Goal: Task Accomplishment & Management: Manage account settings

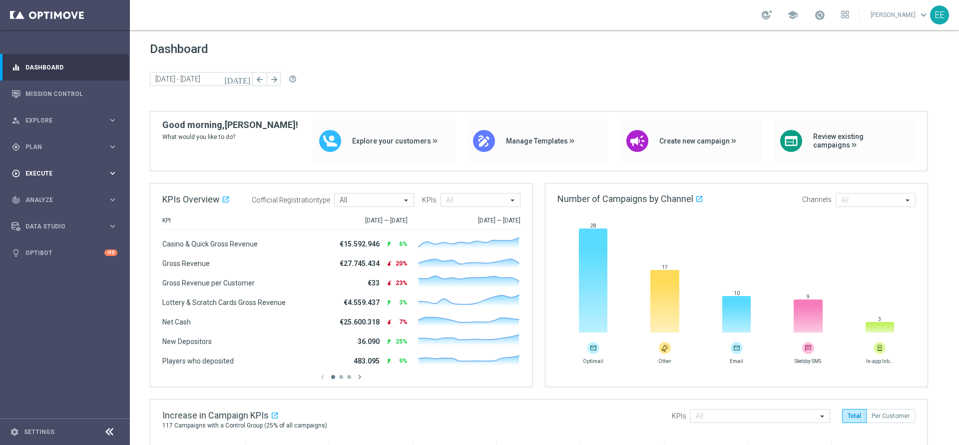
click at [40, 172] on span "Execute" at bounding box center [66, 173] width 82 height 6
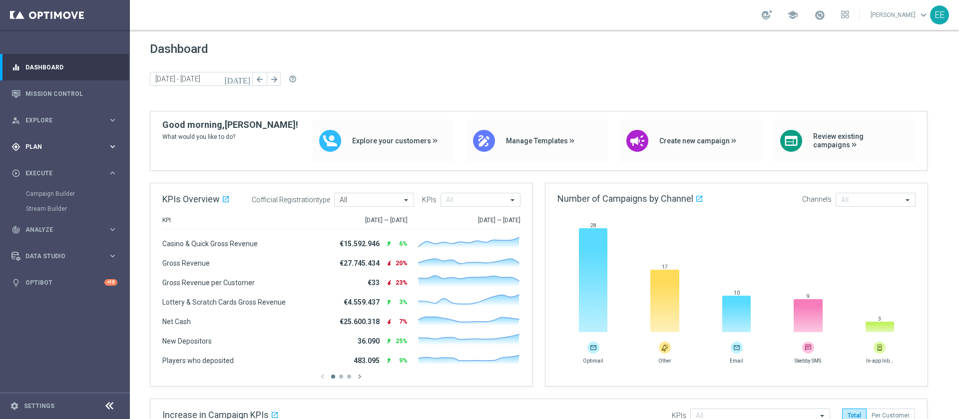
click at [39, 145] on span "Plan" at bounding box center [66, 147] width 82 height 6
click at [55, 163] on link "Target Groups" at bounding box center [65, 167] width 78 height 8
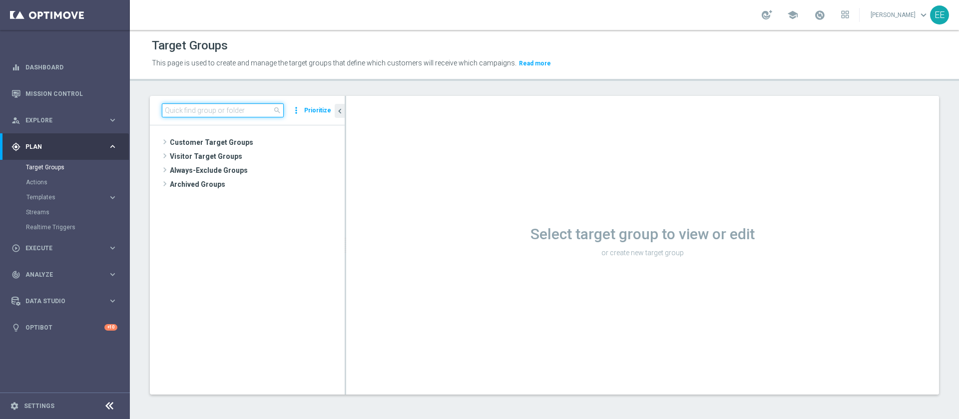
click at [232, 113] on input at bounding box center [223, 110] width 122 height 14
paste input "1^ PRODOTTO VIRTUAL L1M HIGH"
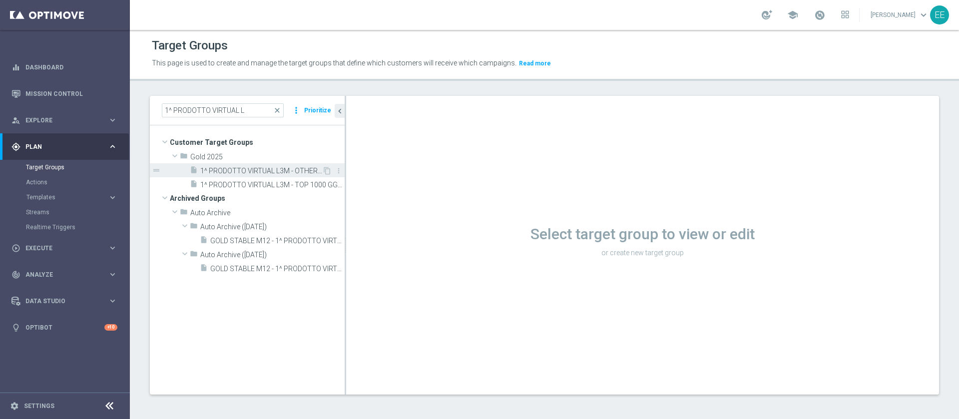
click at [255, 166] on div "insert_drive_file 1^ PRODOTTO VIRTUAL L3M - OTHER 11.06" at bounding box center [256, 170] width 132 height 14
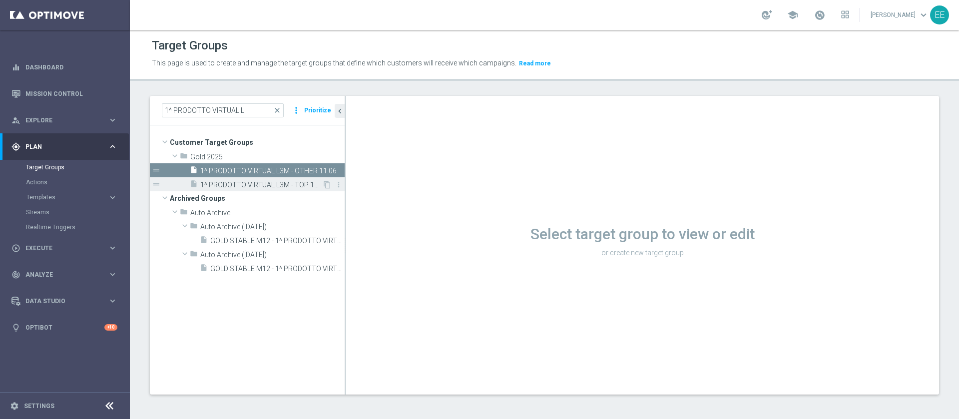
click at [259, 185] on span "1^ PRODOTTO VIRTUAL L3M - TOP 1000 GGR VIRTUAL L3M 11.06" at bounding box center [261, 185] width 122 height 8
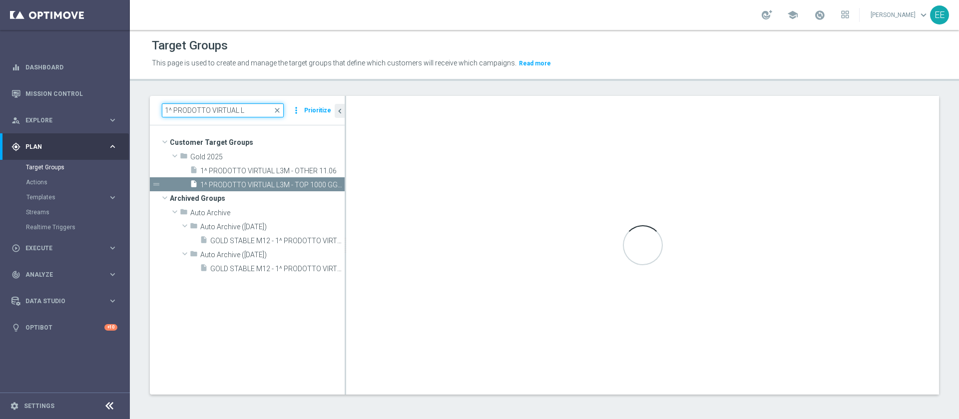
click at [255, 110] on input "1^ PRODOTTO VIRTUAL L" at bounding box center [223, 110] width 122 height 14
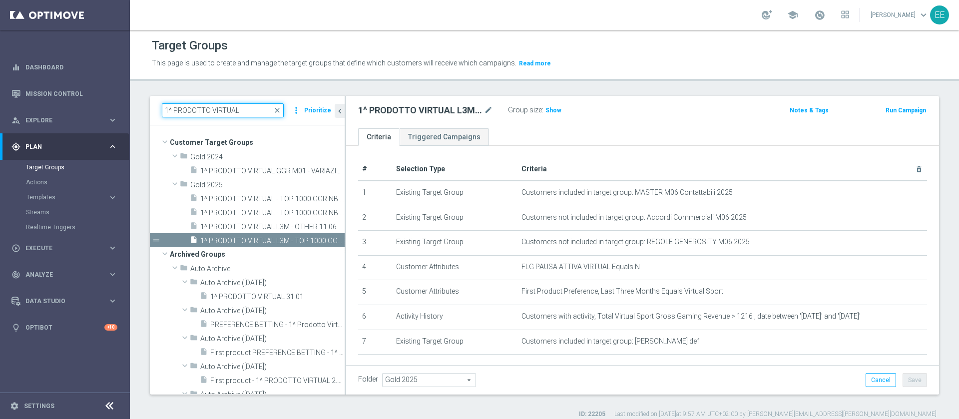
paste input "L1M HIGH"
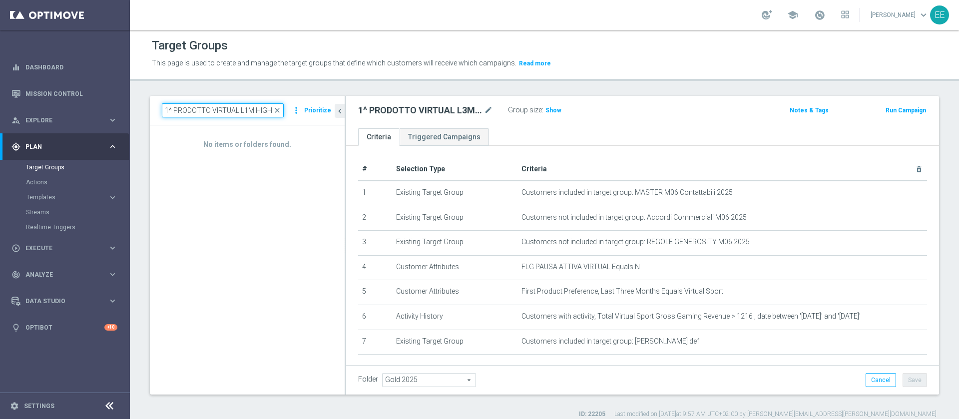
drag, startPoint x: 254, startPoint y: 107, endPoint x: 136, endPoint y: 87, distance: 120.1
click at [136, 87] on div "Target Groups This page is used to create and manage the target groups that def…" at bounding box center [545, 224] width 830 height 389
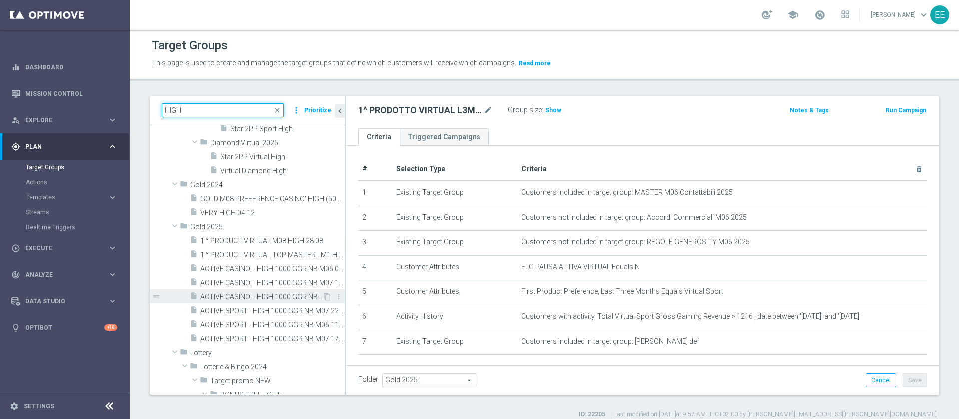
scroll to position [112, 0]
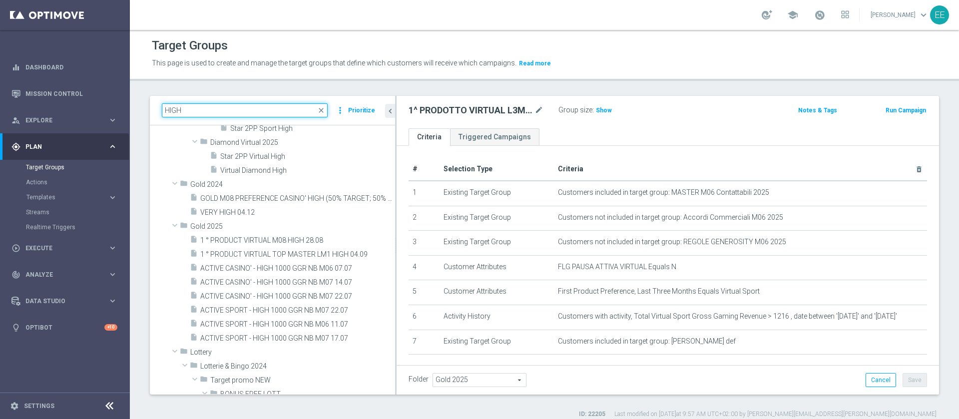
drag, startPoint x: 345, startPoint y: 109, endPoint x: 396, endPoint y: 122, distance: 52.7
click at [396, 122] on div at bounding box center [395, 245] width 1 height 299
type input "HIGH"
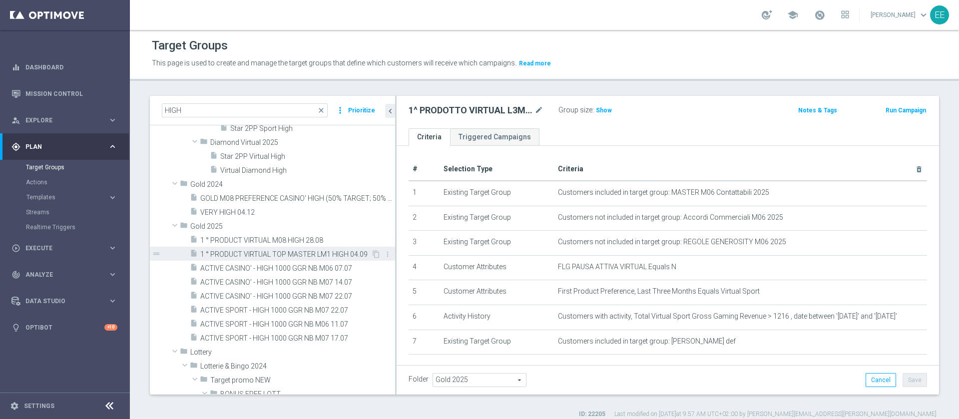
click at [259, 254] on span "1 ° PRODUCT VIRTUAL TOP MASTER LM1 HIGH 04.09" at bounding box center [285, 254] width 171 height 8
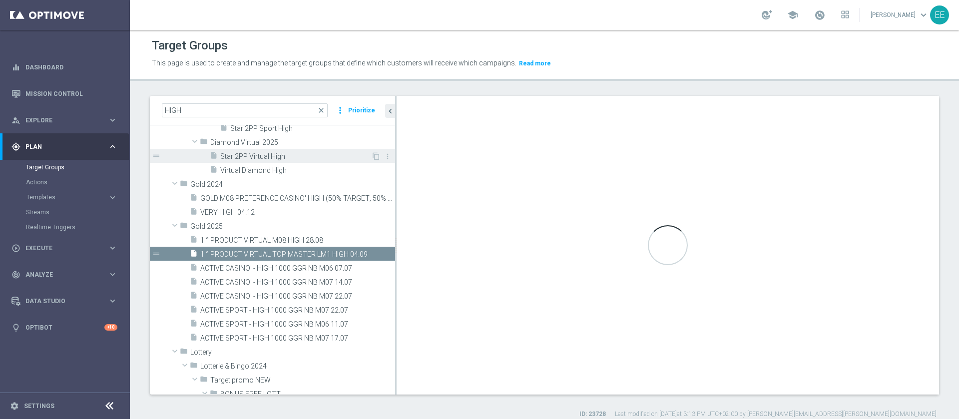
type textarea "(1 AND 2 AND 4 AND 5 and 6 AND 7 and 8 ) or 3"
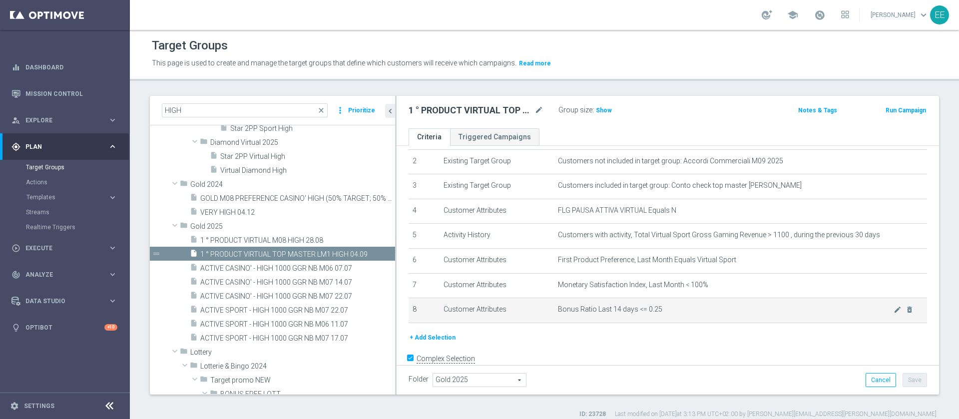
scroll to position [59, 0]
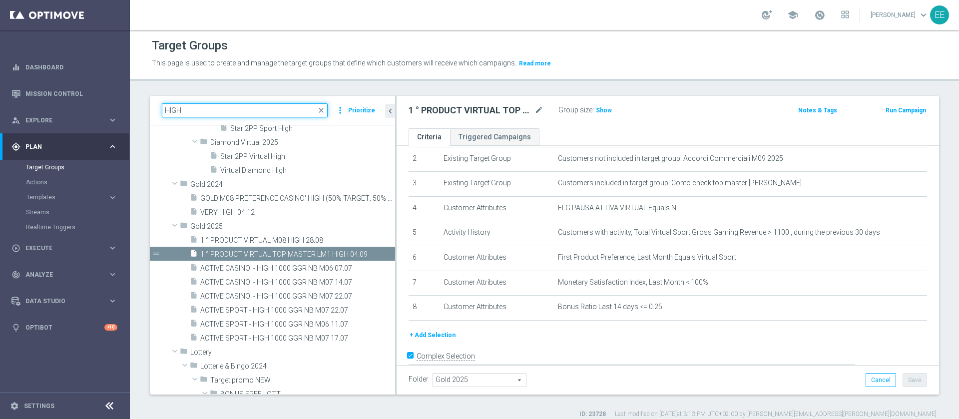
drag, startPoint x: 241, startPoint y: 111, endPoint x: 136, endPoint y: 95, distance: 106.2
click at [136, 95] on div "Target Groups This page is used to create and manage the target groups that def…" at bounding box center [545, 224] width 830 height 389
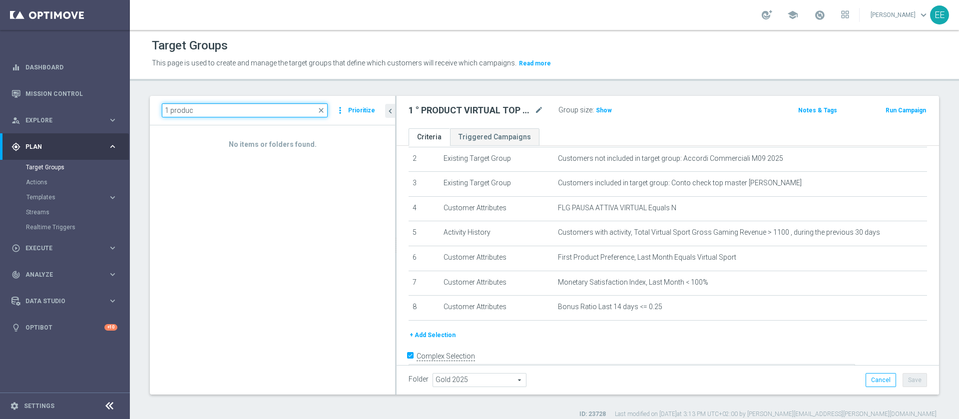
type input "1 product"
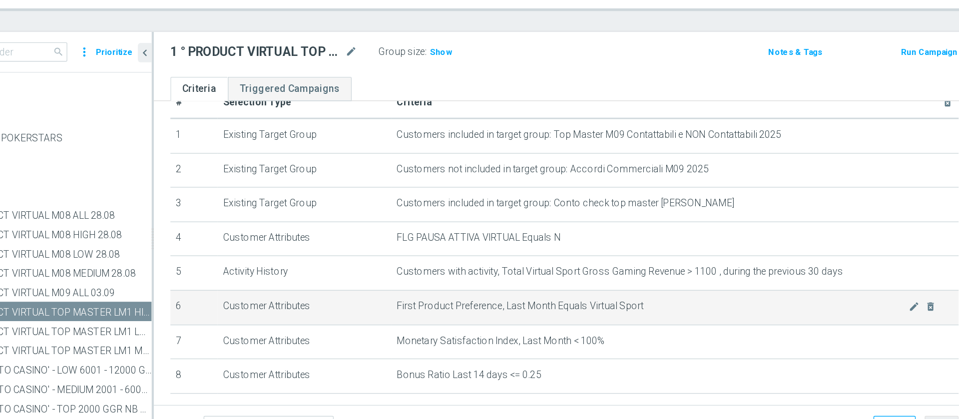
scroll to position [46, 0]
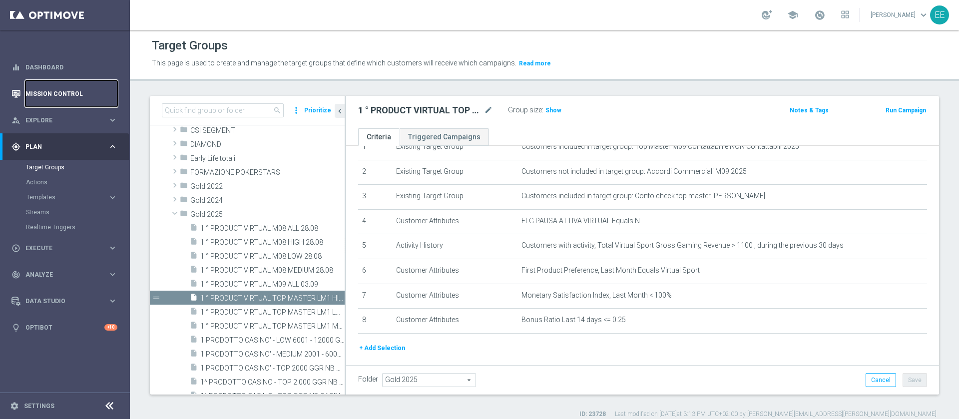
click at [74, 95] on link "Mission Control" at bounding box center [71, 93] width 92 height 26
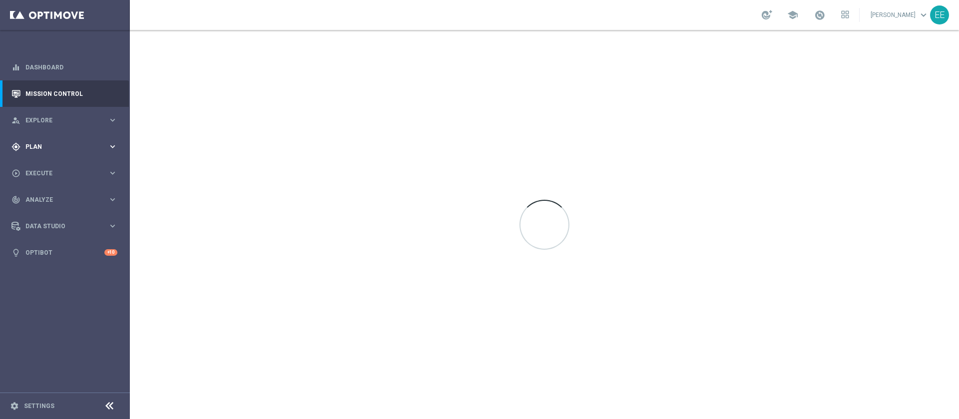
click at [38, 148] on span "Plan" at bounding box center [66, 147] width 82 height 6
click at [60, 169] on link "Target Groups" at bounding box center [65, 167] width 78 height 8
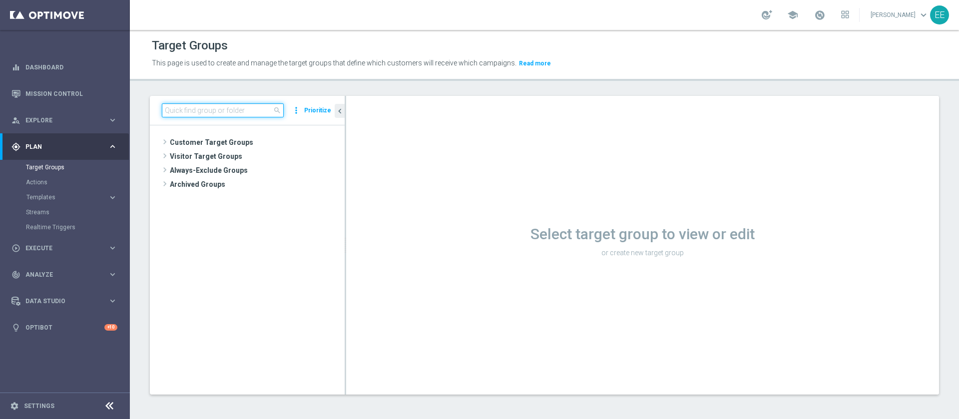
click at [234, 116] on input at bounding box center [223, 110] width 122 height 14
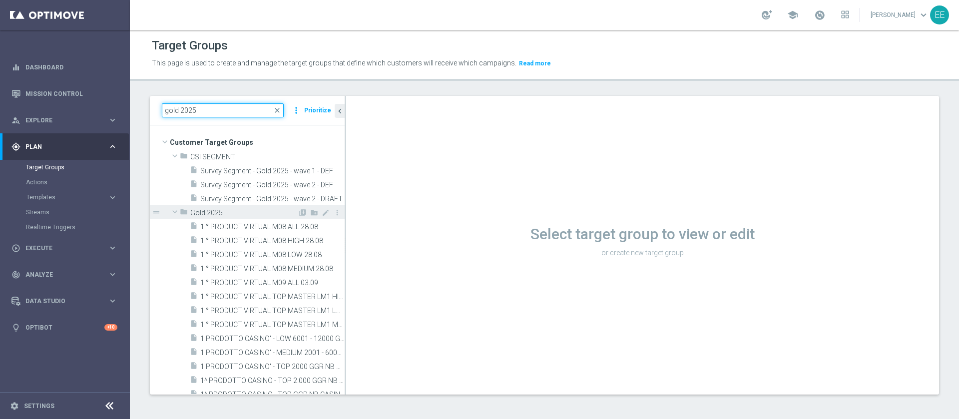
type input "gold 2025"
click at [198, 215] on span "Gold 2025" at bounding box center [243, 213] width 107 height 8
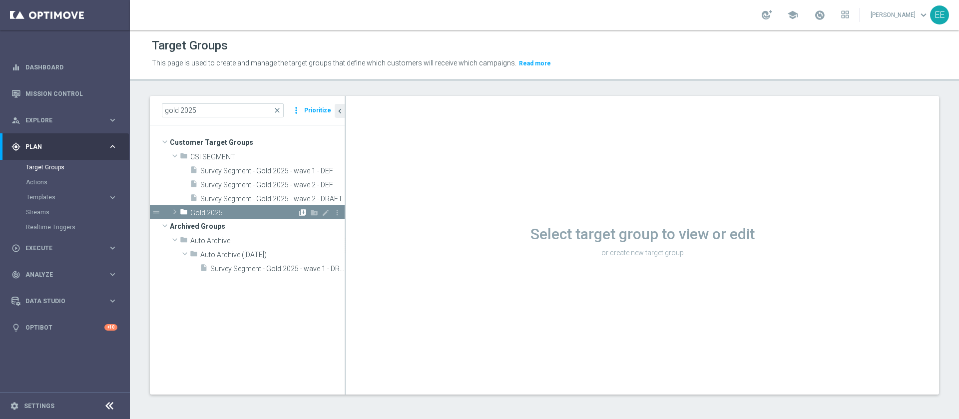
click at [300, 212] on icon "library_add" at bounding box center [303, 213] width 8 height 8
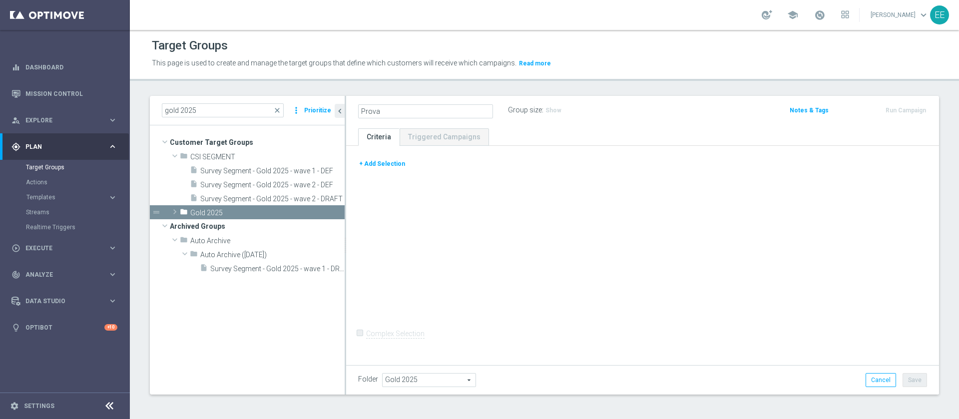
click at [451, 110] on input "Prova" at bounding box center [425, 111] width 135 height 14
type input "Prova Luis e Edo Conto 29.09"
click at [389, 162] on button "+ Add Selection" at bounding box center [382, 163] width 48 height 11
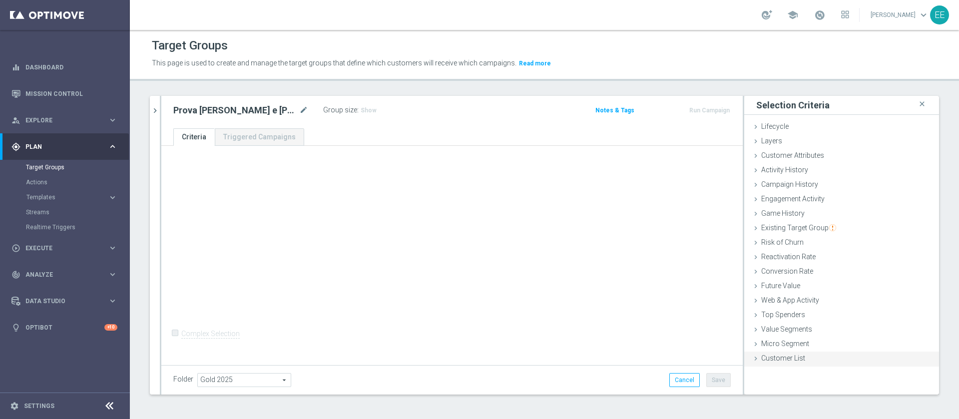
click at [783, 352] on div "Customer List done" at bounding box center [842, 359] width 195 height 15
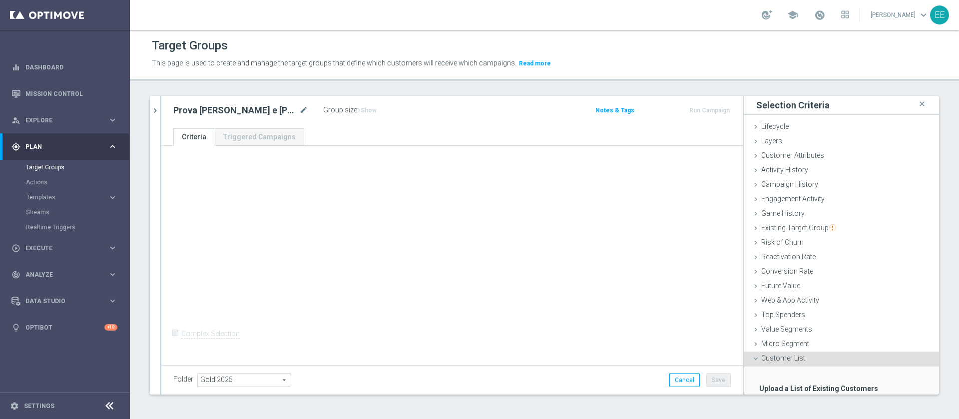
scroll to position [61, 0]
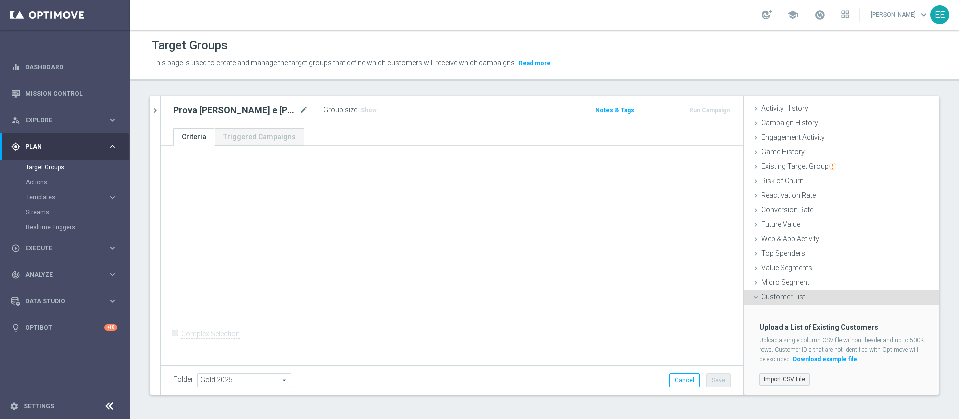
click at [777, 377] on label "Import CSV File" at bounding box center [785, 379] width 50 height 12
click at [0, 0] on input "Import CSV File" at bounding box center [0, 0] width 0 height 0
click at [763, 379] on label "Import CSV File" at bounding box center [785, 379] width 50 height 12
click at [0, 0] on input "Import CSV File" at bounding box center [0, 0] width 0 height 0
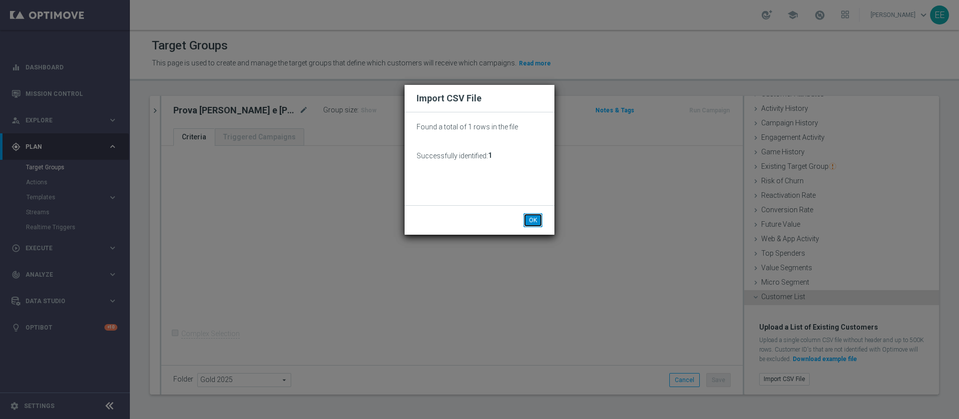
click at [538, 221] on button "OK" at bounding box center [533, 220] width 19 height 14
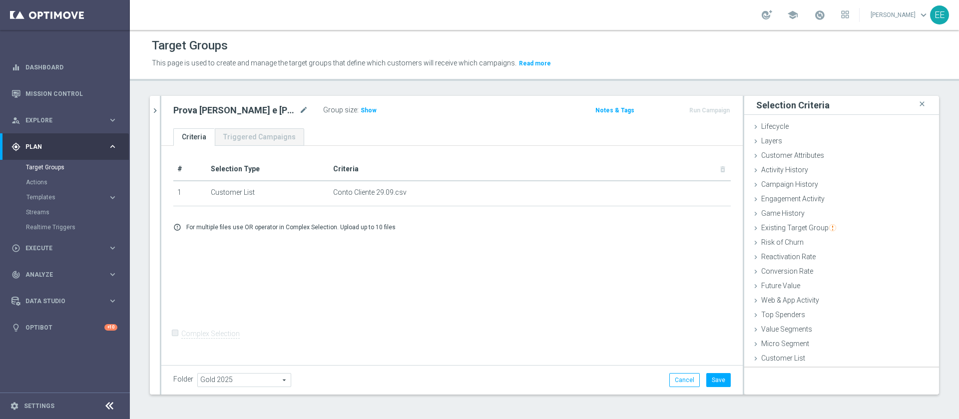
scroll to position [0, 0]
click at [361, 116] on h3 "Show" at bounding box center [369, 110] width 18 height 11
click at [819, 158] on div "Customer Attributes done" at bounding box center [842, 156] width 195 height 15
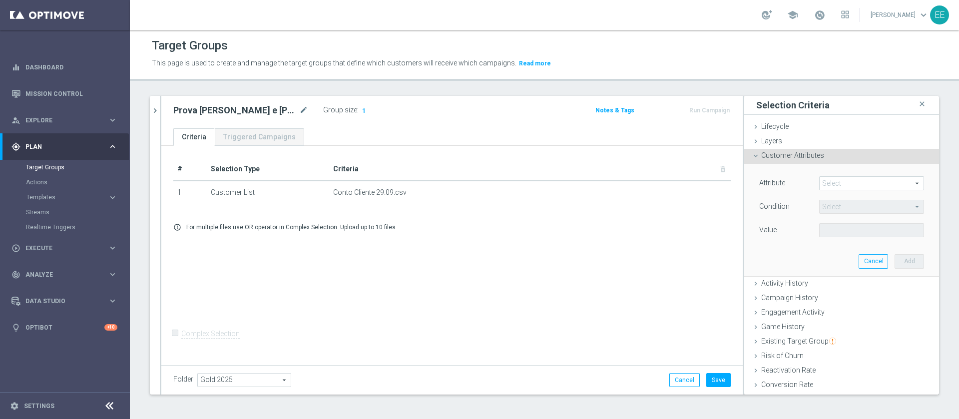
click at [833, 184] on span at bounding box center [872, 183] width 104 height 13
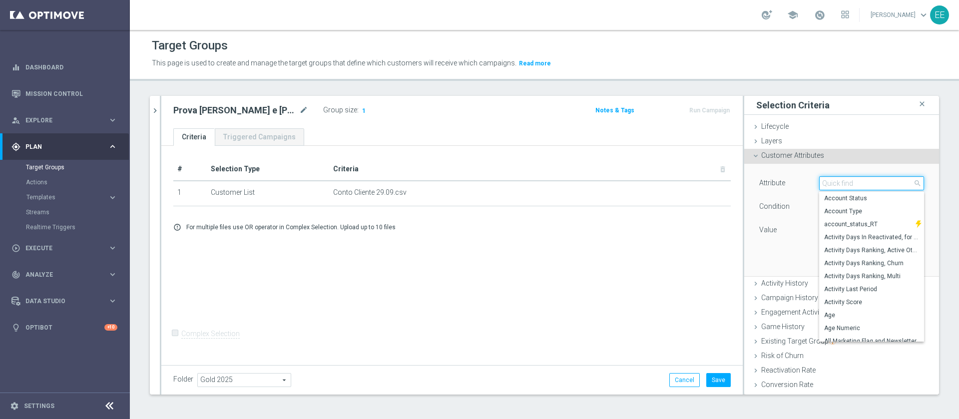
click at [833, 184] on input "search" at bounding box center [872, 183] width 105 height 14
type input "profiling"
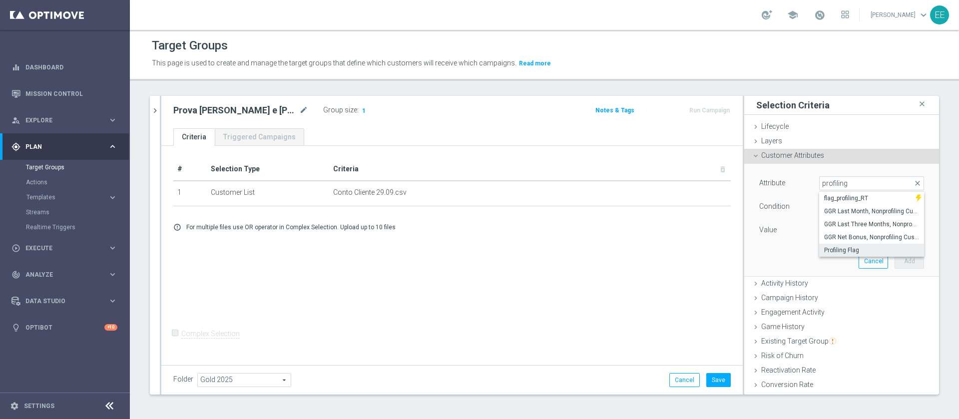
click at [830, 248] on span "Profiling Flag" at bounding box center [872, 250] width 95 height 8
type input "Profiling Flag"
type input "Equals"
click at [849, 229] on span at bounding box center [872, 230] width 104 height 13
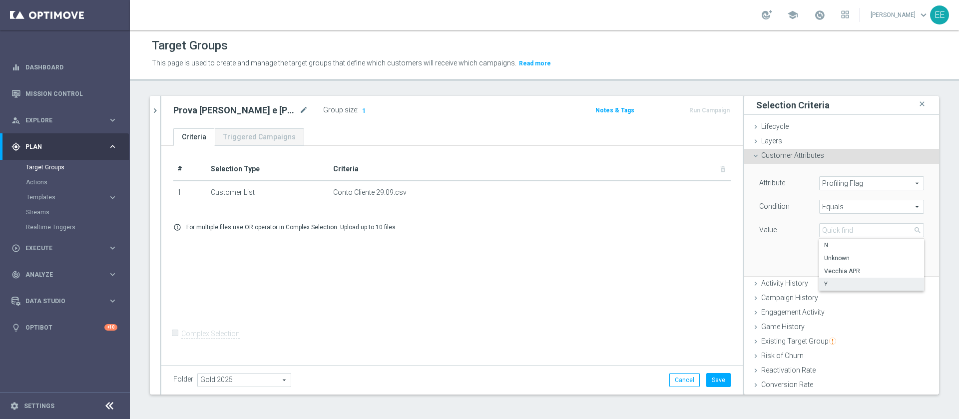
click at [825, 285] on span "Y" at bounding box center [872, 284] width 95 height 8
type input "Y"
click at [897, 257] on button "Add" at bounding box center [909, 261] width 29 height 14
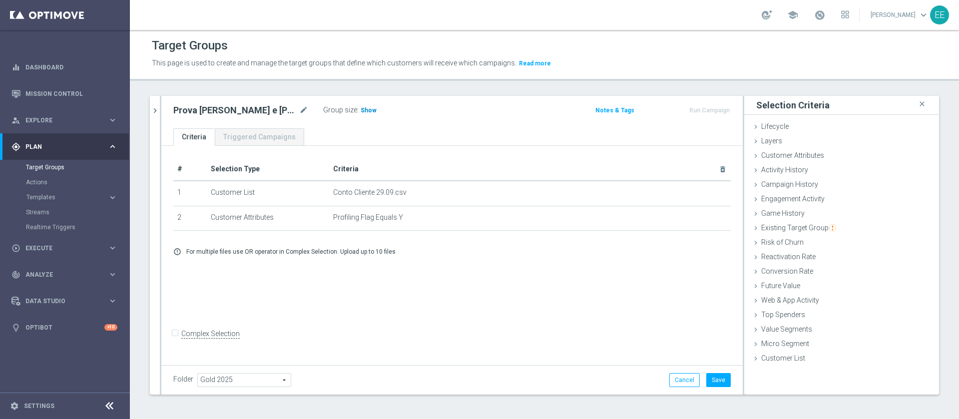
click at [368, 108] on span "Show" at bounding box center [369, 110] width 16 height 7
click at [797, 159] on span "Customer Attributes" at bounding box center [793, 155] width 63 height 8
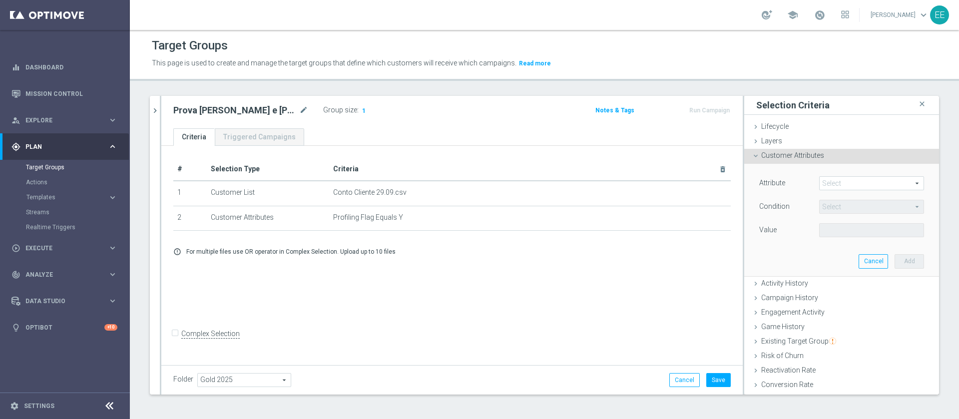
click at [845, 189] on span at bounding box center [872, 183] width 104 height 13
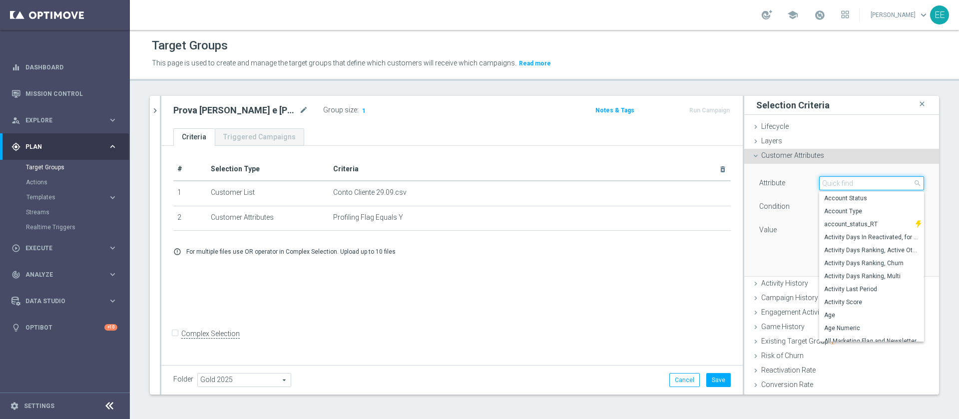
click at [845, 189] on input "search" at bounding box center [872, 183] width 105 height 14
type input "self"
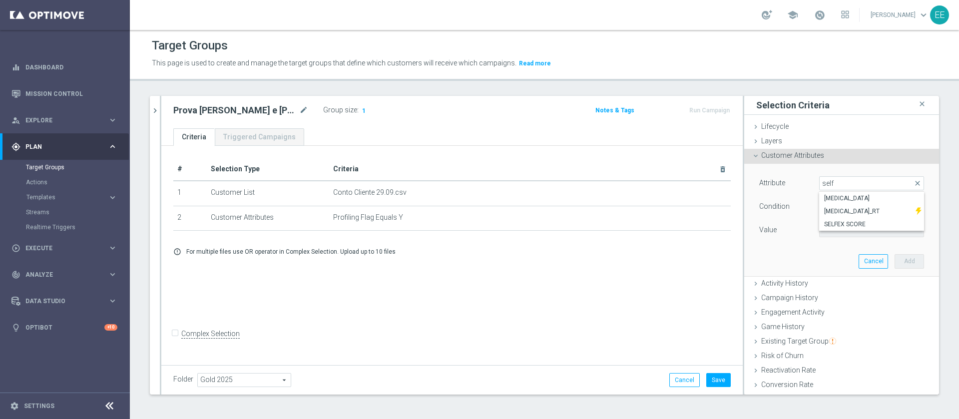
click at [850, 198] on span "Self Exclusion" at bounding box center [872, 198] width 95 height 8
type input "Self Exclusion"
type input "Equals"
click at [833, 224] on span at bounding box center [872, 230] width 104 height 13
click at [825, 241] on span "NO" at bounding box center [872, 245] width 95 height 8
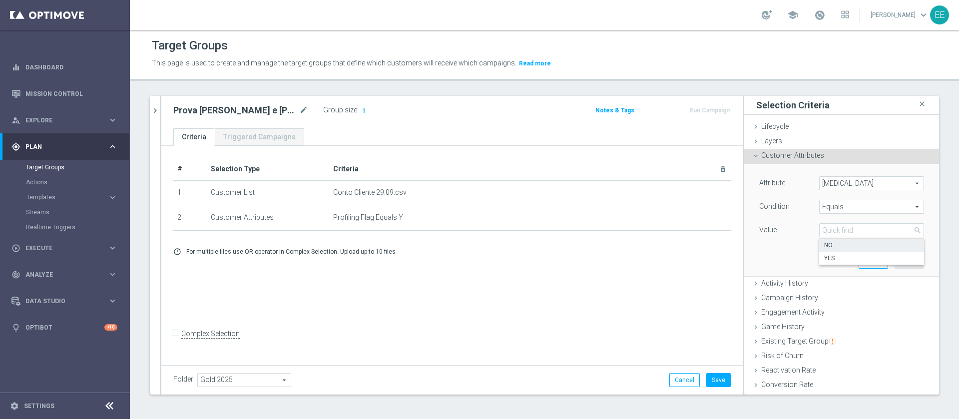
type input "NO"
click at [895, 266] on button "Add" at bounding box center [909, 261] width 29 height 14
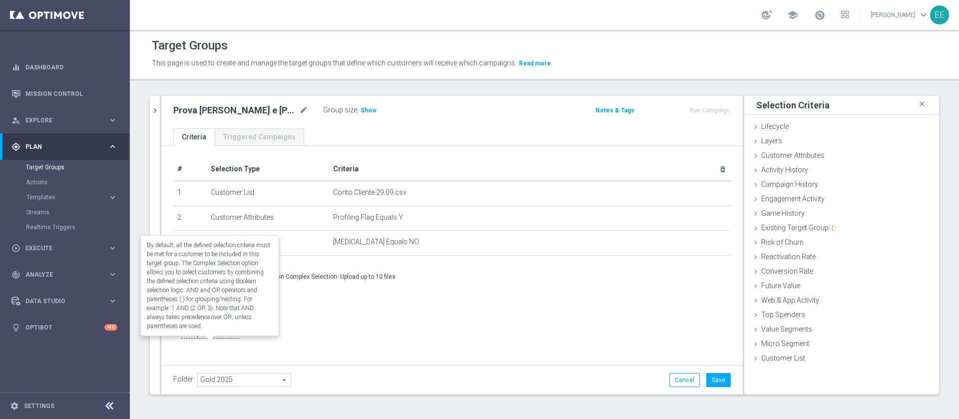
click at [175, 340] on input "Complex Selection" at bounding box center [176, 335] width 6 height 14
checkbox input "true"
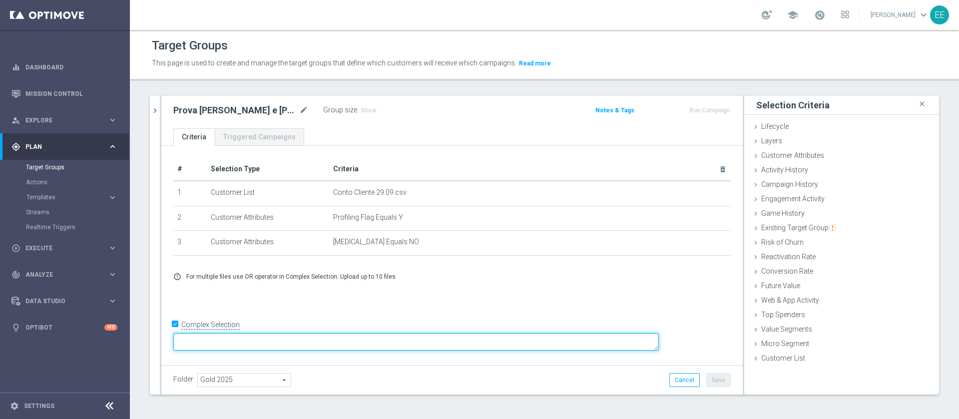
click at [312, 343] on textarea at bounding box center [416, 341] width 486 height 17
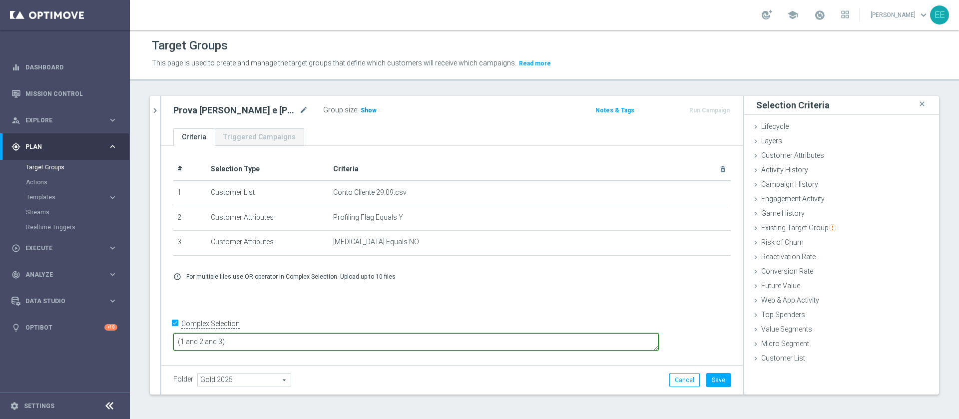
type textarea "(1 and 2 and 3)"
click at [361, 107] on span "Show" at bounding box center [369, 110] width 16 height 7
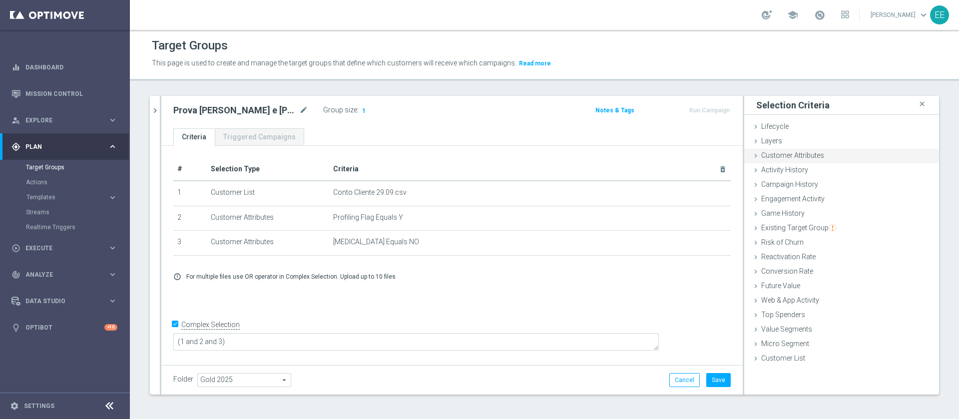
click at [800, 160] on div "Customer Attributes done selection saved" at bounding box center [842, 156] width 195 height 15
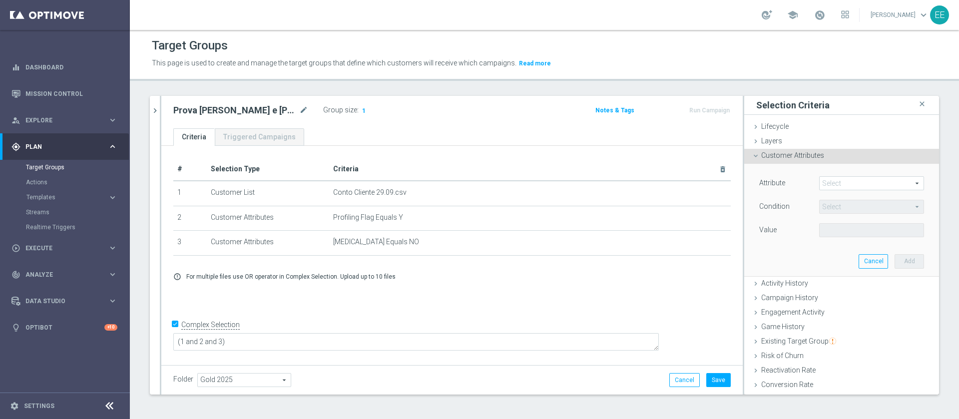
click at [843, 181] on span at bounding box center [872, 183] width 104 height 13
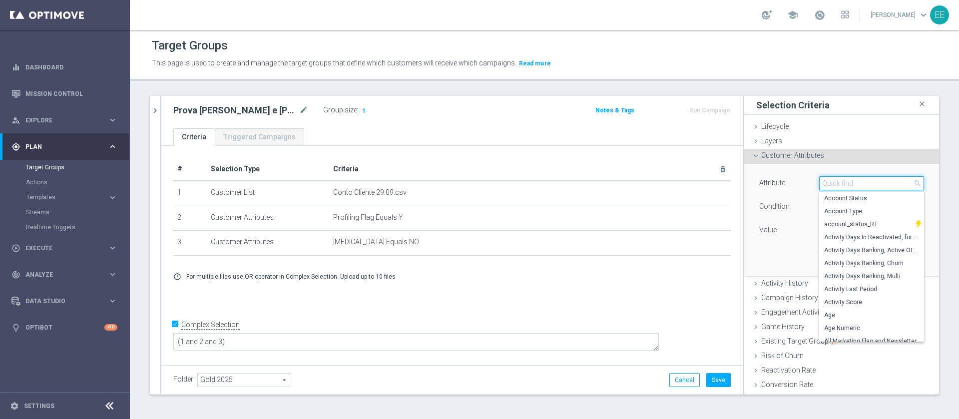
click at [843, 181] on input "search" at bounding box center [872, 183] width 105 height 14
type input "cluster"
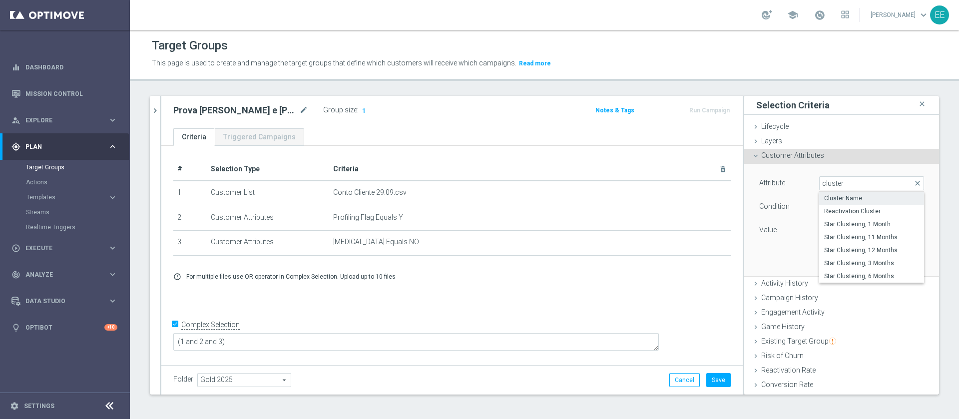
click at [850, 196] on span "Cluster Name" at bounding box center [872, 198] width 95 height 8
type input "Cluster Name"
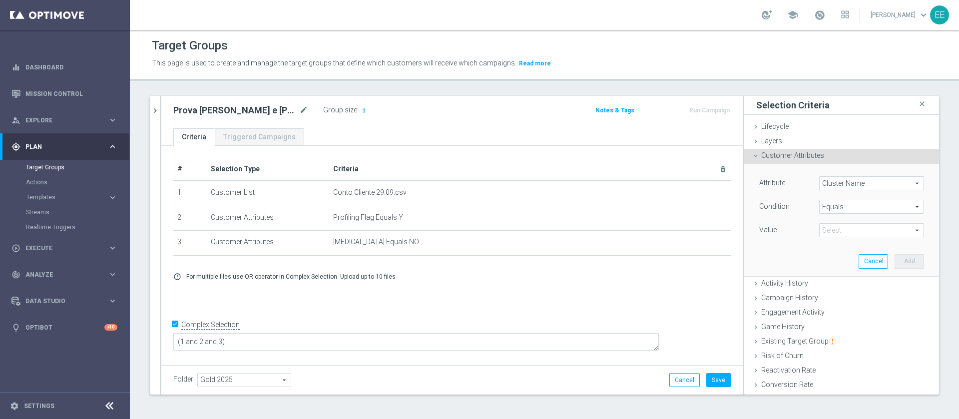
click at [842, 201] on span "Equals" at bounding box center [872, 206] width 104 height 13
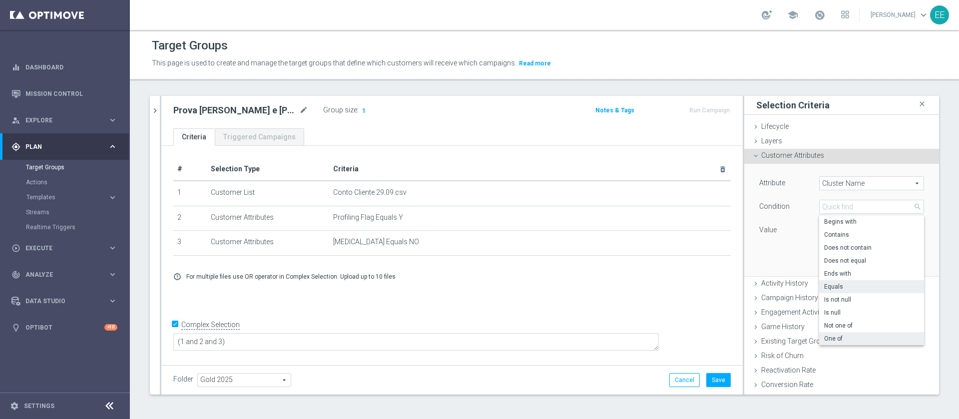
click at [836, 337] on span "One of" at bounding box center [872, 339] width 95 height 8
type input "One of"
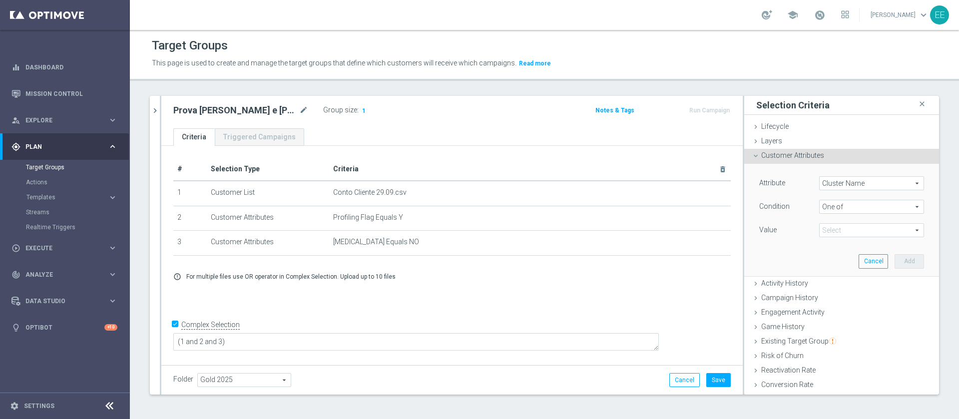
click at [845, 228] on span at bounding box center [872, 230] width 104 height 13
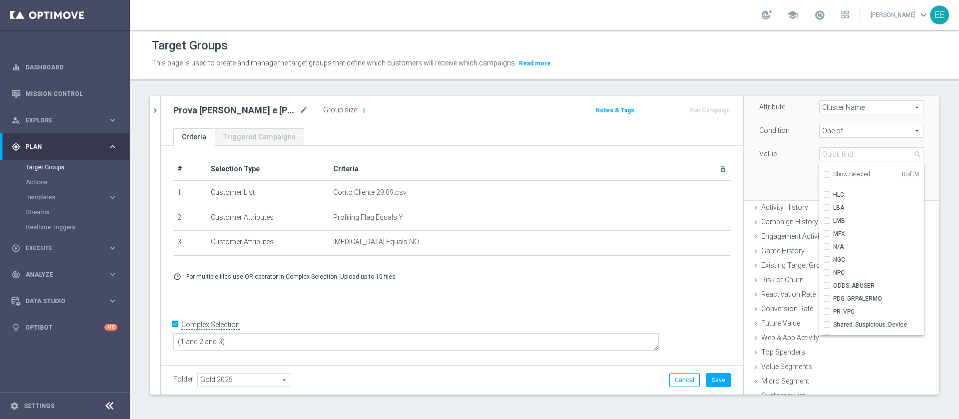
scroll to position [226, 0]
click at [843, 238] on span "MFX" at bounding box center [879, 238] width 91 height 8
click at [834, 238] on input "MFX" at bounding box center [830, 238] width 6 height 6
checkbox input "true"
type input "MFX"
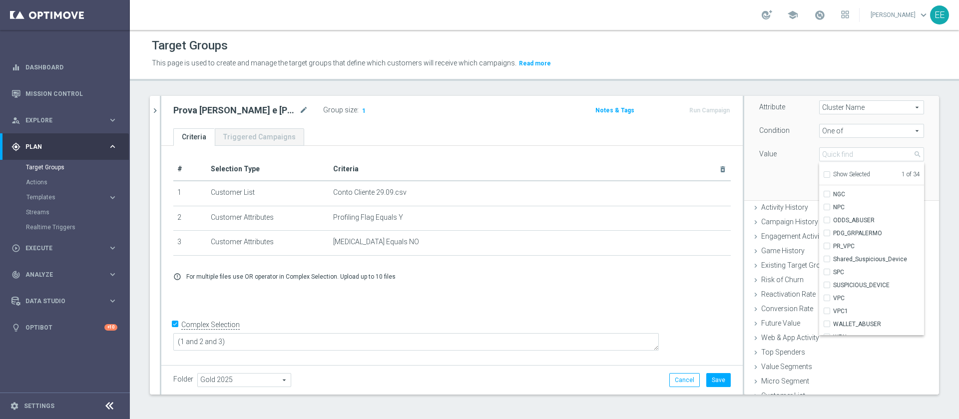
scroll to position [297, 0]
click at [837, 270] on span "SPC" at bounding box center [879, 271] width 91 height 8
click at [834, 270] on input "SPC" at bounding box center [830, 271] width 6 height 6
checkbox input "true"
type input "Selected 2 of 34"
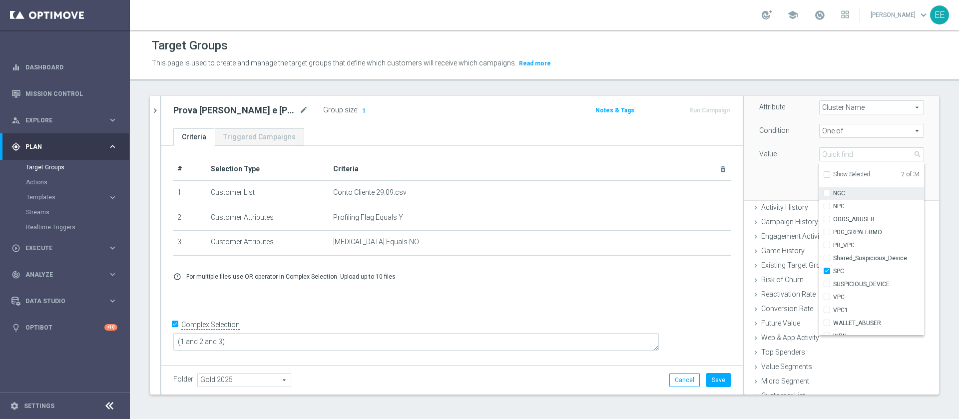
click at [834, 195] on span "NGC" at bounding box center [879, 193] width 91 height 8
click at [833, 195] on input "NGC" at bounding box center [830, 193] width 6 height 6
checkbox input "true"
type input "Selected 3 of 34"
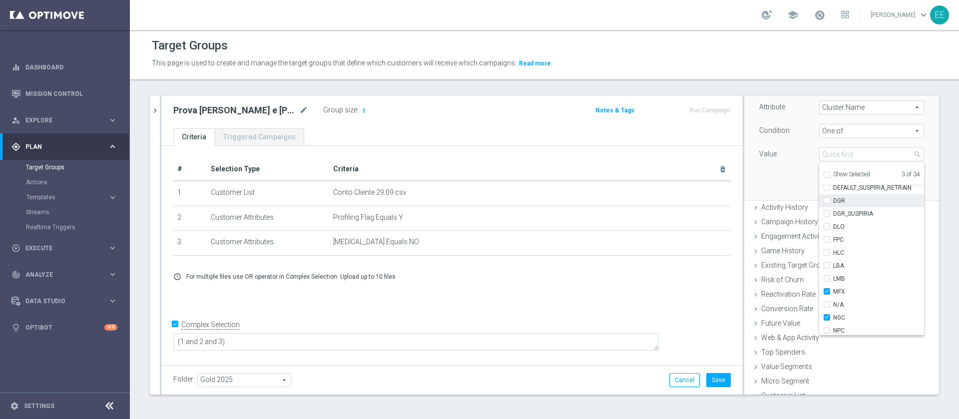
click at [853, 204] on span "DGR" at bounding box center [879, 201] width 91 height 8
click at [834, 204] on input "DGR" at bounding box center [830, 201] width 6 height 6
checkbox input "true"
type input "Selected 4 of 34"
click at [849, 214] on span "DGR_SUSPIRIA" at bounding box center [879, 214] width 91 height 8
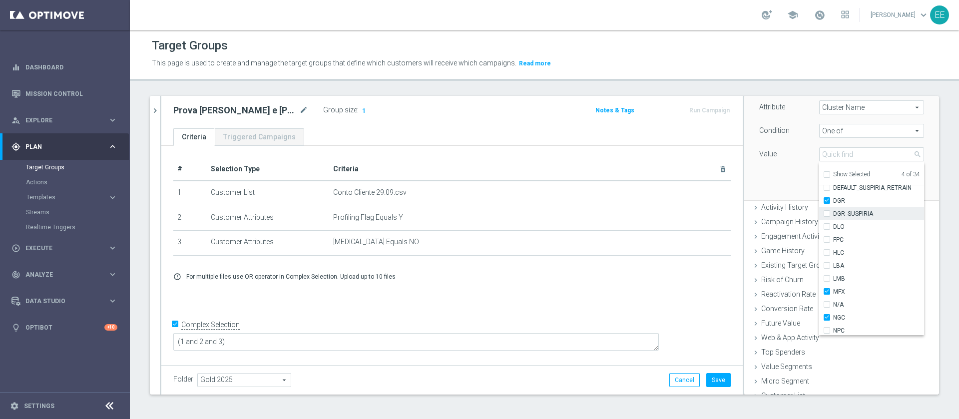
click at [834, 214] on input "DGR_SUSPIRIA" at bounding box center [830, 214] width 6 height 6
checkbox input "true"
type input "Selected 5 of 34"
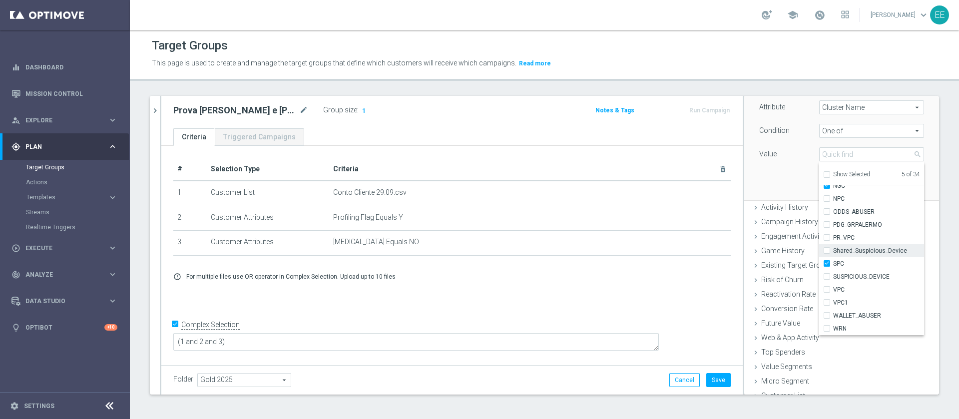
click at [856, 249] on span "Shared_Suspicious_Device" at bounding box center [879, 251] width 91 height 8
click at [834, 249] on input "Shared_Suspicious_Device" at bounding box center [830, 251] width 6 height 6
checkbox input "true"
type input "Selected 6 of 34"
click at [839, 317] on span "WALLET_ABUSER" at bounding box center [879, 316] width 91 height 8
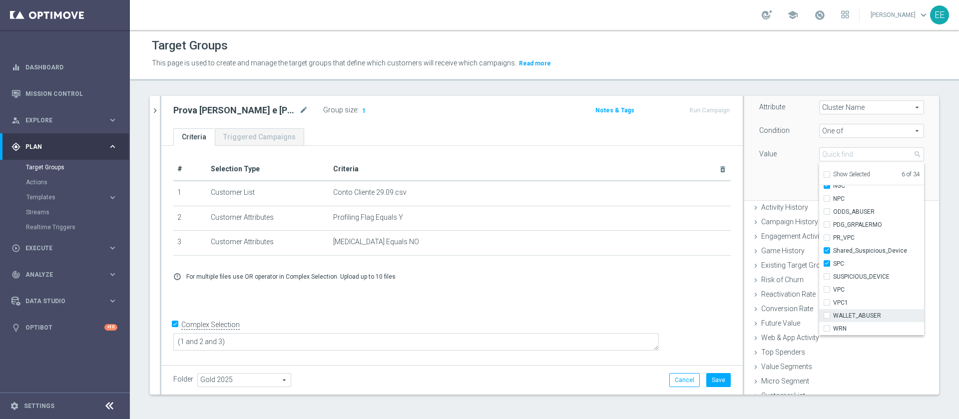
click at [834, 317] on input "WALLET_ABUSER" at bounding box center [830, 316] width 6 height 6
checkbox input "true"
type input "Selected 7 of 34"
click at [861, 225] on span "PDG_GRPALERMO" at bounding box center [879, 225] width 91 height 8
click at [834, 225] on input "PDG_GRPALERMO" at bounding box center [830, 225] width 6 height 6
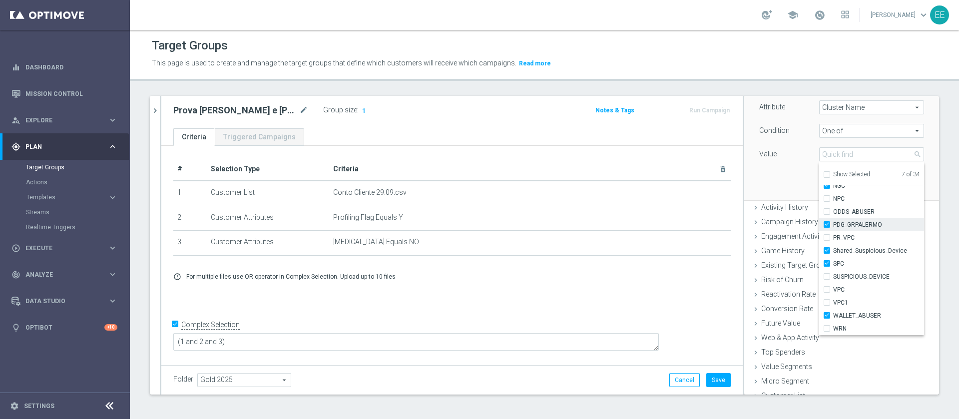
checkbox input "true"
type input "Selected 8 of 34"
click at [861, 225] on span "PDG_GRPALERMO" at bounding box center [879, 225] width 91 height 8
click at [834, 225] on input "PDG_GRPALERMO" at bounding box center [830, 225] width 6 height 6
checkbox input "false"
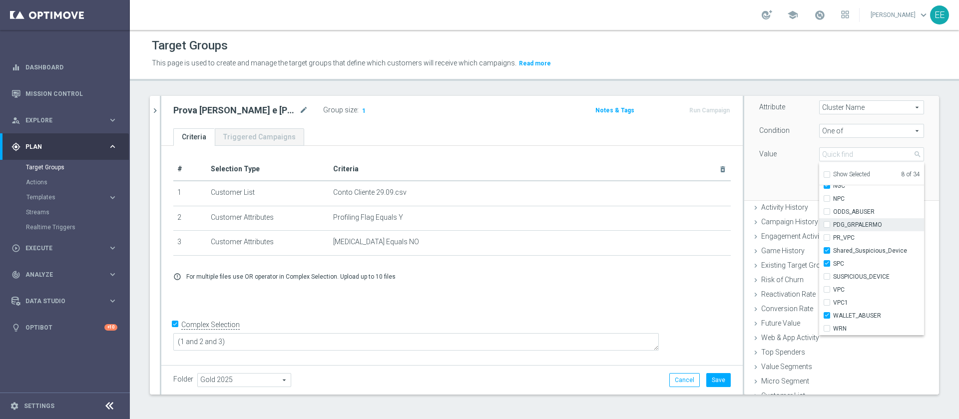
type input "Selected 7 of 34"
click at [843, 219] on span "LMB" at bounding box center [879, 223] width 91 height 8
click at [834, 220] on input "LMB" at bounding box center [830, 223] width 6 height 6
checkbox input "true"
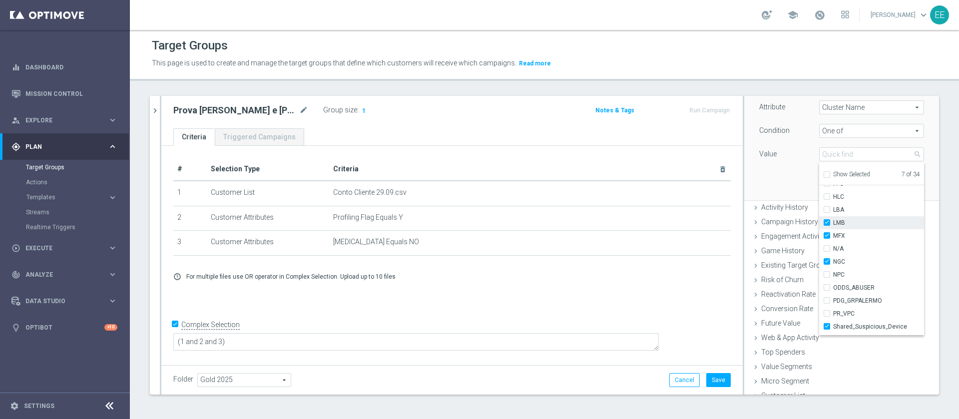
type input "Selected 8 of 34"
click at [854, 240] on span "BONUS_ABUSER" at bounding box center [879, 241] width 91 height 8
click at [834, 240] on input "BONUS_ABUSER" at bounding box center [830, 241] width 6 height 6
checkbox input "true"
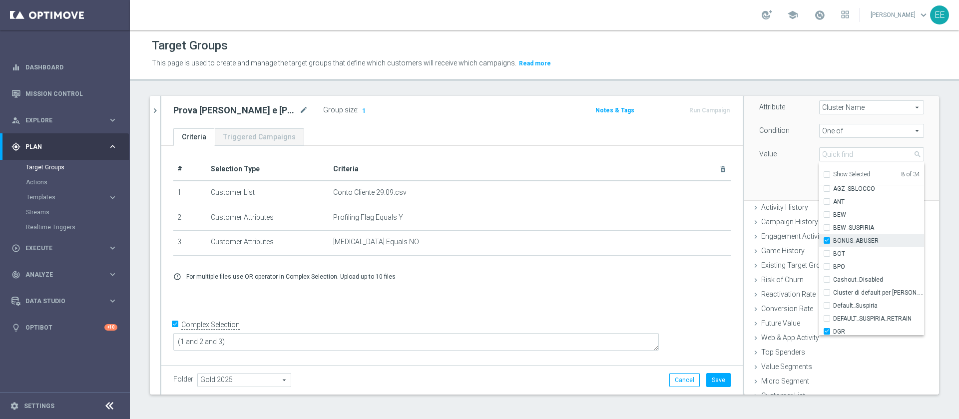
type input "Selected 9 of 34"
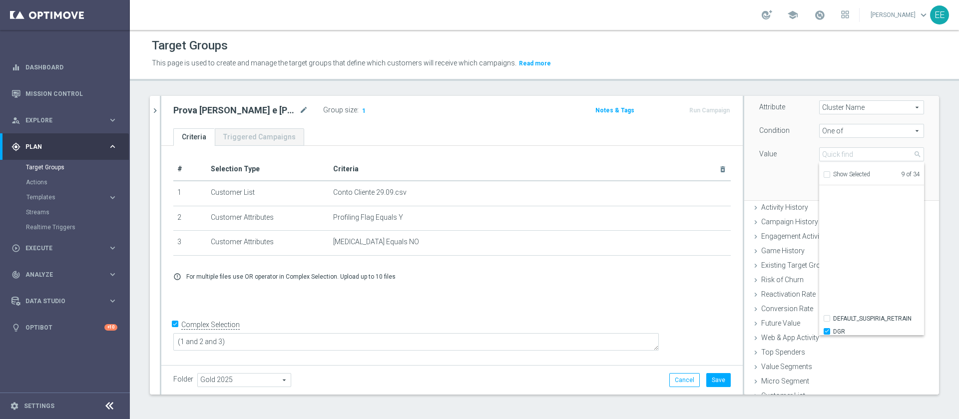
scroll to position [192, 0]
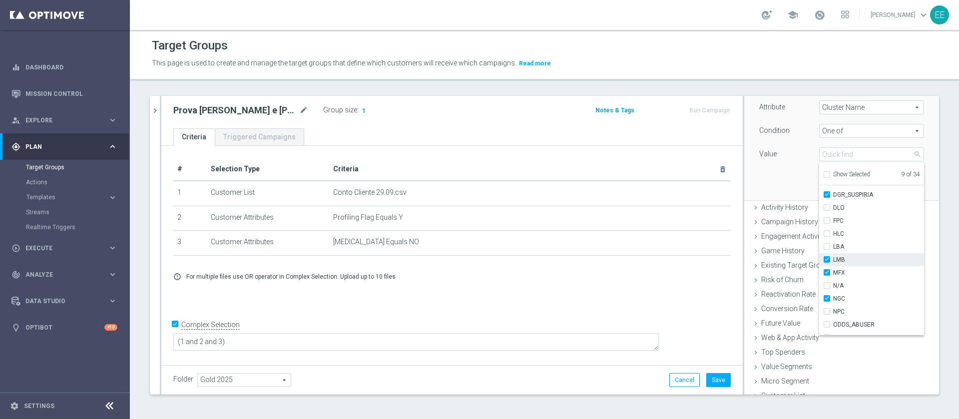
click at [834, 259] on span "LMB" at bounding box center [879, 260] width 91 height 8
click at [829, 259] on input "LMB" at bounding box center [830, 260] width 6 height 6
checkbox input "false"
type input "Selected 8 of 34"
click at [834, 246] on span "LBA" at bounding box center [879, 247] width 91 height 8
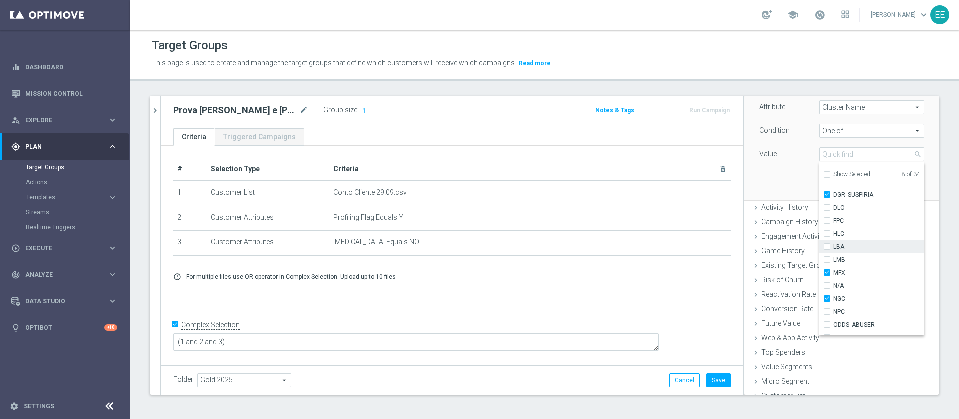
click at [828, 246] on input "LBA" at bounding box center [830, 247] width 6 height 6
checkbox input "true"
type input "Selected 9 of 34"
click at [767, 177] on div "Attribute Cluster Name Cluster Name arrow_drop_down search Condition One of One…" at bounding box center [842, 144] width 180 height 112
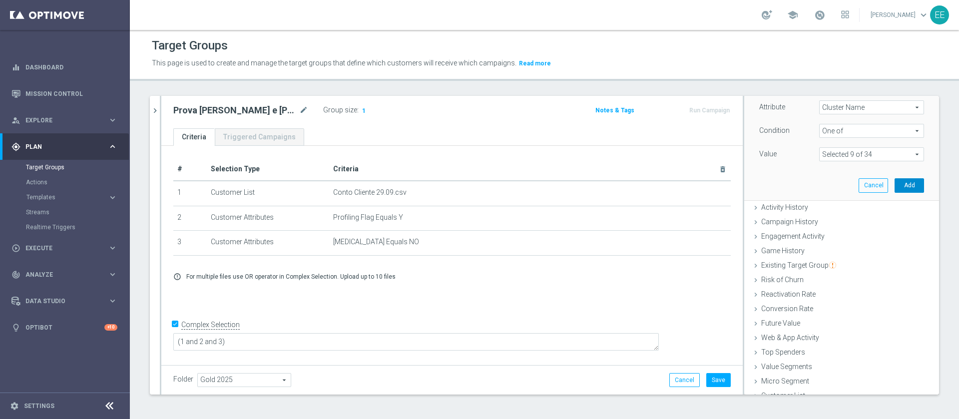
click at [895, 180] on button "Add" at bounding box center [909, 185] width 29 height 14
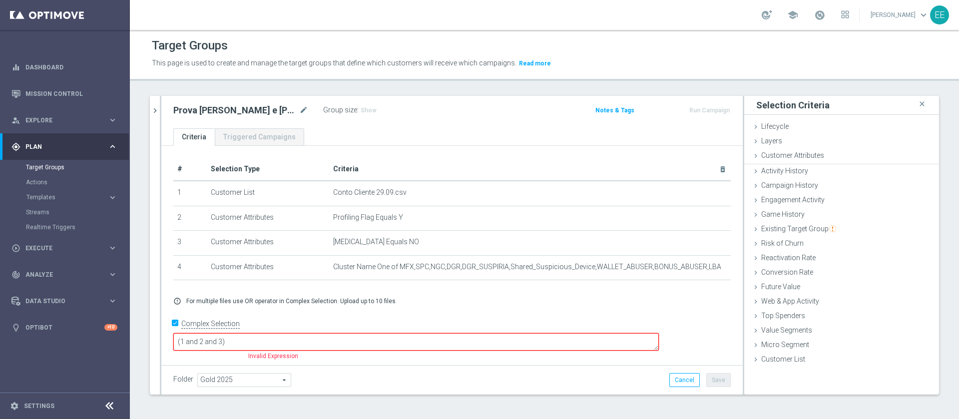
scroll to position [0, 0]
click at [293, 339] on textarea "(1 and 2 and 3)" at bounding box center [416, 341] width 486 height 17
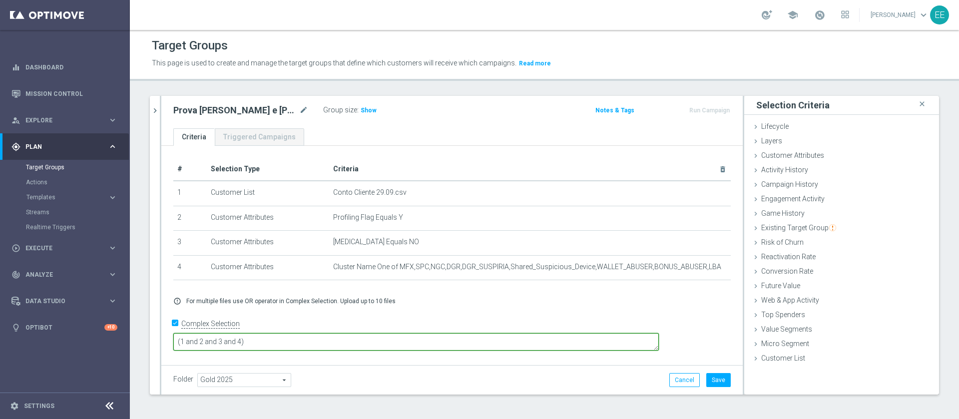
type textarea "(1 and 2 and 3 and 4)"
click at [363, 101] on div "Prova Luis e Edo Conto 29.09 mode_edit Group size : Show Notes & Tags Run Campa…" at bounding box center [452, 112] width 582 height 32
click at [362, 108] on span "Show" at bounding box center [369, 110] width 16 height 7
click at [918, 101] on icon "close" at bounding box center [923, 103] width 10 height 13
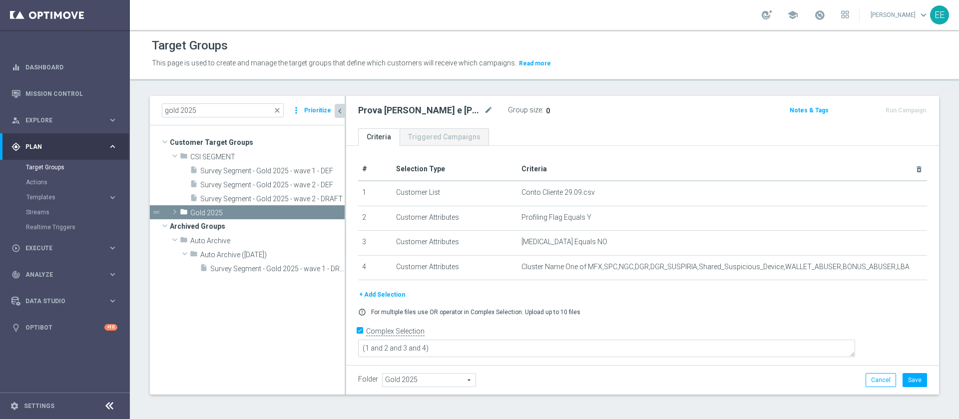
click at [339, 111] on icon "chevron_left" at bounding box center [339, 110] width 9 height 9
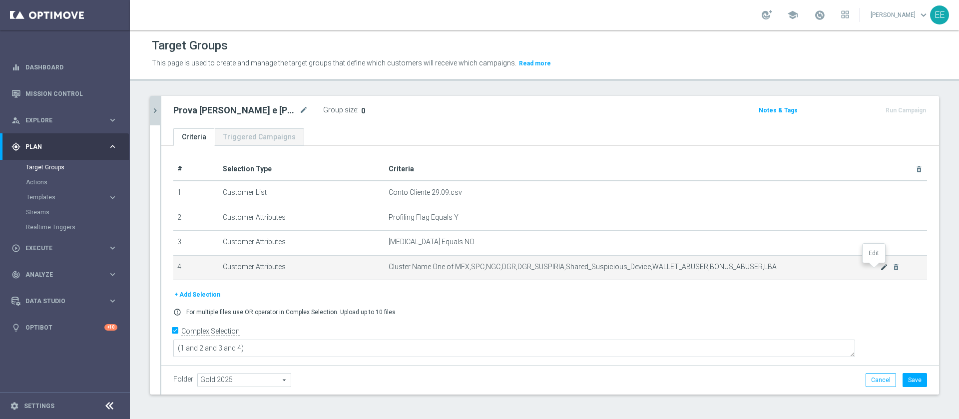
click at [881, 269] on icon "mode_edit" at bounding box center [885, 267] width 8 height 8
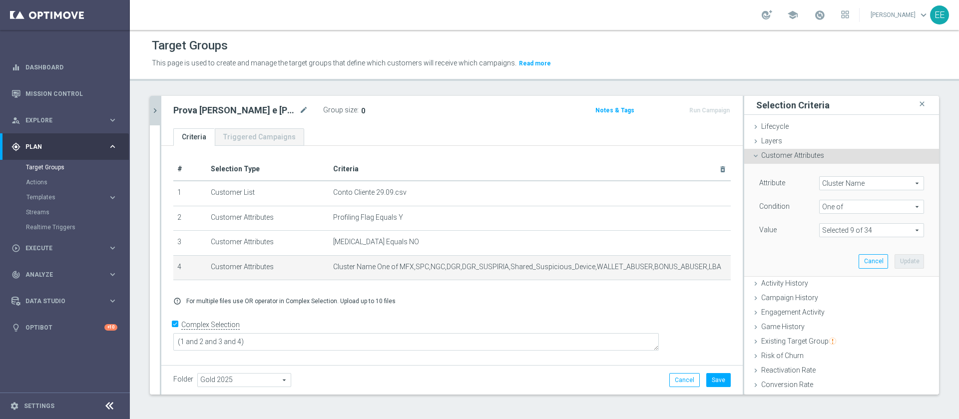
click at [827, 230] on span at bounding box center [872, 230] width 104 height 13
click at [839, 265] on label "(All)" at bounding box center [879, 267] width 91 height 13
click at [834, 265] on input "(All)" at bounding box center [830, 268] width 6 height 6
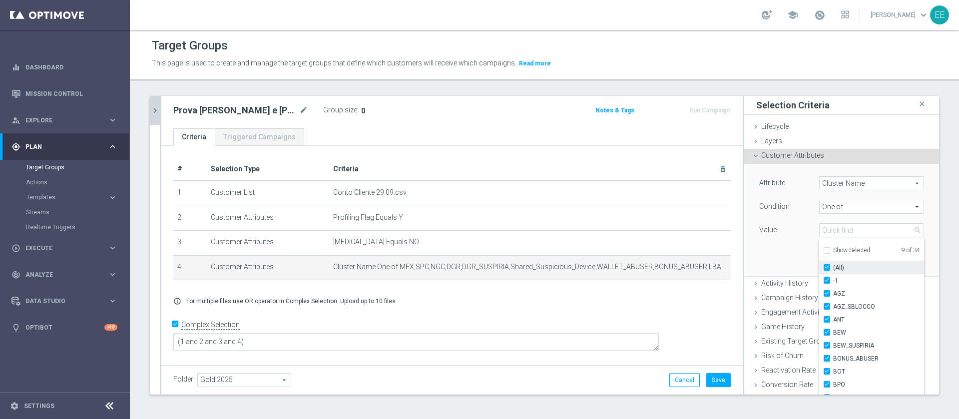
checkbox input "true"
type input "Selected 34 of 34"
checkbox input "true"
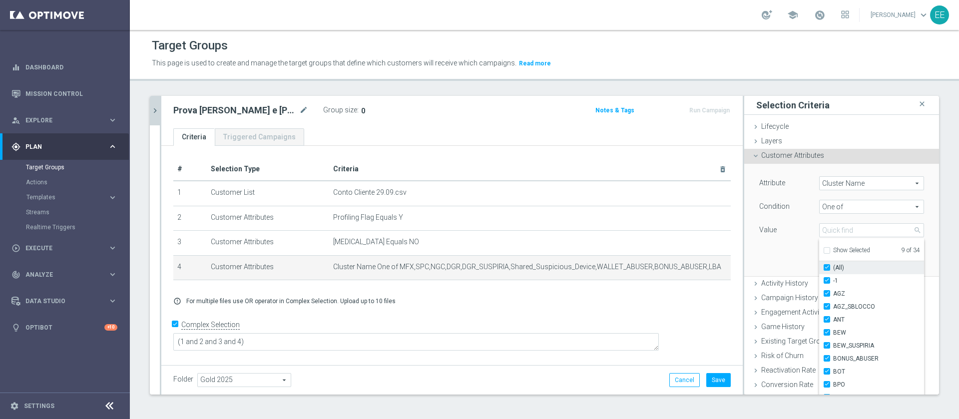
checkbox input "true"
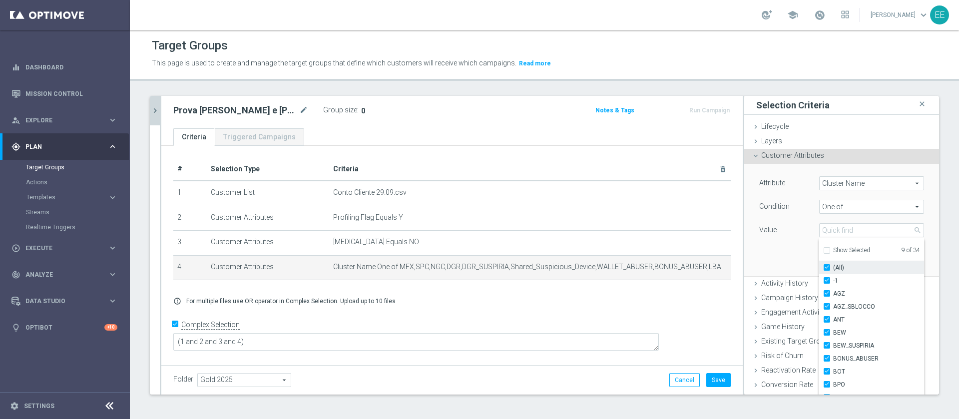
checkbox input "true"
click at [839, 265] on label "(All)" at bounding box center [879, 267] width 91 height 13
click at [834, 265] on input "(All)" at bounding box center [830, 268] width 6 height 6
checkbox input "false"
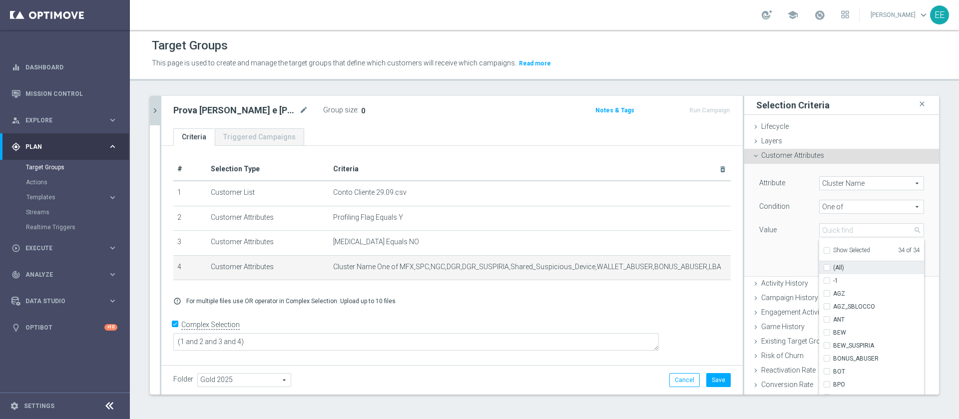
type input "Select"
checkbox input "false"
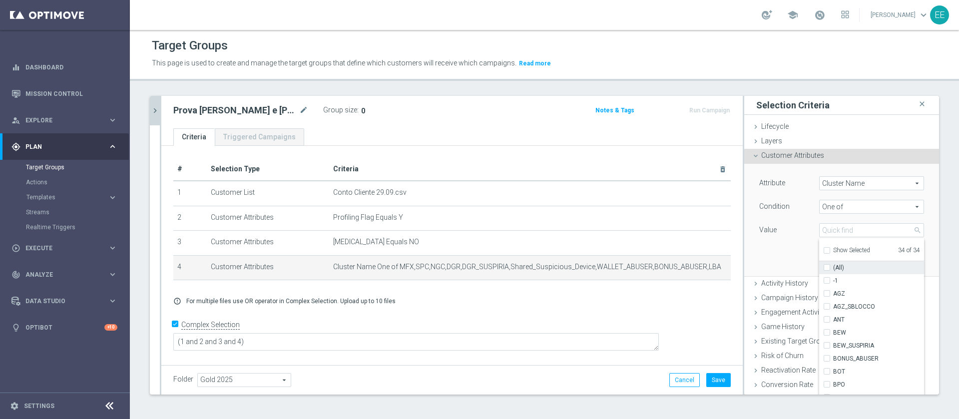
checkbox input "false"
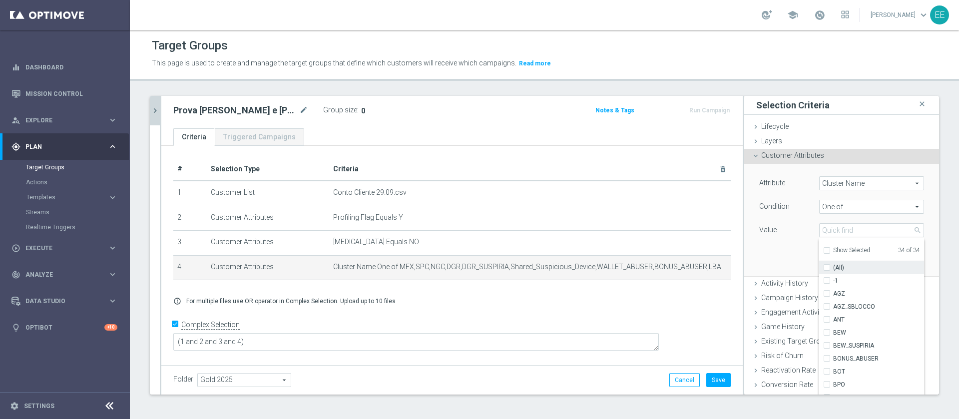
checkbox input "false"
click at [824, 251] on input "Show Selected" at bounding box center [827, 252] width 6 height 6
click at [820, 249] on li "Show Selected 0 of 34" at bounding box center [872, 249] width 105 height 12
click at [824, 252] on input "Show Selected" at bounding box center [827, 252] width 6 height 6
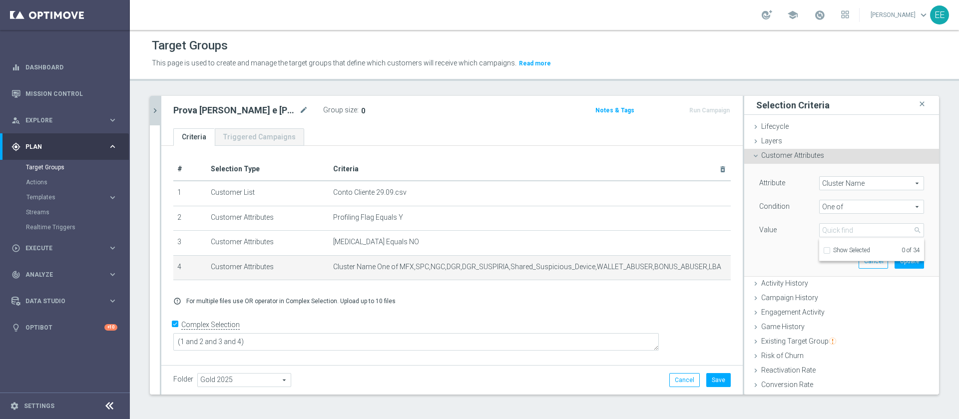
checkbox input "false"
click at [788, 251] on div "Attribute Cluster Name Cluster Name arrow_drop_down search Condition One of One…" at bounding box center [842, 220] width 180 height 112
click at [829, 234] on span at bounding box center [872, 230] width 104 height 13
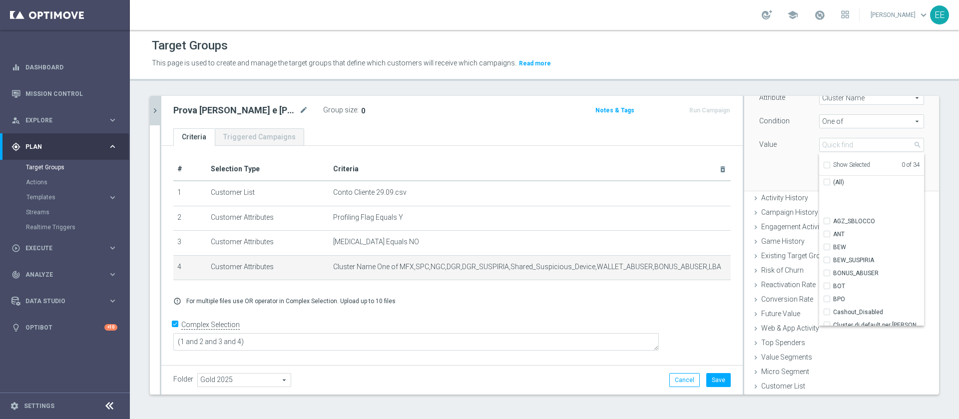
scroll to position [88, 0]
click at [848, 277] on span "DGR" at bounding box center [879, 276] width 91 height 8
click at [834, 277] on input "DGR" at bounding box center [830, 276] width 6 height 6
checkbox input "true"
type input "DGR"
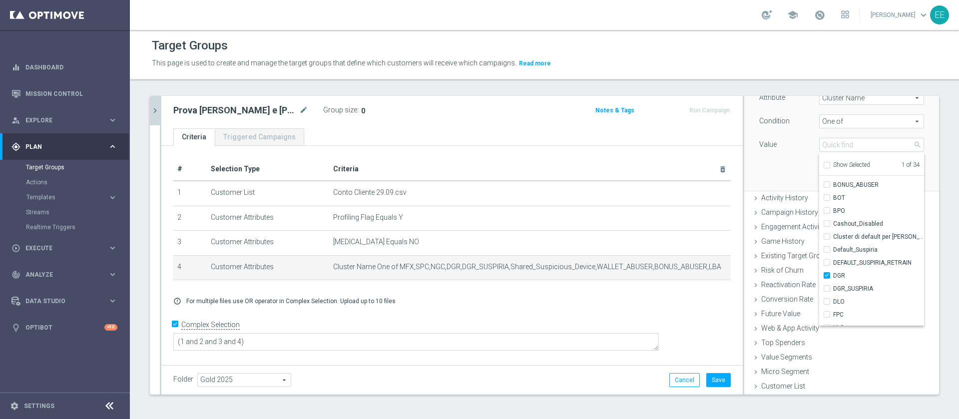
click at [770, 152] on div "Value" at bounding box center [782, 146] width 60 height 16
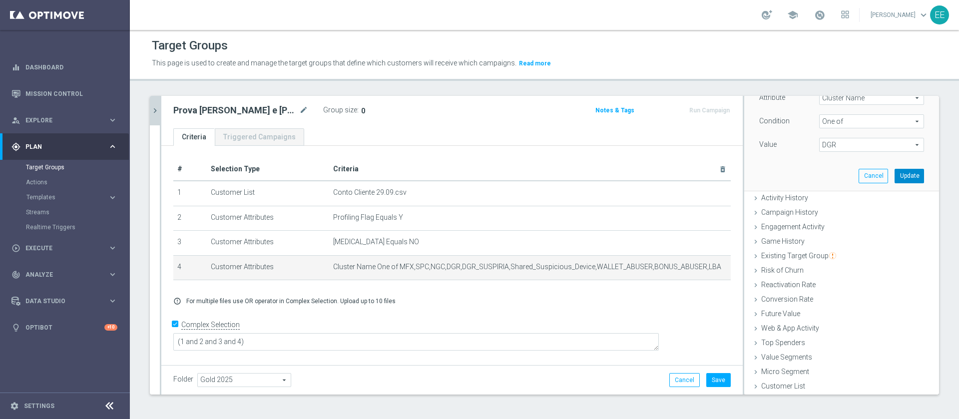
click at [895, 179] on button "Update" at bounding box center [909, 176] width 29 height 14
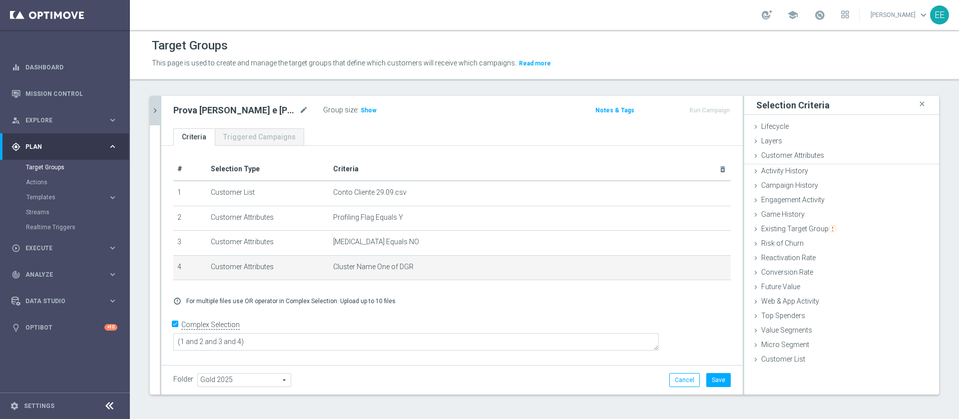
scroll to position [0, 0]
click at [368, 108] on span "Show" at bounding box center [369, 110] width 16 height 7
click at [696, 271] on icon "mode_edit" at bounding box center [700, 267] width 8 height 8
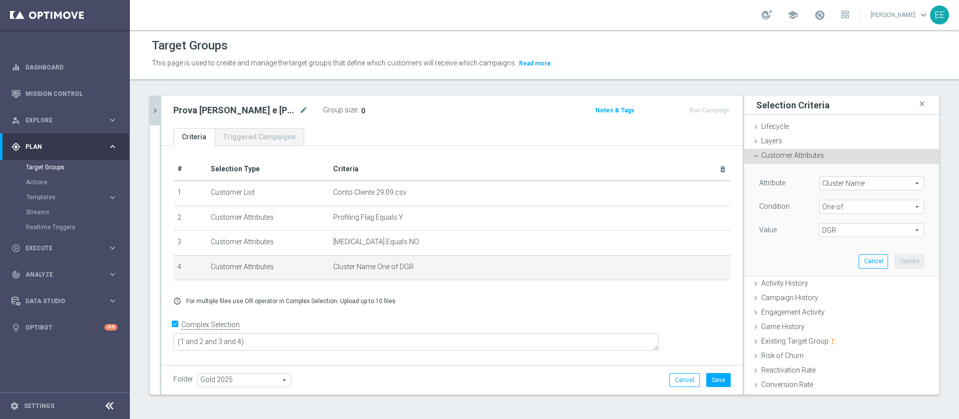
click at [839, 210] on span "One of" at bounding box center [872, 206] width 104 height 13
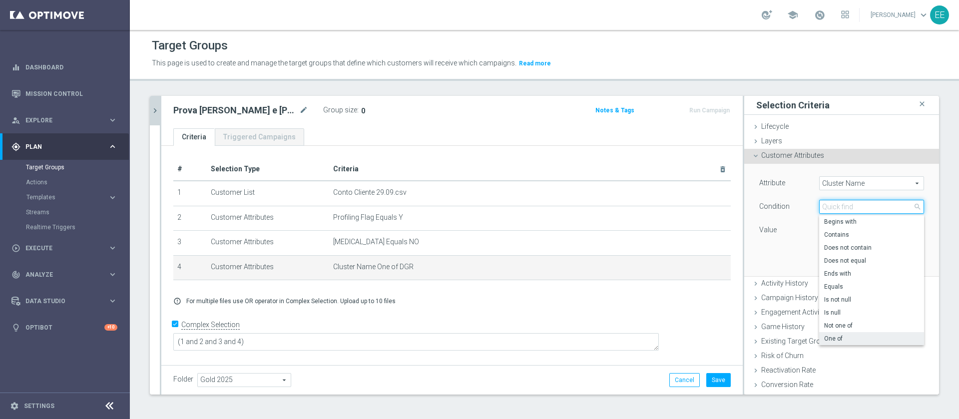
click at [839, 210] on input "search" at bounding box center [872, 207] width 105 height 14
click at [857, 321] on label "Not one of" at bounding box center [872, 325] width 105 height 13
type input "Not one of"
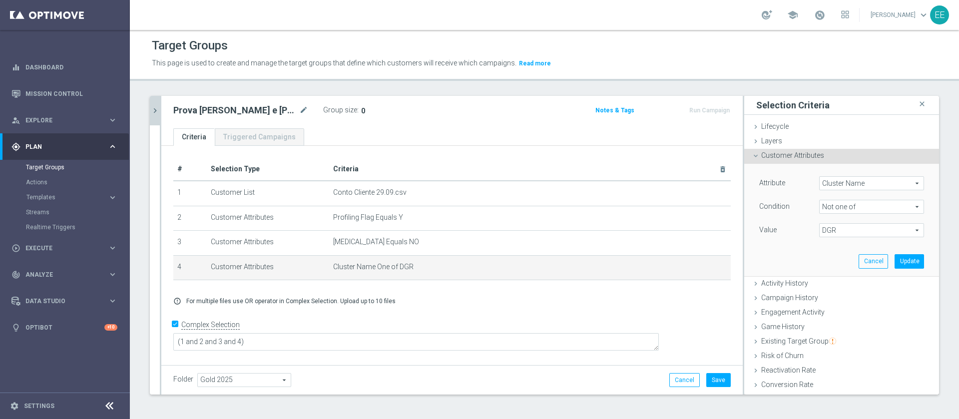
click at [890, 232] on span "DGR" at bounding box center [872, 230] width 104 height 13
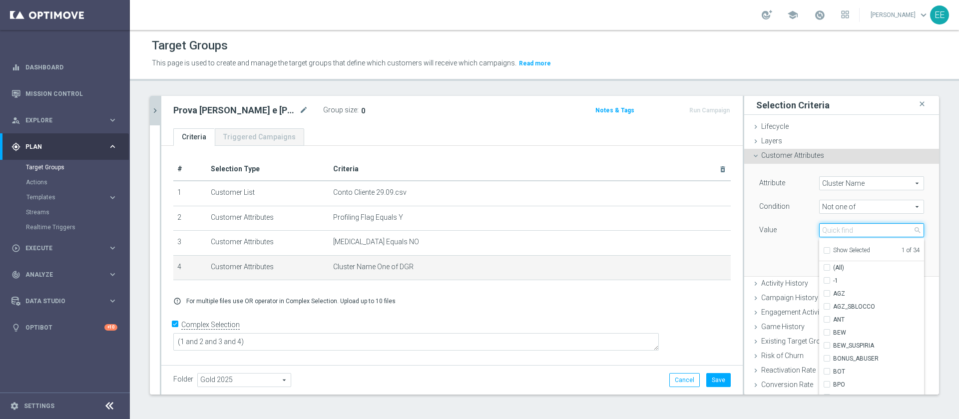
click at [857, 229] on input "search" at bounding box center [872, 230] width 105 height 14
type input "dgr"
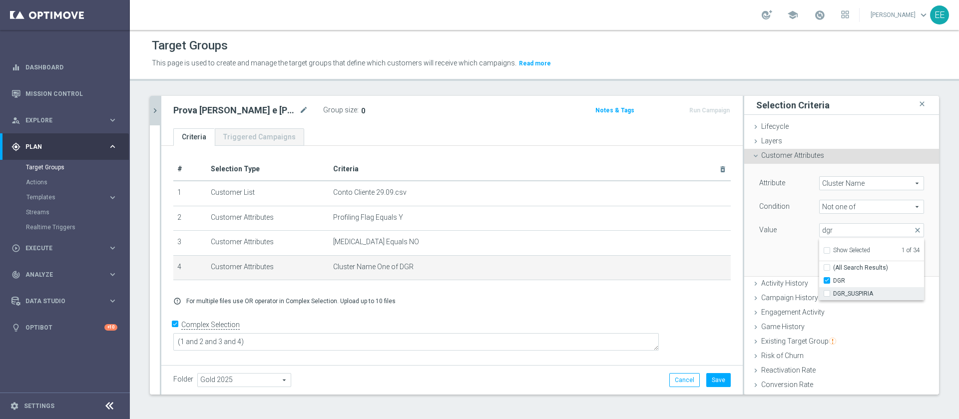
click at [843, 293] on span "DGR_SUSPIRIA" at bounding box center [879, 294] width 91 height 8
click at [834, 293] on input "DGR_SUSPIRIA" at bounding box center [830, 294] width 6 height 6
checkbox input "true"
type input "Selected 2 of 34"
checkbox input "true"
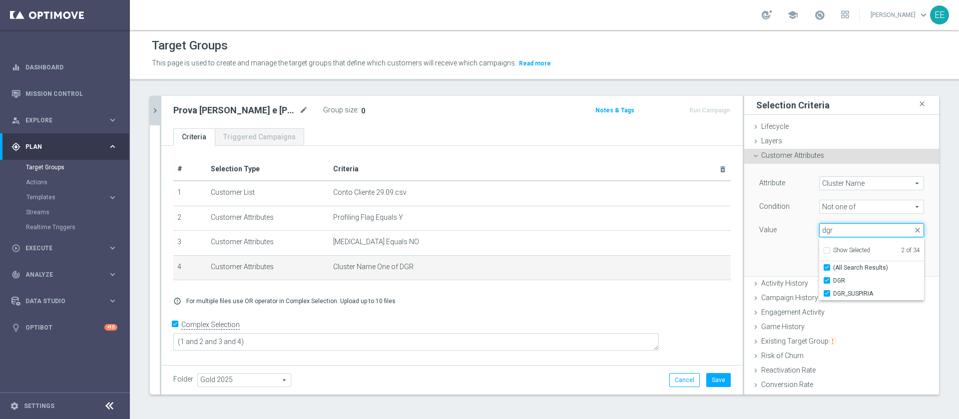
click at [847, 233] on input "dgr" at bounding box center [872, 230] width 105 height 14
checkbox input "false"
type input "bonus"
click at [857, 272] on label "(All Search Results)" at bounding box center [879, 267] width 91 height 13
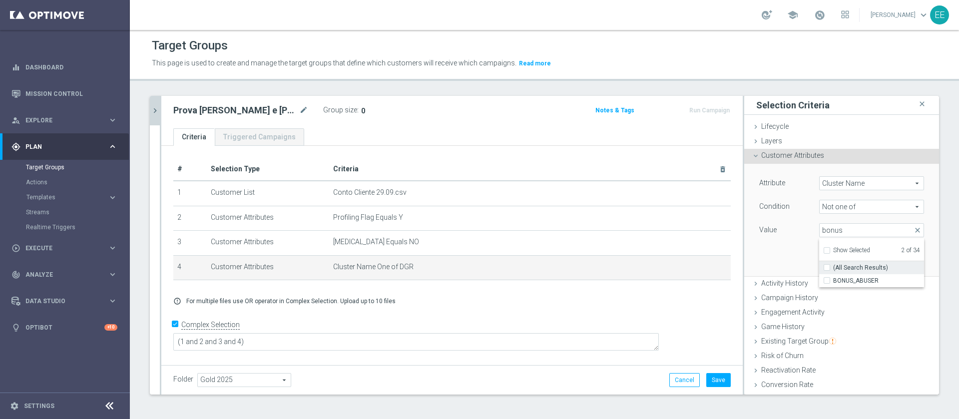
click at [834, 271] on input "(All Search Results)" at bounding box center [830, 268] width 6 height 6
checkbox input "true"
type input "Selected 3 of 34"
checkbox input "true"
click at [856, 266] on span "(All Search Results)" at bounding box center [861, 268] width 55 height 8
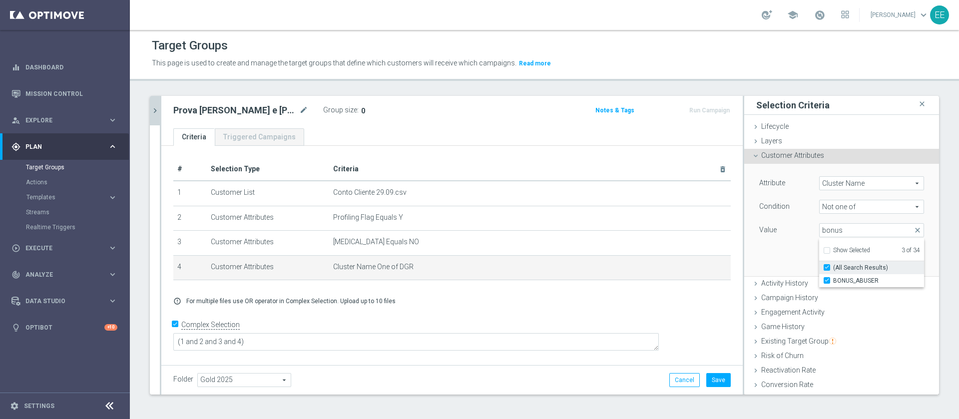
click at [834, 266] on input "(All Search Results)" at bounding box center [830, 268] width 6 height 6
checkbox input "false"
click at [846, 230] on input "bonus" at bounding box center [872, 230] width 105 height 14
type input "mfx"
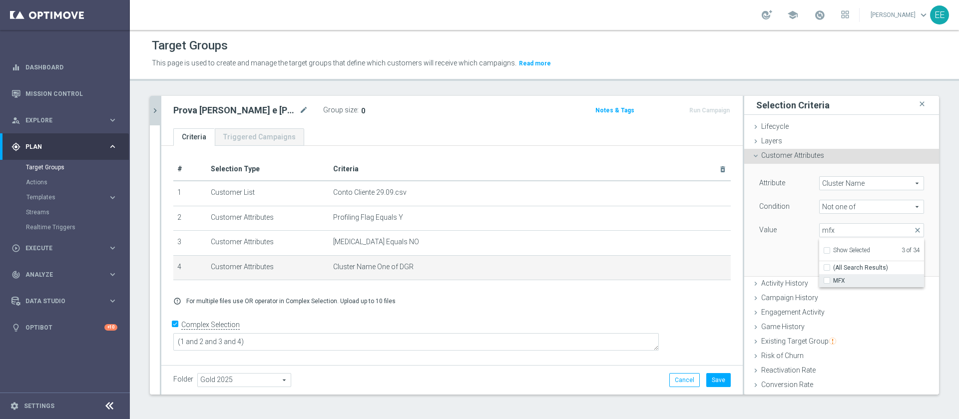
click at [834, 277] on span "MFX" at bounding box center [879, 281] width 91 height 8
click at [827, 278] on input "MFX" at bounding box center [830, 281] width 6 height 6
checkbox input "true"
type input "Selected 4 of 34"
click at [788, 253] on div "Attribute Cluster Name Cluster Name arrow_drop_down search Condition Not one of…" at bounding box center [842, 220] width 180 height 112
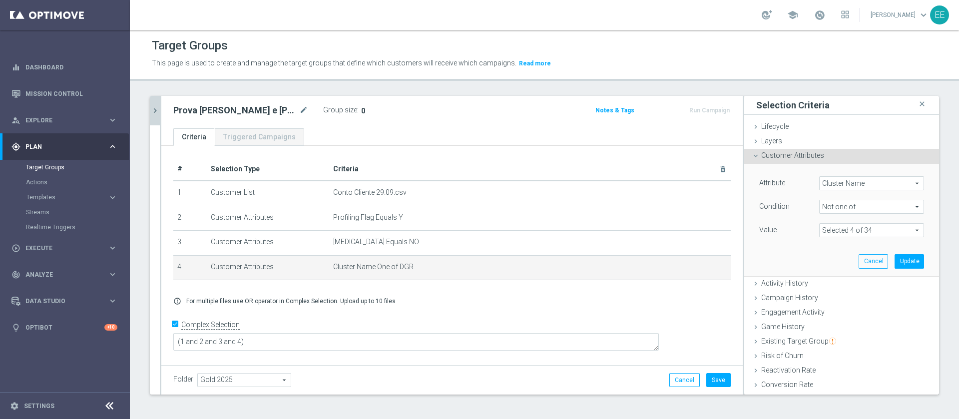
click at [840, 234] on span at bounding box center [872, 230] width 104 height 13
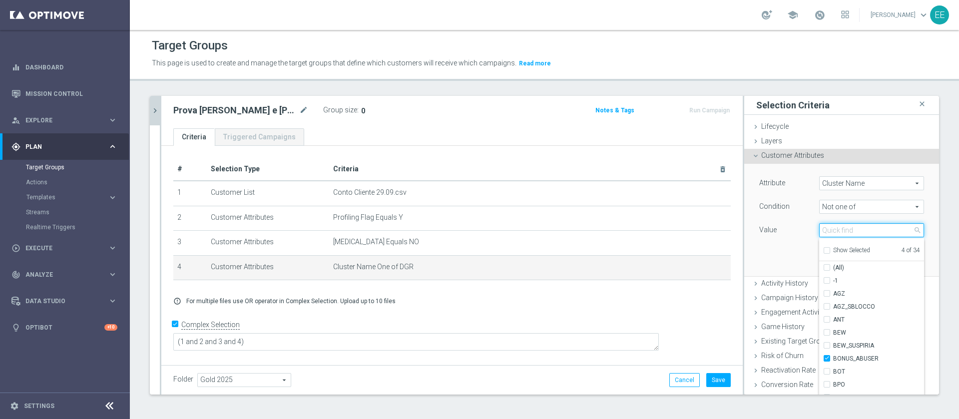
click at [837, 231] on input "search" at bounding box center [872, 230] width 105 height 14
type input "spc"
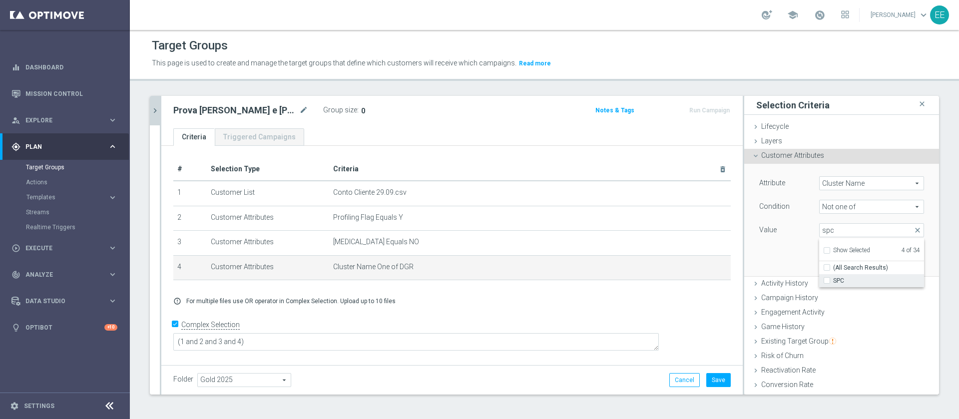
click at [834, 280] on span "SPC" at bounding box center [879, 281] width 91 height 8
click at [830, 280] on input "SPC" at bounding box center [830, 281] width 6 height 6
checkbox input "true"
type input "Selected 5 of 34"
click at [834, 228] on input "spc" at bounding box center [872, 230] width 105 height 14
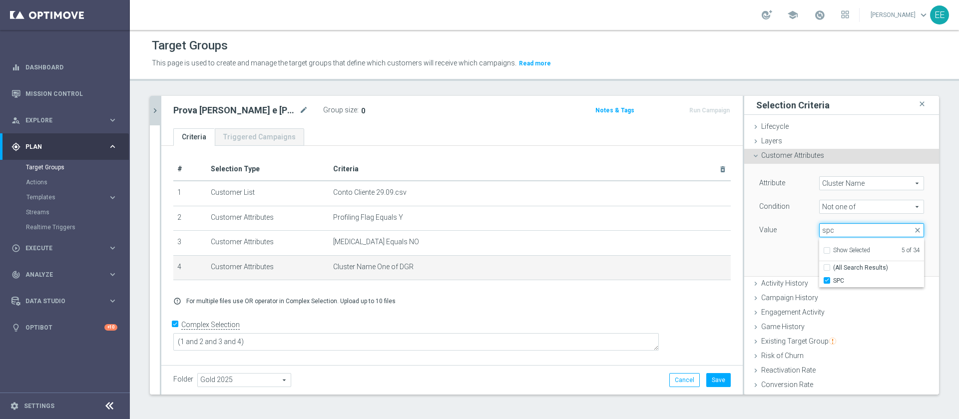
click at [834, 228] on input "spc" at bounding box center [872, 230] width 105 height 14
type input "ngc"
click at [841, 277] on span "NGC" at bounding box center [879, 281] width 91 height 8
click at [834, 278] on input "NGC" at bounding box center [830, 281] width 6 height 6
checkbox input "true"
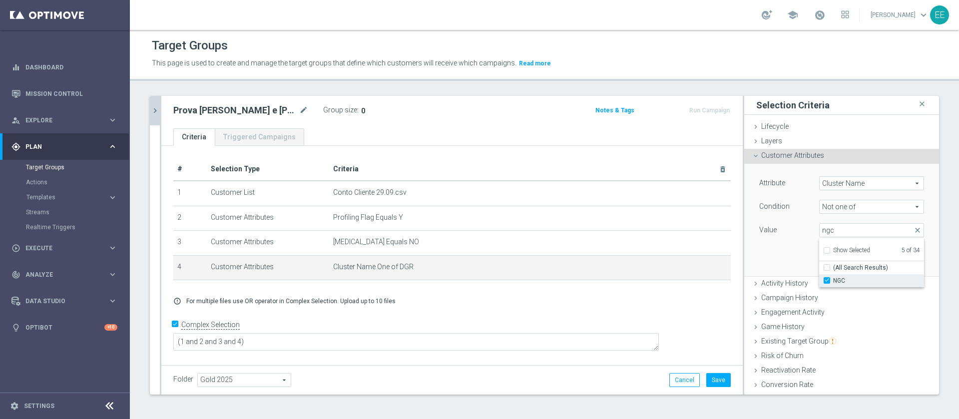
type input "Selected 6 of 34"
click at [764, 239] on div "Value" at bounding box center [782, 231] width 60 height 16
click at [840, 231] on span at bounding box center [872, 230] width 104 height 13
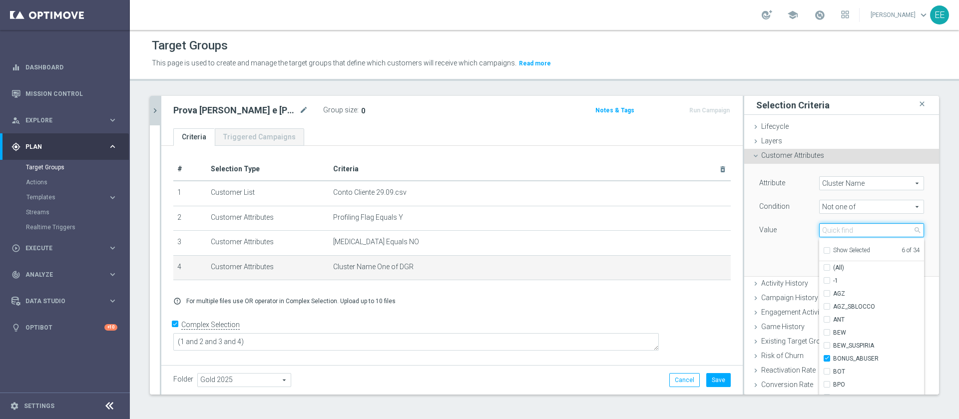
click at [840, 233] on input "search" at bounding box center [872, 230] width 105 height 14
type input "d"
type input "sha"
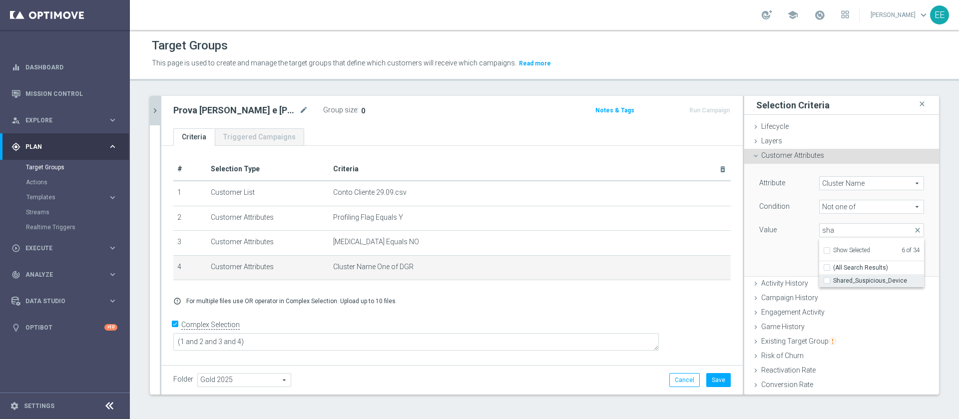
click at [862, 282] on span "Shared_Suspicious_Device" at bounding box center [879, 281] width 91 height 8
click at [834, 282] on input "Shared_Suspicious_Device" at bounding box center [830, 281] width 6 height 6
checkbox input "true"
type input "Selected 7 of 34"
click at [835, 231] on input "sha" at bounding box center [872, 230] width 105 height 14
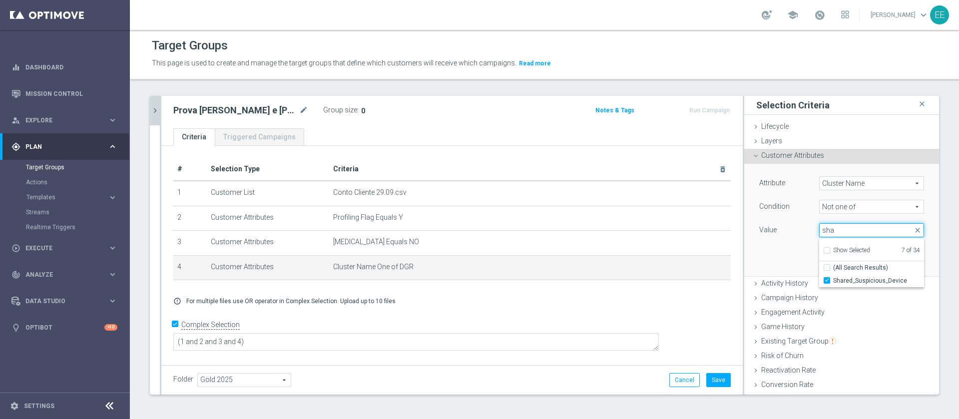
click at [835, 231] on input "sha" at bounding box center [872, 230] width 105 height 14
type input "lba"
click at [840, 279] on span "LBA" at bounding box center [879, 281] width 91 height 8
click at [834, 279] on input "LBA" at bounding box center [830, 281] width 6 height 6
checkbox input "true"
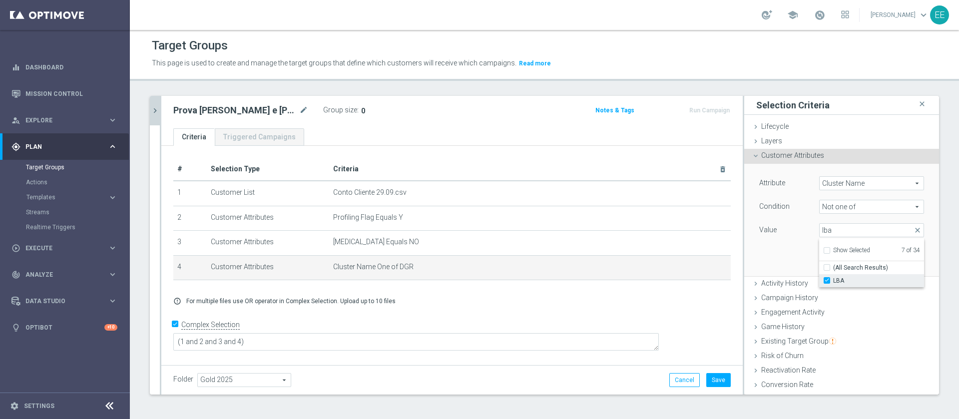
type input "Selected 8 of 34"
click at [778, 256] on div "Attribute Cluster Name Cluster Name arrow_drop_down search Condition Not one of…" at bounding box center [842, 220] width 180 height 112
click at [862, 228] on span at bounding box center [872, 230] width 104 height 13
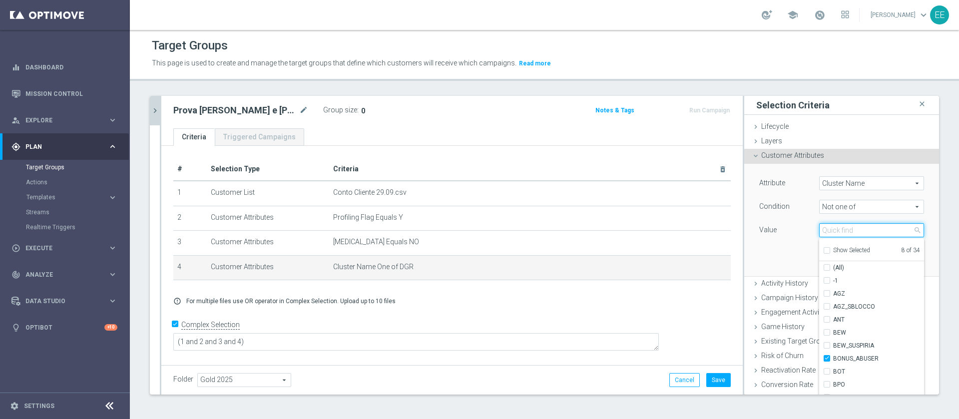
click at [862, 228] on input "search" at bounding box center [872, 230] width 105 height 14
type input "wall"
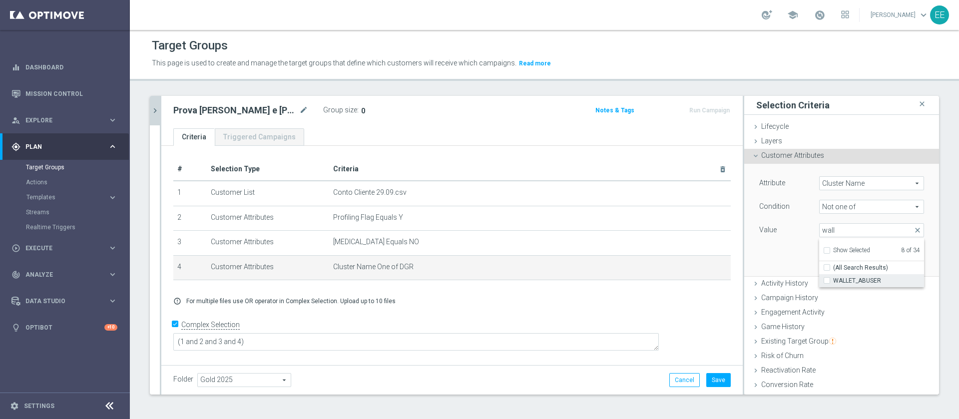
click at [855, 279] on span "WALLET_ABUSER" at bounding box center [879, 281] width 91 height 8
click at [834, 279] on input "WALLET_ABUSER" at bounding box center [830, 281] width 6 height 6
checkbox input "true"
type input "Selected 9 of 34"
click at [777, 238] on div "Value" at bounding box center [782, 231] width 60 height 16
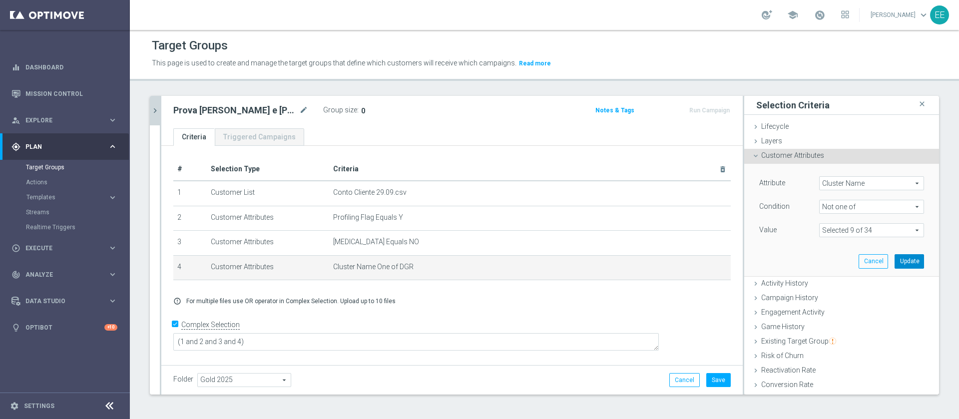
click at [895, 260] on button "Update" at bounding box center [909, 261] width 29 height 14
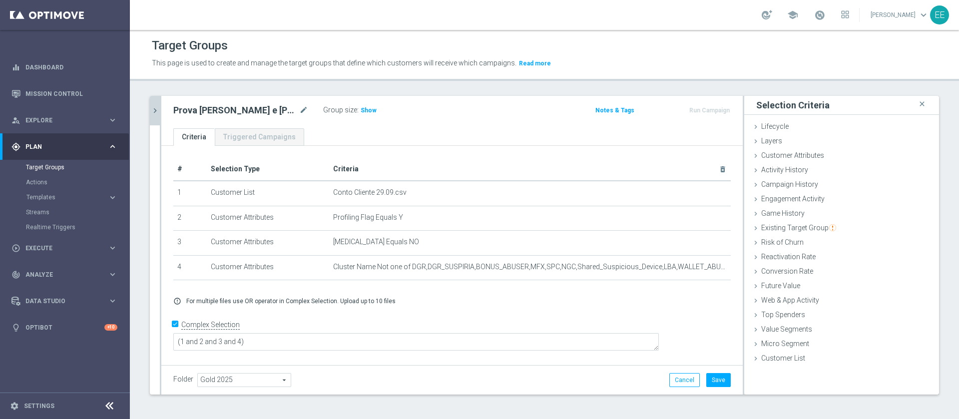
click at [355, 100] on div "Prova Luis e Edo Conto 29.09 mode_edit Group size : Show Notes & Tags Run Campa…" at bounding box center [452, 112] width 582 height 32
click at [359, 103] on div "Group size : Show" at bounding box center [373, 109] width 100 height 12
click at [363, 108] on span "Show" at bounding box center [369, 110] width 16 height 7
click at [783, 156] on span "Customer Attributes" at bounding box center [793, 155] width 63 height 8
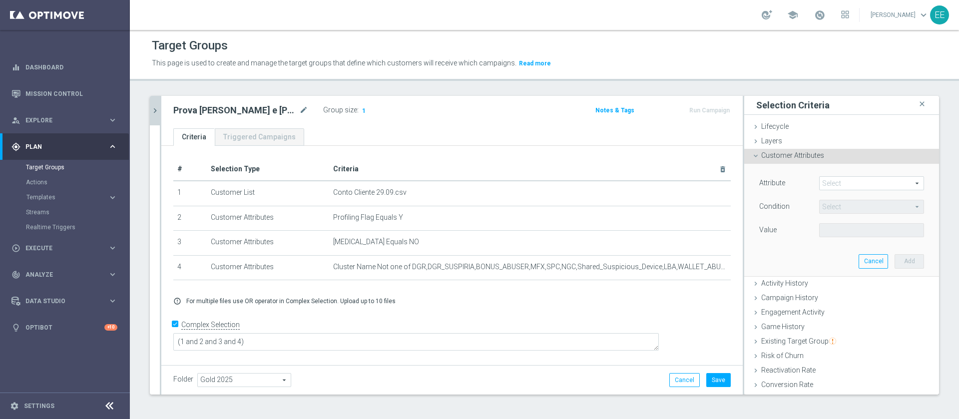
click at [825, 182] on span at bounding box center [872, 183] width 104 height 13
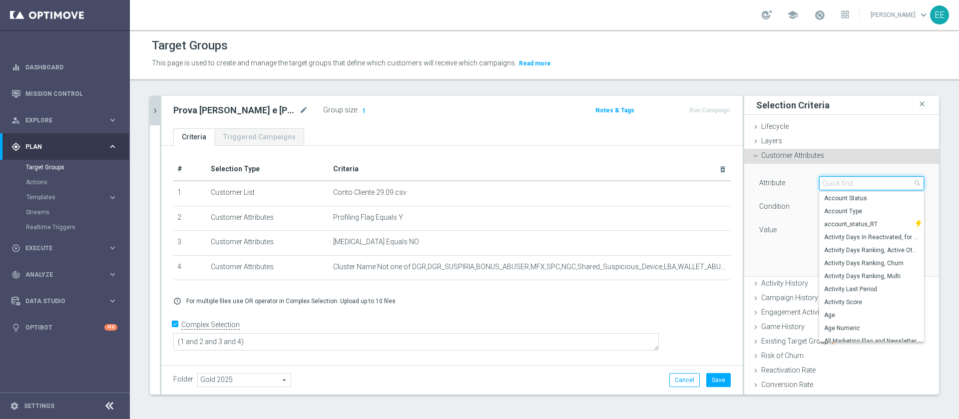
click at [825, 182] on input "search" at bounding box center [872, 183] width 105 height 14
type input "account"
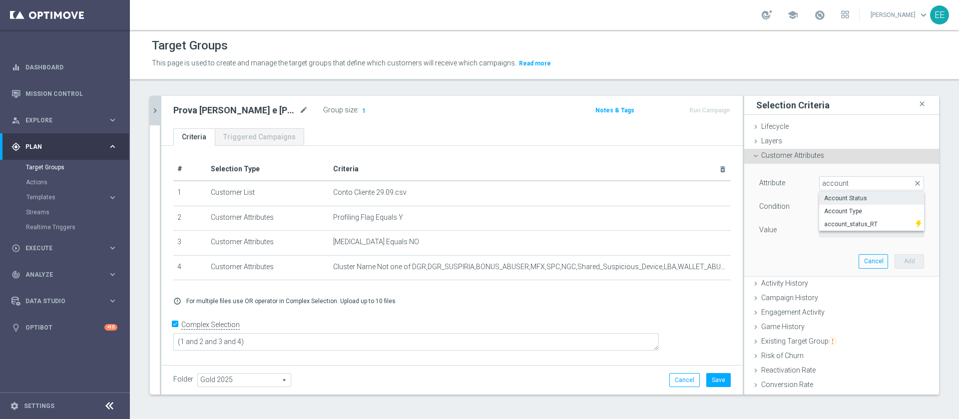
click at [843, 197] on span "Account Status" at bounding box center [872, 198] width 95 height 8
type input "Account Status"
click at [837, 202] on span "Equals" at bounding box center [872, 206] width 104 height 13
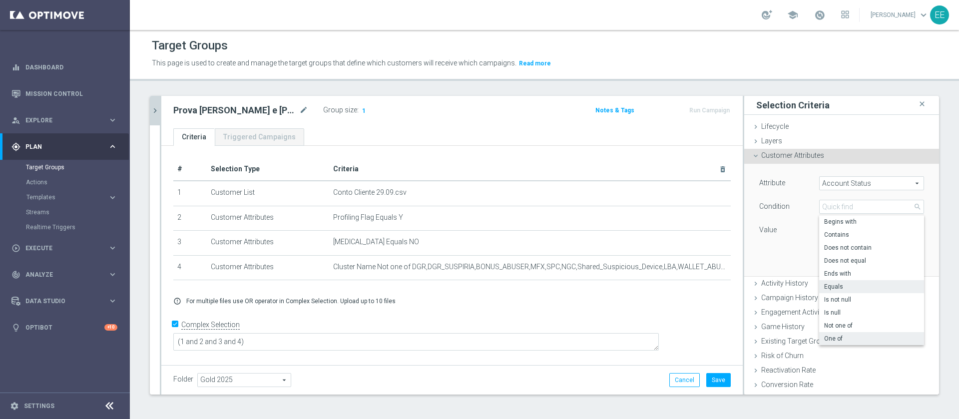
click at [827, 337] on span "One of" at bounding box center [872, 339] width 95 height 8
type input "One of"
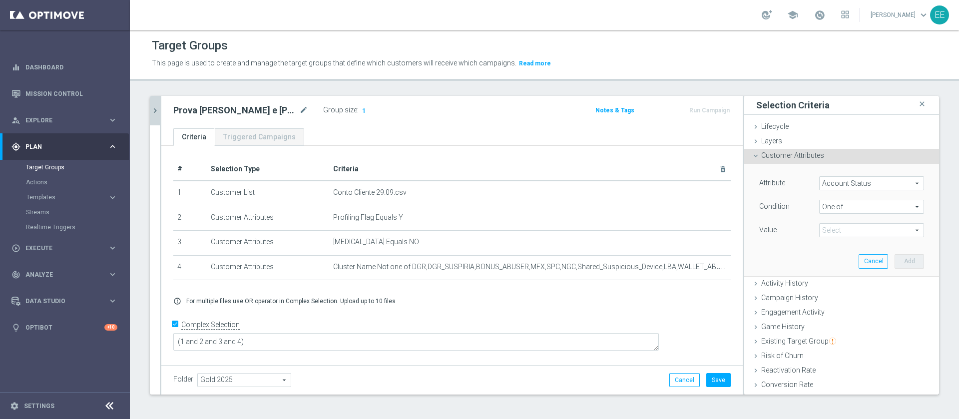
click at [841, 234] on span at bounding box center [872, 230] width 104 height 13
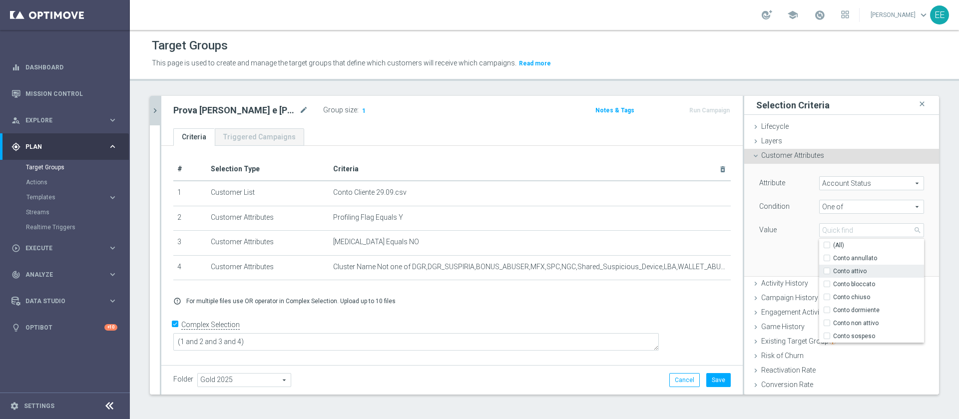
click at [859, 269] on span "Conto attivo" at bounding box center [879, 271] width 91 height 8
click at [834, 269] on input "Conto attivo" at bounding box center [830, 271] width 6 height 6
checkbox input "true"
type input "Conto attivo"
click at [866, 287] on span "Conto bloccato" at bounding box center [879, 284] width 91 height 8
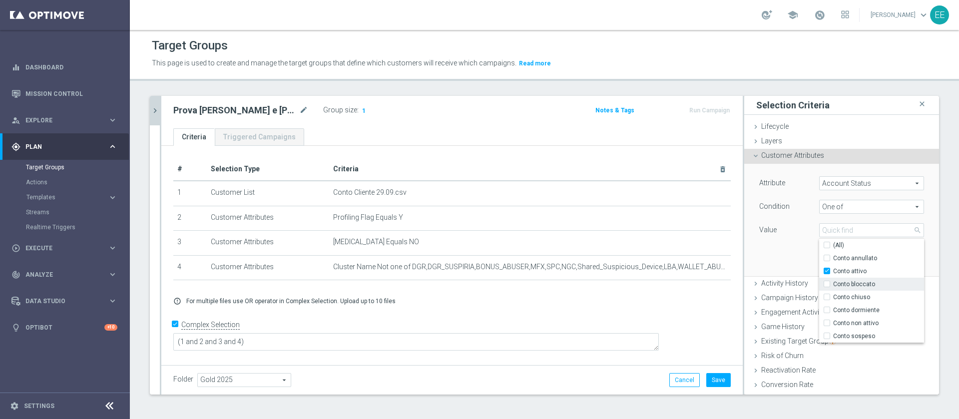
click at [834, 287] on input "Conto bloccato" at bounding box center [830, 284] width 6 height 6
checkbox input "true"
type input "Selected 2 of 7"
click at [779, 257] on div "Attribute Account Status Account Status arrow_drop_down search Condition One of…" at bounding box center [842, 220] width 180 height 112
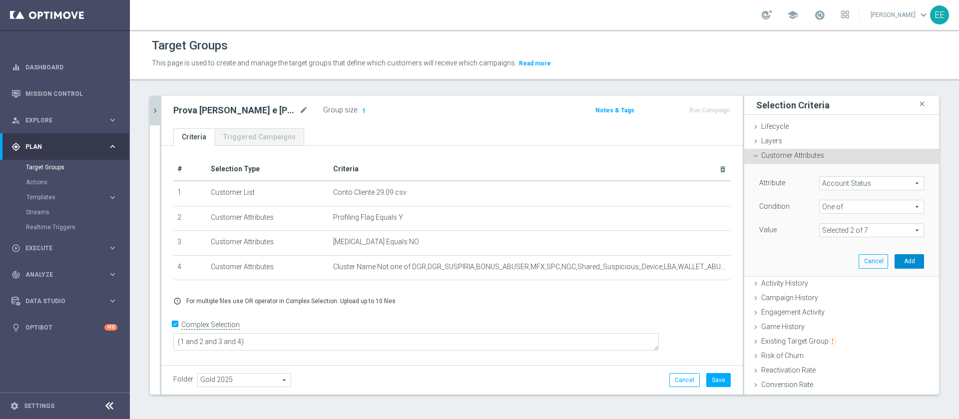
click at [895, 256] on button "Add" at bounding box center [909, 261] width 29 height 14
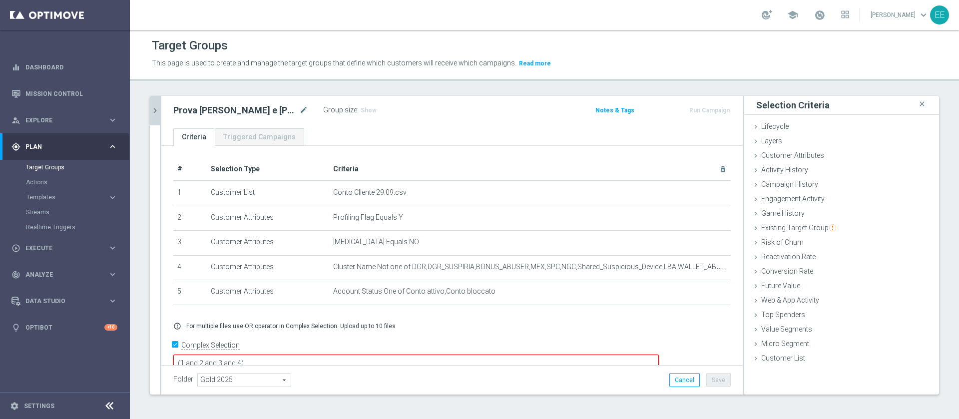
click at [314, 355] on textarea "(1 and 2 and 3 and 4)" at bounding box center [416, 363] width 486 height 17
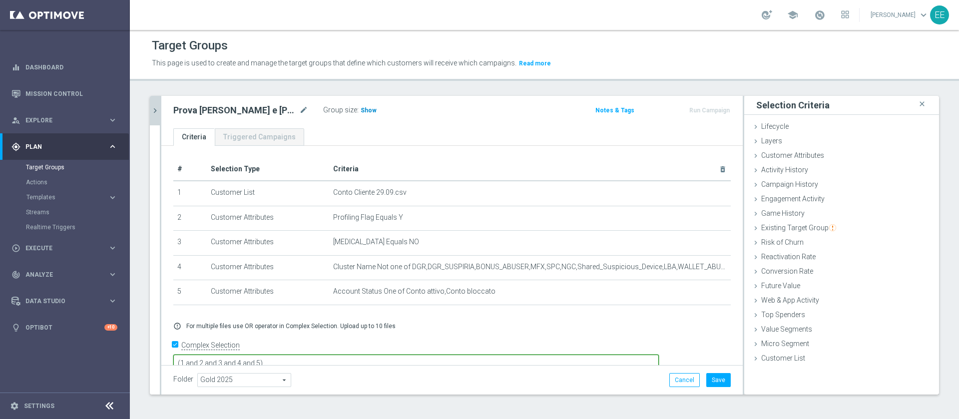
type textarea "(1 and 2 and 3 and 4 and 5)"
click at [366, 111] on span "Show" at bounding box center [369, 110] width 16 height 7
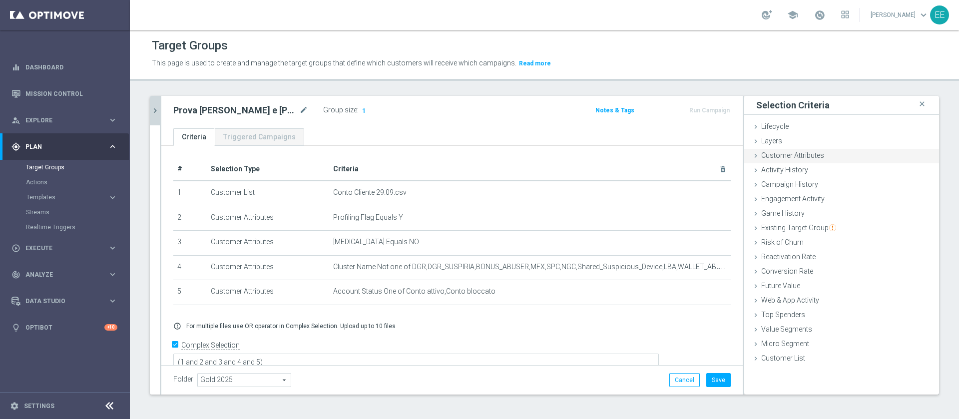
click at [813, 149] on div "Customer Attributes done selection saved" at bounding box center [842, 156] width 195 height 15
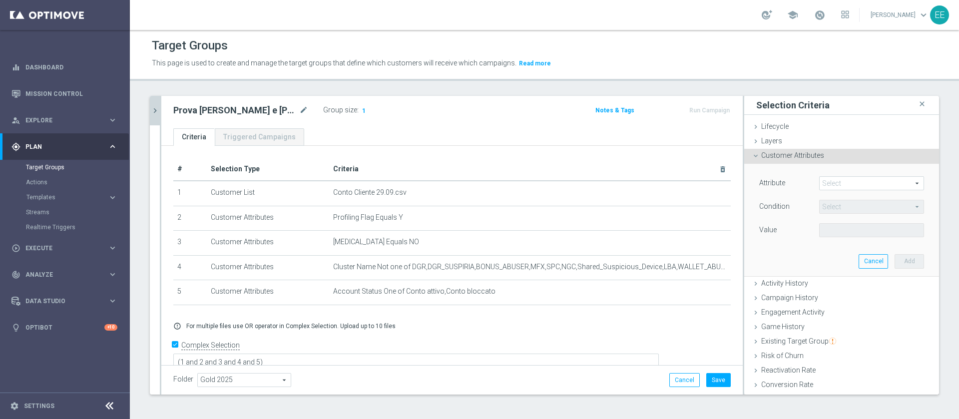
click at [843, 187] on span at bounding box center [872, 183] width 104 height 13
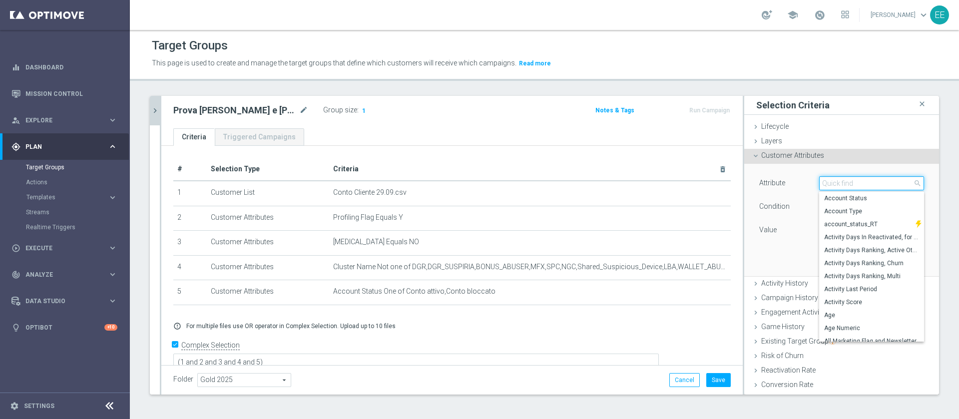
click at [843, 187] on input "search" at bounding box center [872, 183] width 105 height 14
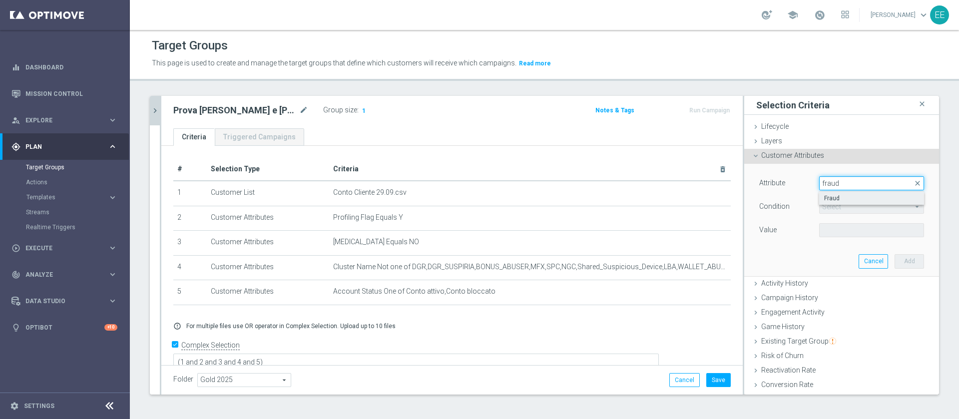
type input "fraud"
click at [825, 198] on span "Fraud" at bounding box center [872, 198] width 95 height 8
type input "Fraud"
type input "="
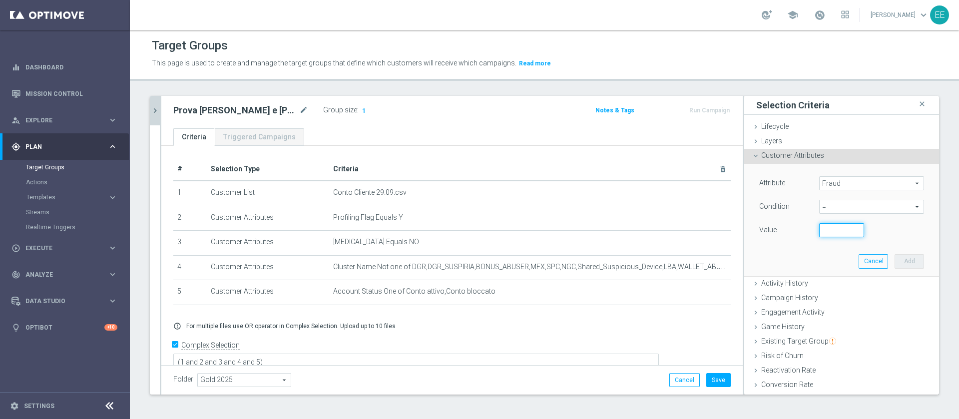
click at [820, 233] on input "number" at bounding box center [842, 230] width 45 height 14
type input "0"
click at [895, 262] on button "Add" at bounding box center [909, 261] width 29 height 14
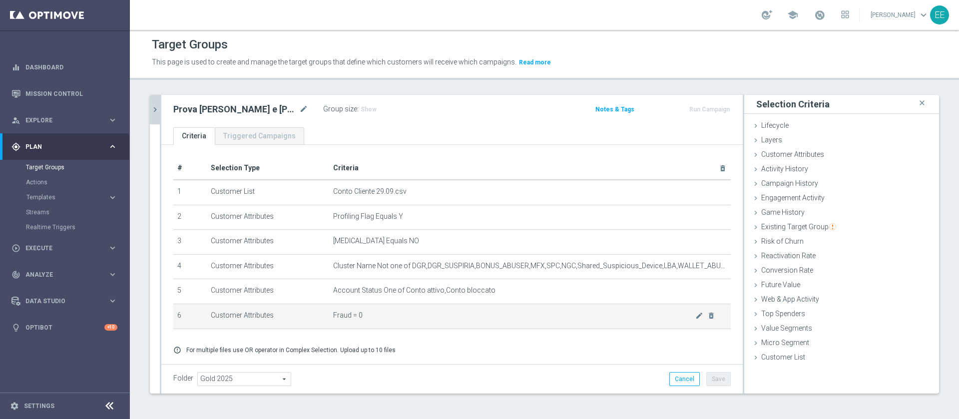
scroll to position [31, 0]
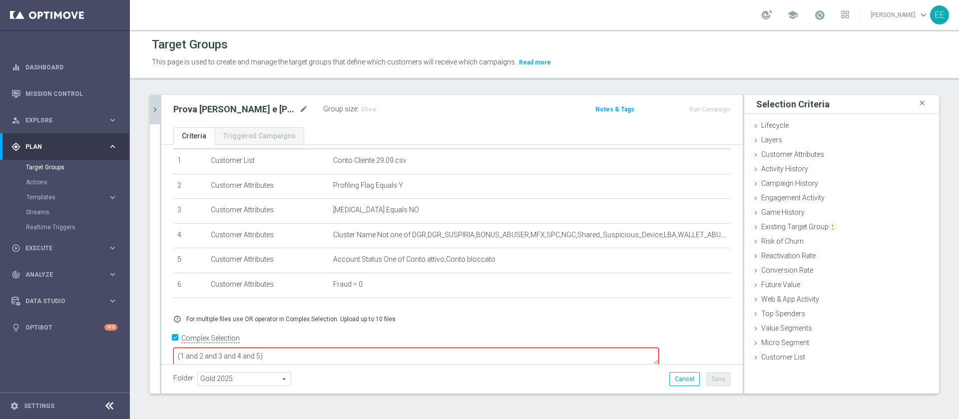
click at [330, 348] on textarea "(1 and 2 and 3 and 4 and 5)" at bounding box center [416, 356] width 486 height 17
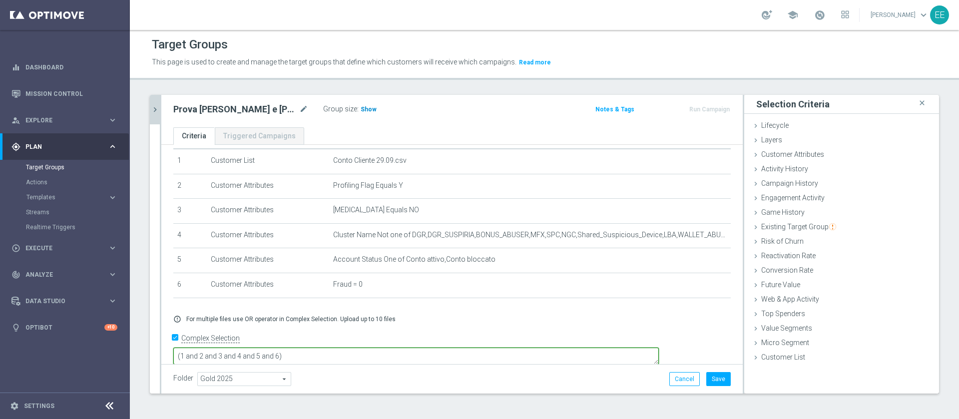
type textarea "(1 and 2 and 3 and 4 and 5 and 6)"
click at [364, 107] on span "Show" at bounding box center [369, 109] width 16 height 7
click at [783, 223] on span "Existing Target Group" at bounding box center [799, 227] width 75 height 8
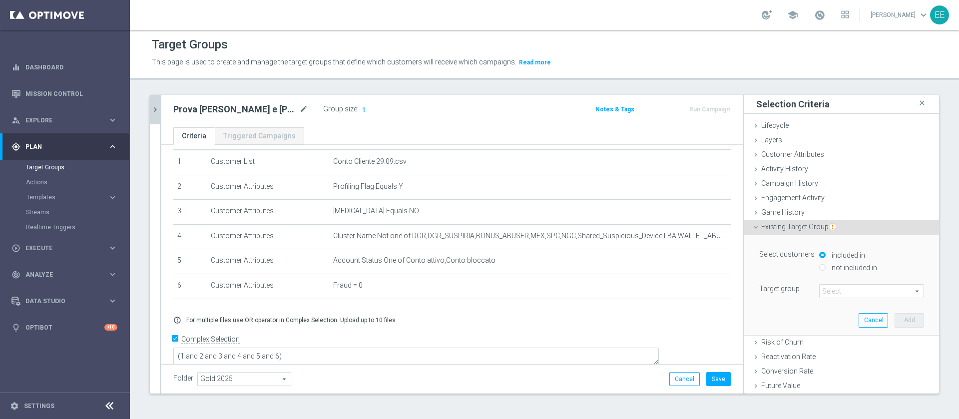
click at [841, 292] on span at bounding box center [872, 291] width 104 height 13
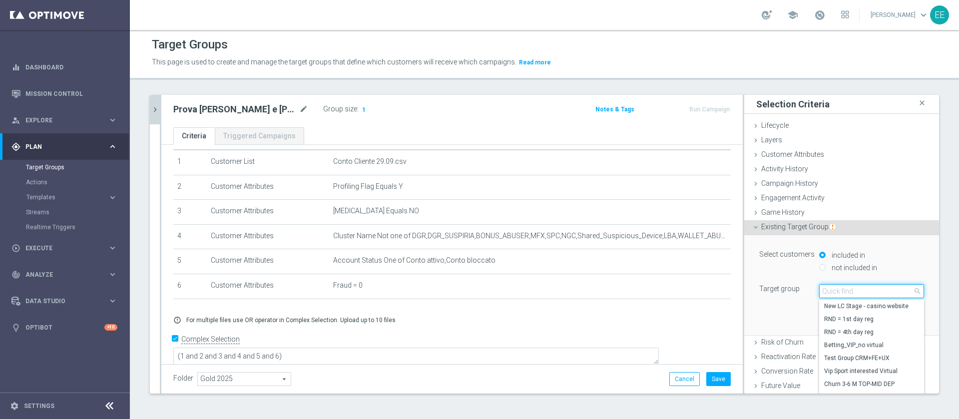
click at [841, 292] on input "search" at bounding box center [872, 291] width 105 height 14
click at [851, 267] on label "not included in" at bounding box center [854, 267] width 48 height 9
click at [826, 267] on input "not included in" at bounding box center [823, 267] width 6 height 6
radio input "true"
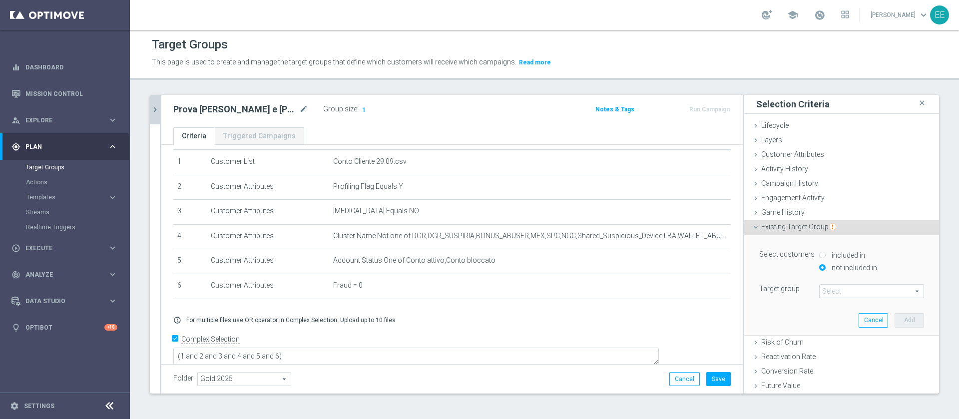
click at [841, 291] on span at bounding box center [872, 291] width 104 height 13
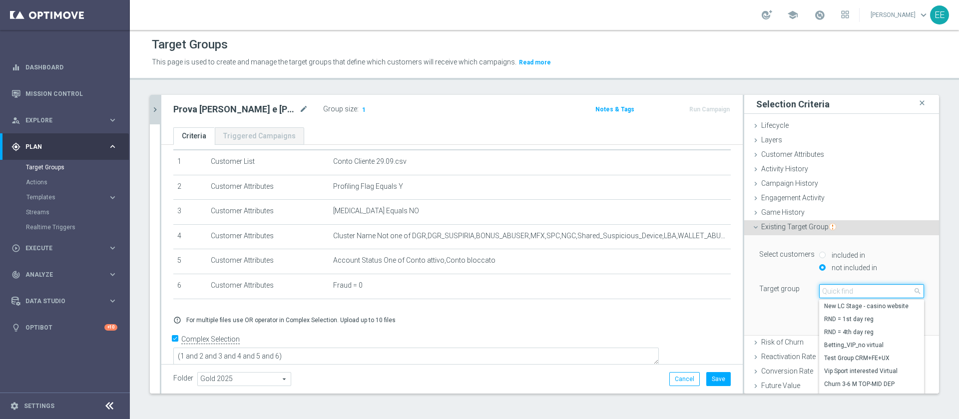
click at [841, 291] on input "search" at bounding box center [872, 291] width 105 height 14
type input "pausa"
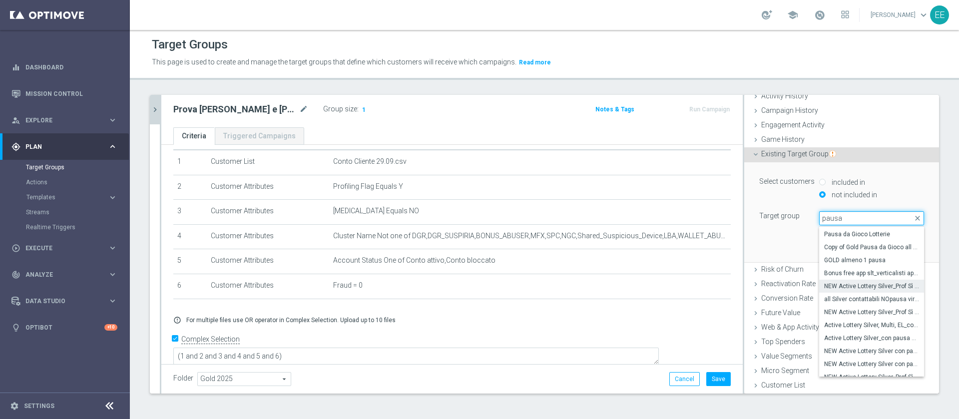
scroll to position [84, 0]
click at [869, 264] on span "GOLD almeno 1 pausa" at bounding box center [872, 263] width 95 height 8
type input "GOLD almeno 1 pausa"
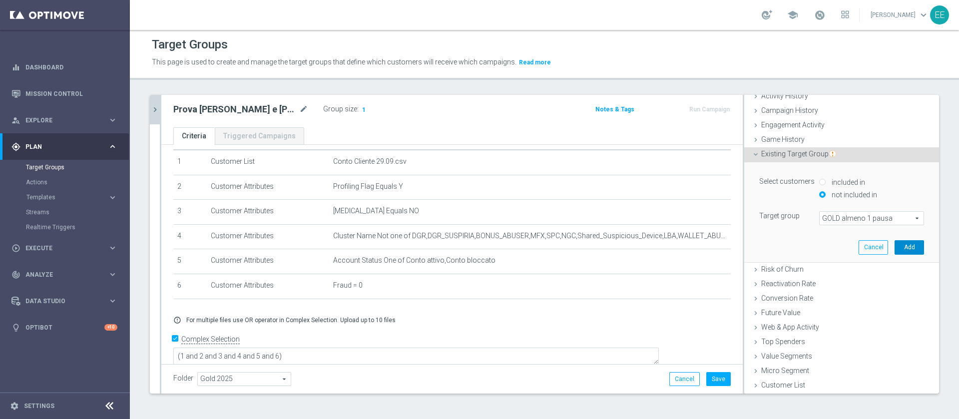
click at [895, 249] on button "Add" at bounding box center [909, 247] width 29 height 14
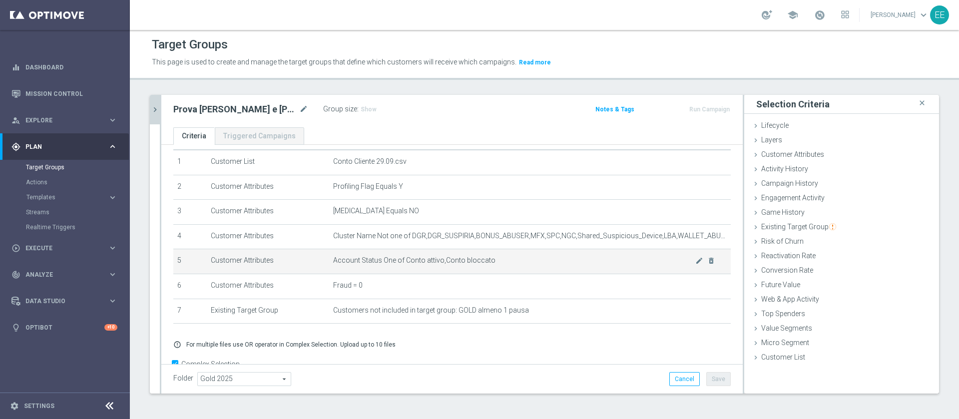
scroll to position [56, 0]
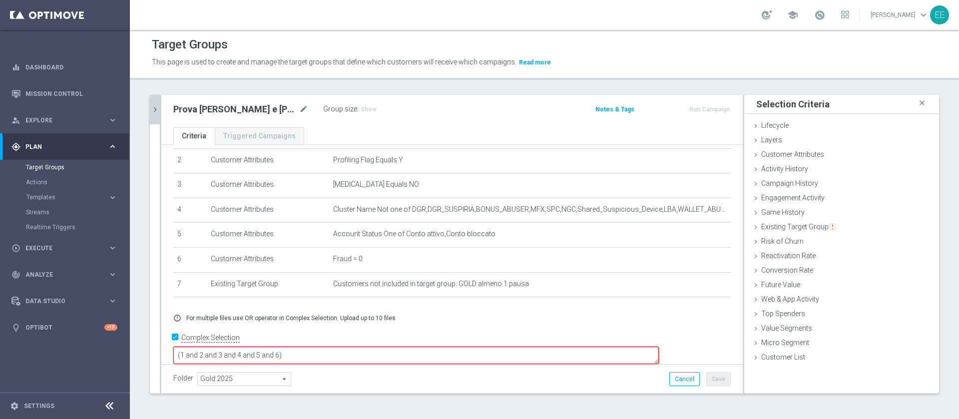
click at [351, 347] on textarea "(1 and 2 and 3 and 4 and 5 and 6)" at bounding box center [416, 355] width 486 height 17
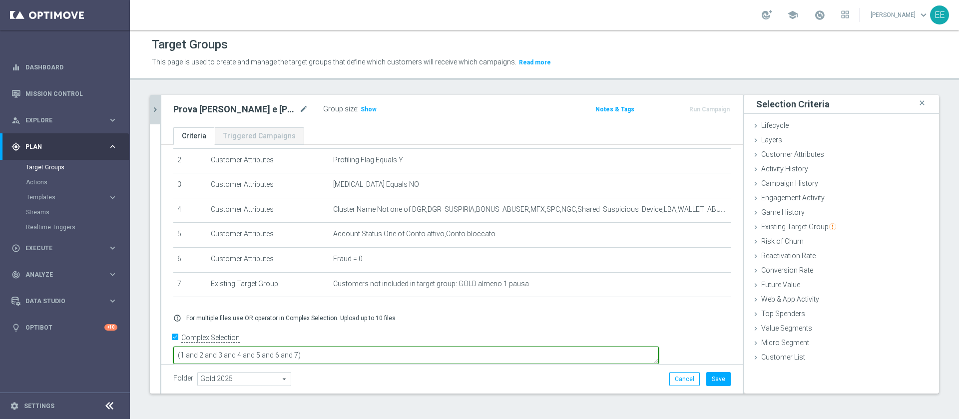
type textarea "(1 and 2 and 3 and 4 and 5 and 6 and 7)"
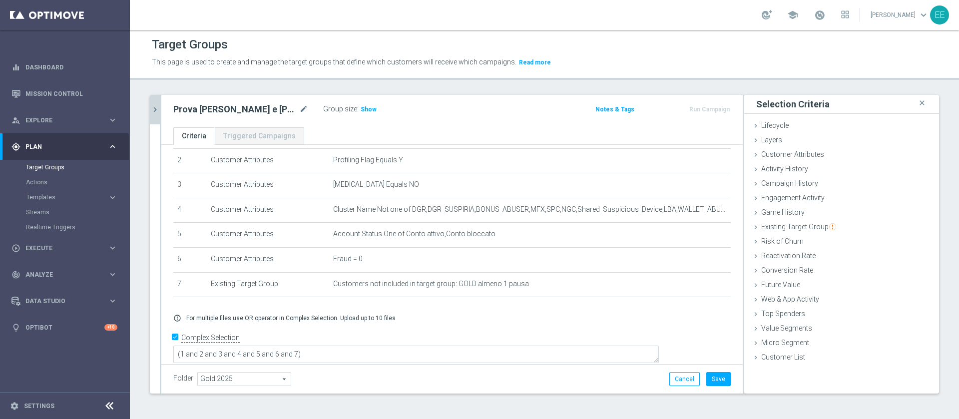
click at [434, 374] on div "Folder Gold 2025 Gold 2025 arrow_drop_down search Cancel Save Saving..." at bounding box center [452, 379] width 558 height 14
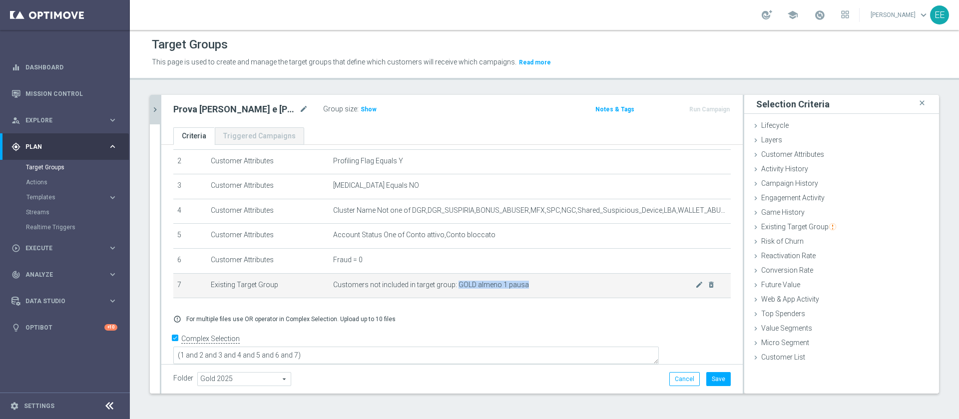
drag, startPoint x: 450, startPoint y: 286, endPoint x: 527, endPoint y: 285, distance: 77.0
click at [527, 285] on span "Customers not included in target group: GOLD almeno 1 pausa" at bounding box center [514, 285] width 362 height 8
copy span "GOLD almeno 1 pausa"
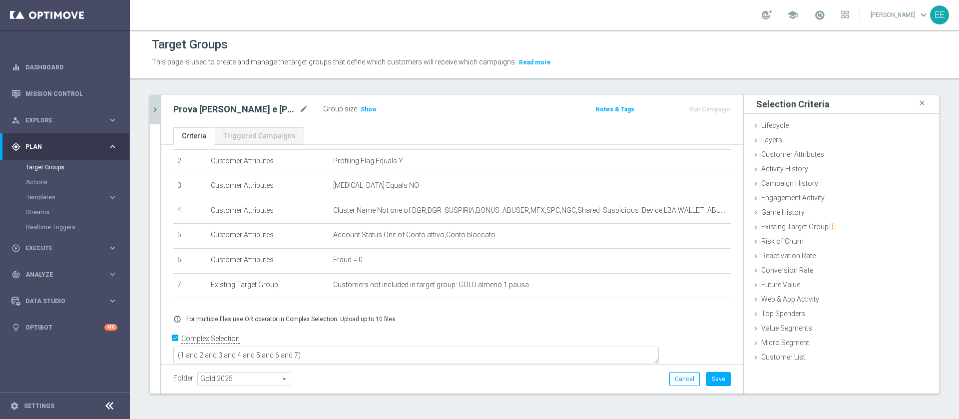
click at [556, 307] on div "# Selection Type Criteria delete_forever 1 Customer List Conto Cliente 29.09.cs…" at bounding box center [452, 204] width 573 height 206
click at [362, 115] on h3 "Show" at bounding box center [369, 109] width 18 height 11
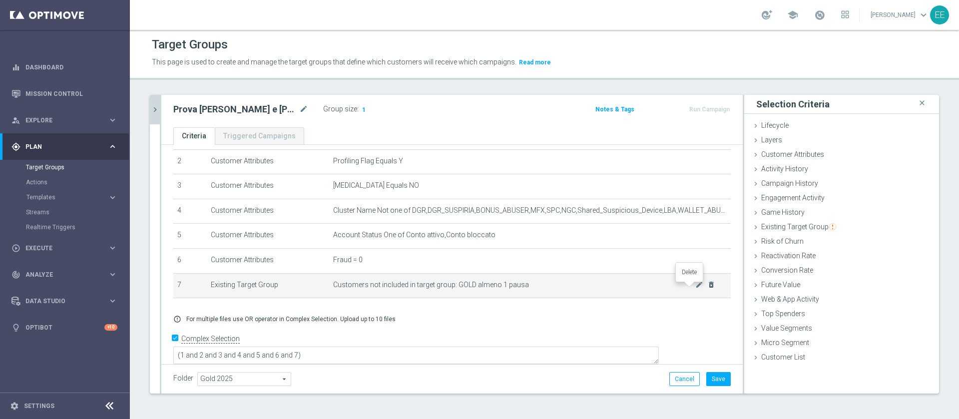
click at [686, 287] on td "Customers not included in target group: GOLD almeno 1 pausa mode_edit delete_fo…" at bounding box center [530, 285] width 402 height 25
click at [708, 289] on icon "delete_forever" at bounding box center [712, 285] width 8 height 8
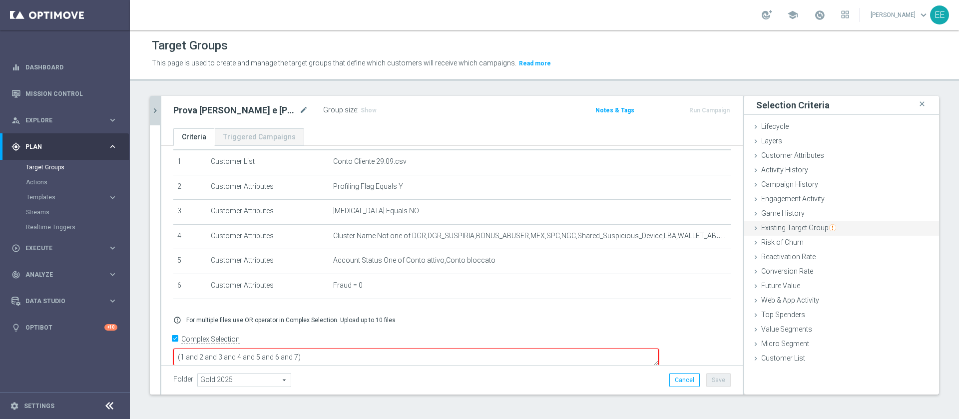
scroll to position [0, 0]
click at [804, 151] on span "Customer Attributes" at bounding box center [793, 155] width 63 height 8
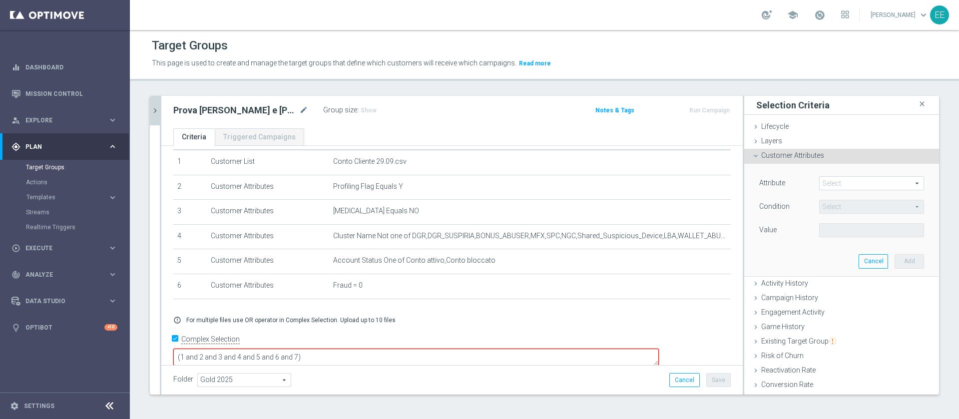
click at [858, 182] on span at bounding box center [872, 183] width 104 height 13
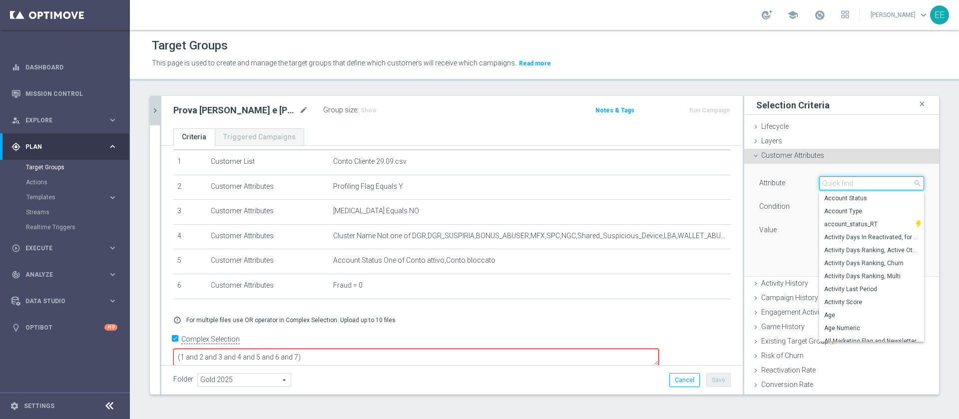
click at [858, 182] on input "search" at bounding box center [872, 183] width 105 height 14
type input "pausa"
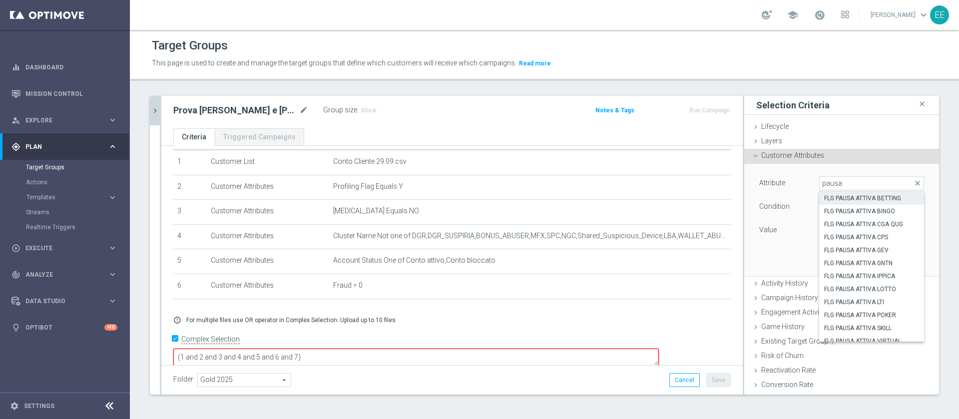
click at [851, 195] on span "FLG PAUSA ATTIVA BETTING" at bounding box center [872, 198] width 95 height 8
type input "FLG PAUSA ATTIVA BETTING"
type input "Equals"
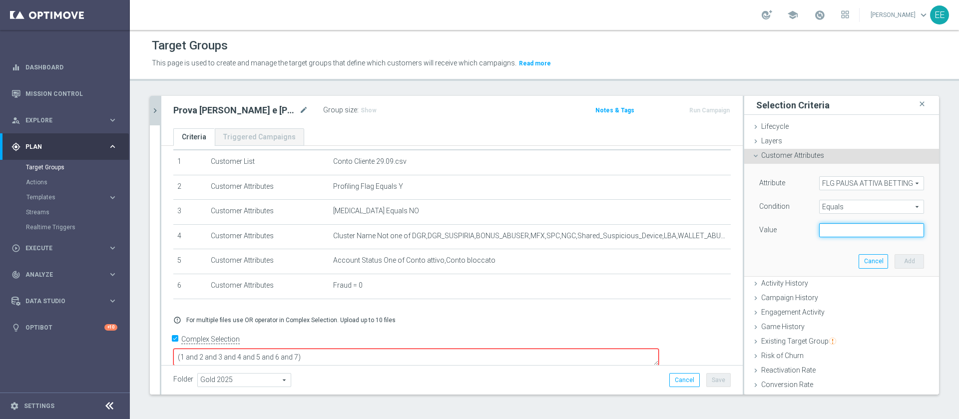
click at [847, 235] on input "text" at bounding box center [872, 230] width 105 height 14
type input "N"
click at [890, 250] on div "Attribute FLG PAUSA ATTIVA BETTING FLG PAUSA ATTIVA BETTING arrow_drop_down sea…" at bounding box center [842, 220] width 180 height 112
click at [895, 258] on button "Add" at bounding box center [909, 261] width 29 height 14
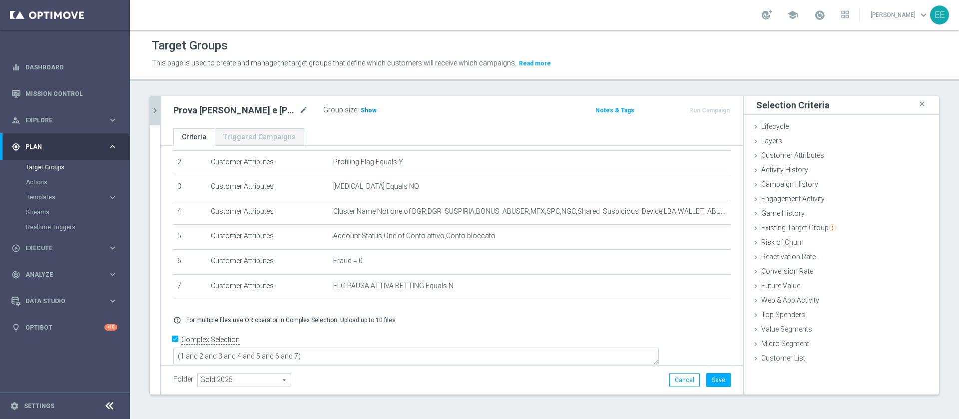
click at [367, 115] on h3 "Show" at bounding box center [369, 110] width 18 height 11
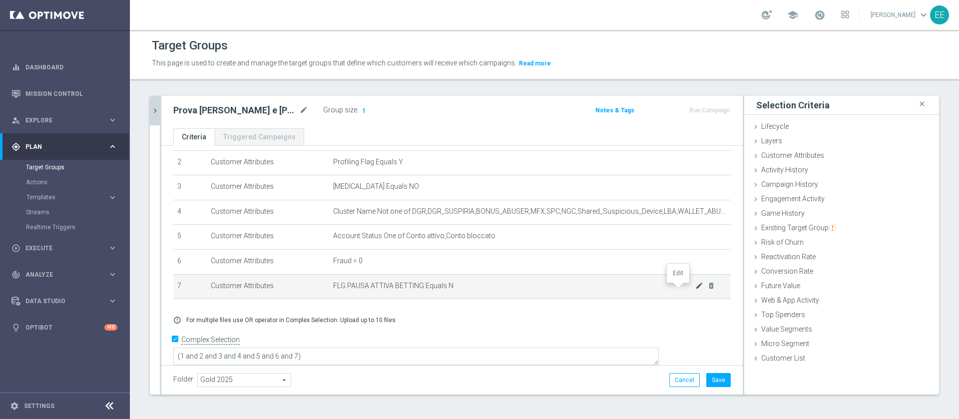
click at [696, 290] on icon "mode_edit" at bounding box center [700, 286] width 8 height 8
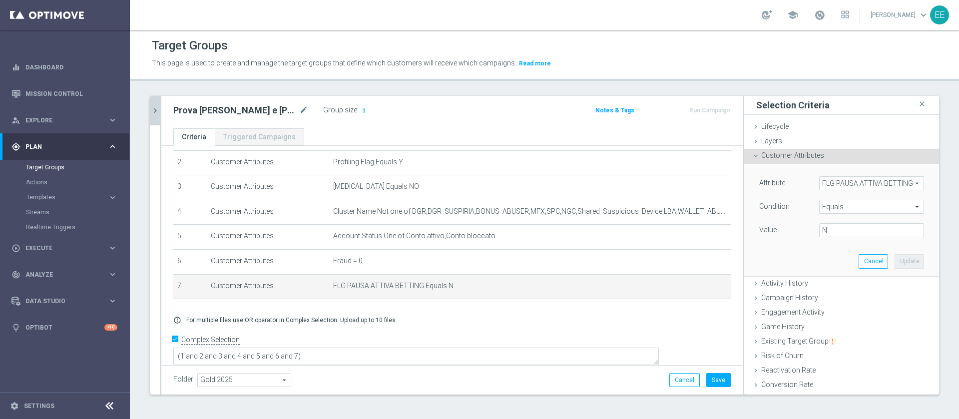
click at [862, 178] on span "FLG PAUSA ATTIVA BETTING" at bounding box center [872, 183] width 104 height 13
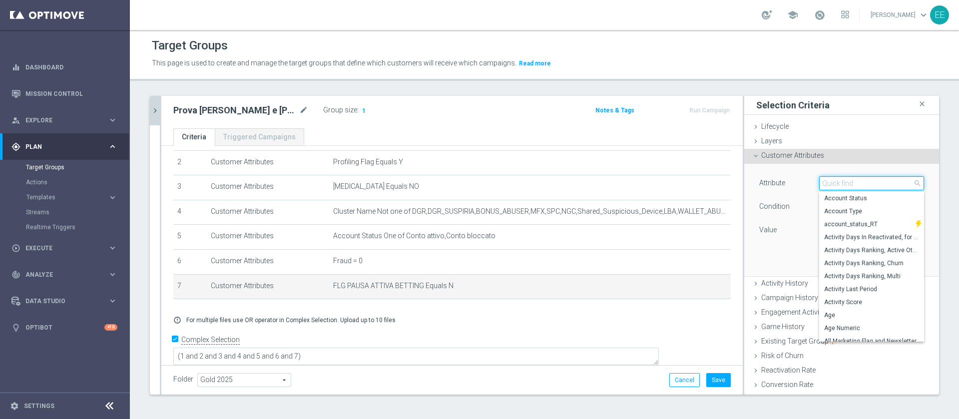
click at [861, 184] on input "search" at bounding box center [872, 183] width 105 height 14
paste input "pausa"
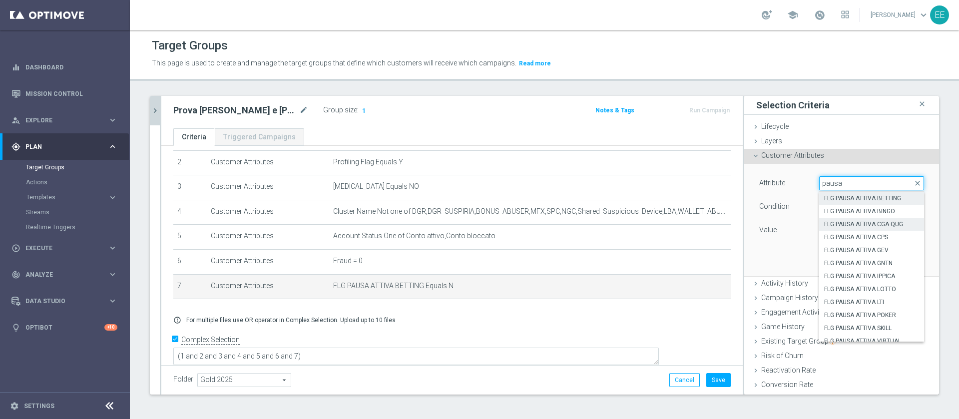
type input "pausa"
click at [839, 222] on span "FLG PAUSA ATTIVA CGA QUG" at bounding box center [872, 224] width 95 height 8
type input "FLG PAUSA ATTIVA CGA QUG"
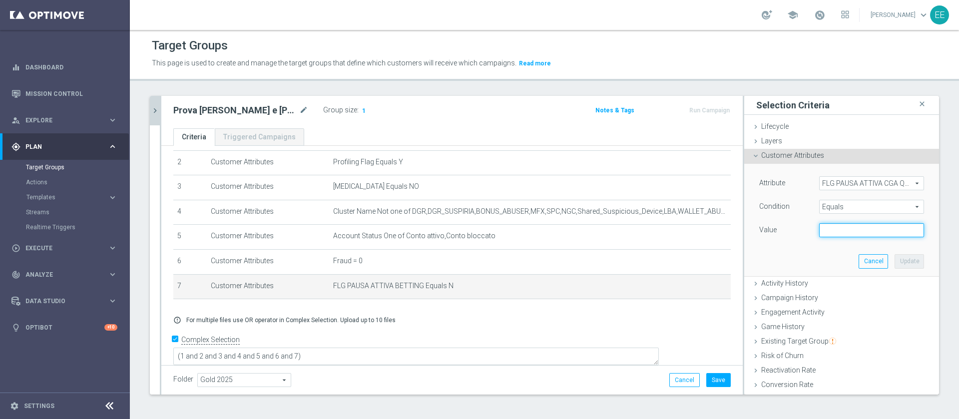
click at [829, 231] on input "text" at bounding box center [872, 230] width 105 height 14
type input "N"
click at [895, 259] on button "Update" at bounding box center [909, 261] width 29 height 14
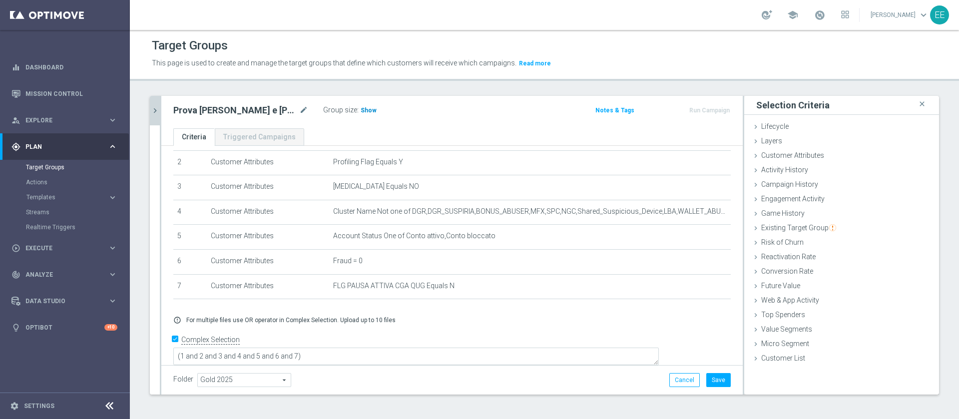
click at [366, 115] on h3 "Show" at bounding box center [369, 110] width 18 height 11
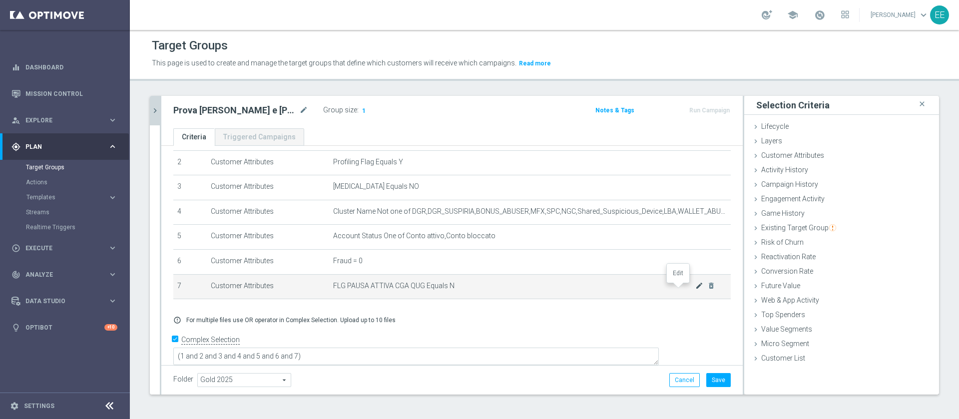
click at [696, 290] on icon "mode_edit" at bounding box center [700, 286] width 8 height 8
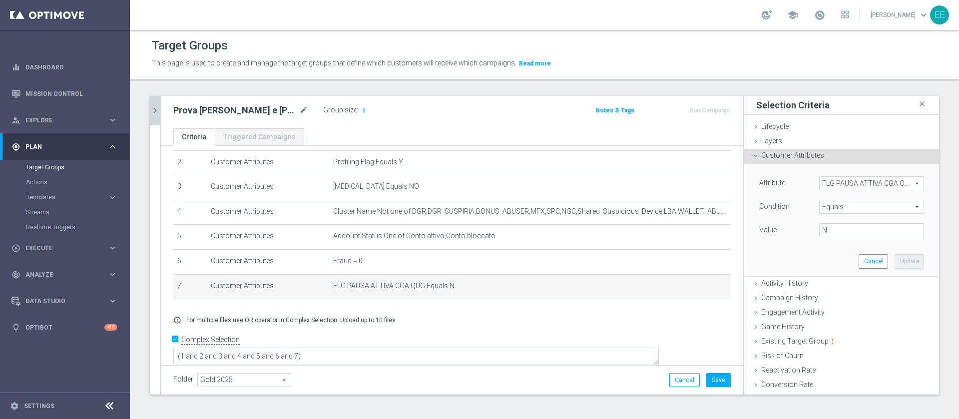
click at [853, 178] on span "FLG PAUSA ATTIVA CGA QUG" at bounding box center [872, 183] width 104 height 13
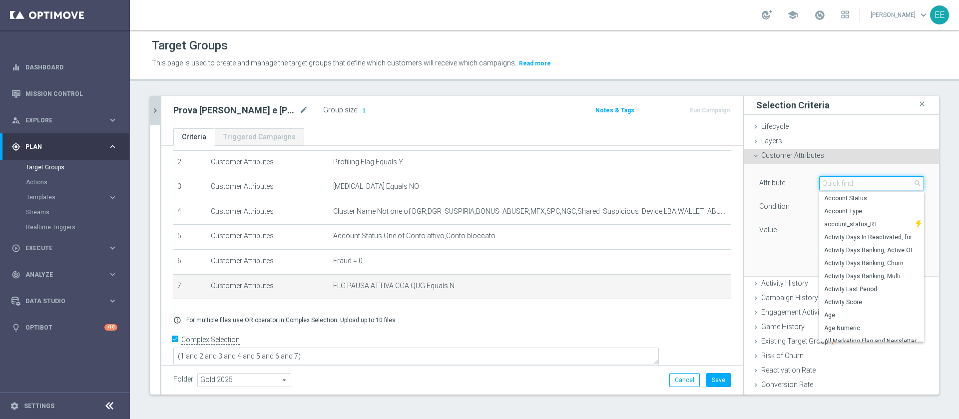
click at [853, 178] on input "search" at bounding box center [872, 183] width 105 height 14
paste input "pausa"
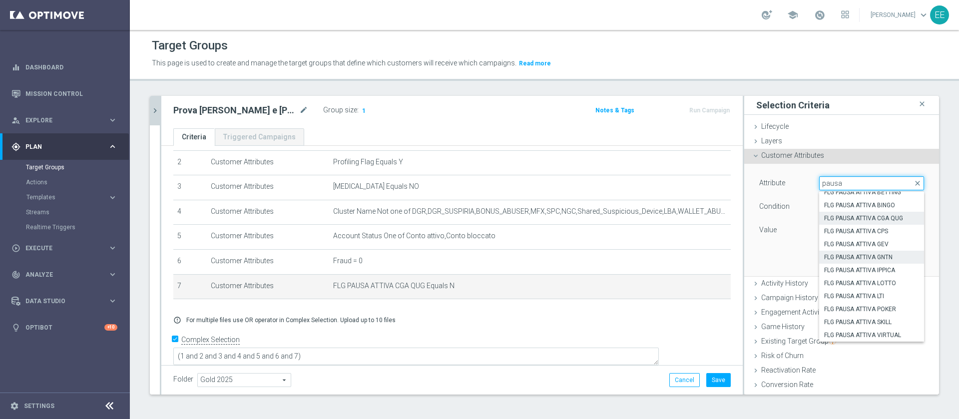
scroll to position [6, 0]
type input "pausa"
click at [862, 334] on span "FLG PAUSA ATTIVA VIRTUAL" at bounding box center [872, 335] width 95 height 8
type input "FLG PAUSA ATTIVA VIRTUAL"
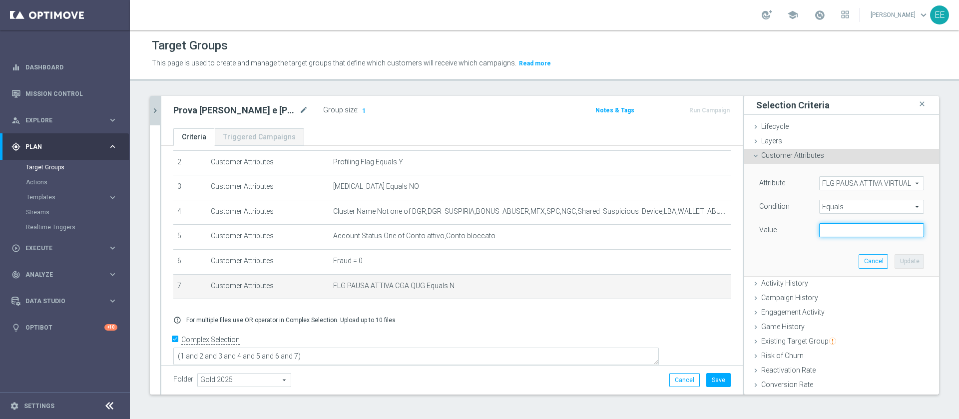
click at [851, 229] on input "text" at bounding box center [872, 230] width 105 height 14
type input "N"
click at [895, 264] on button "Update" at bounding box center [909, 261] width 29 height 14
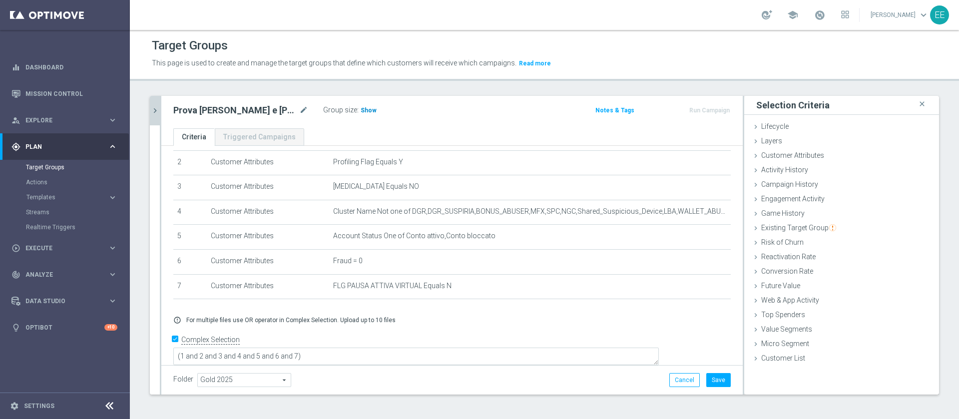
click at [366, 112] on span "Show" at bounding box center [369, 110] width 16 height 7
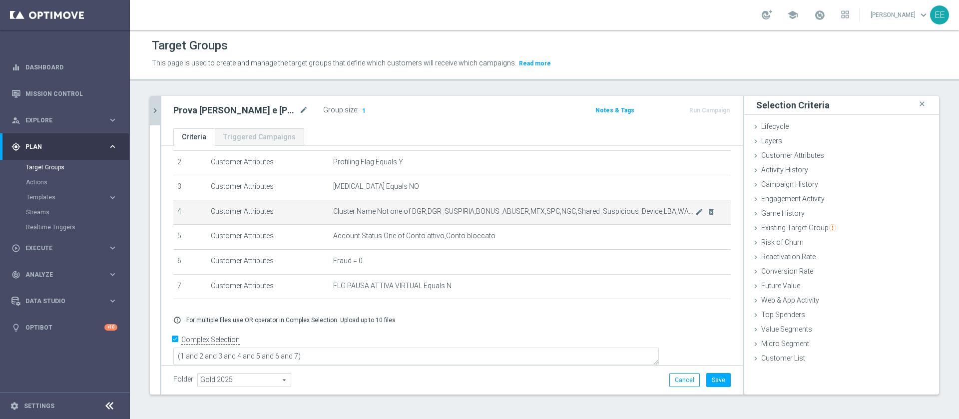
scroll to position [1, 0]
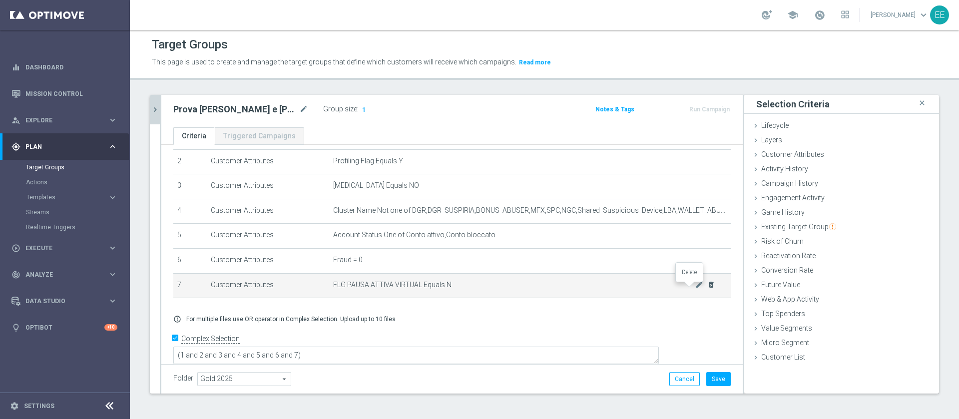
click at [708, 289] on icon "delete_forever" at bounding box center [712, 285] width 8 height 8
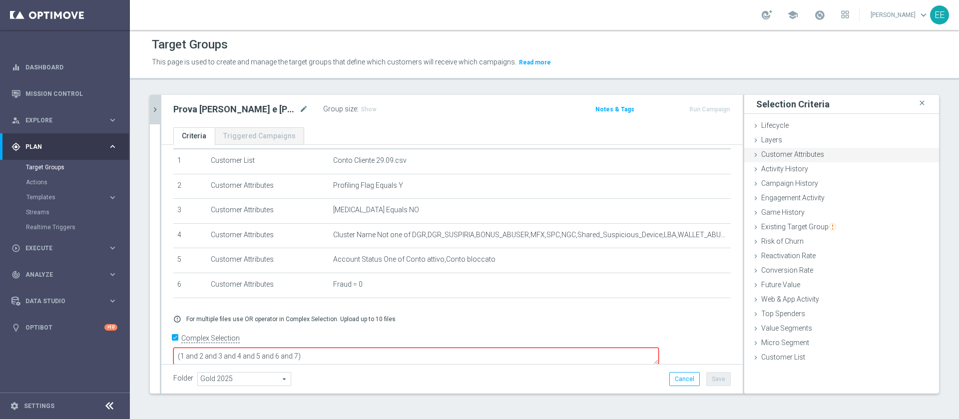
click at [805, 153] on span "Customer Attributes" at bounding box center [793, 154] width 63 height 8
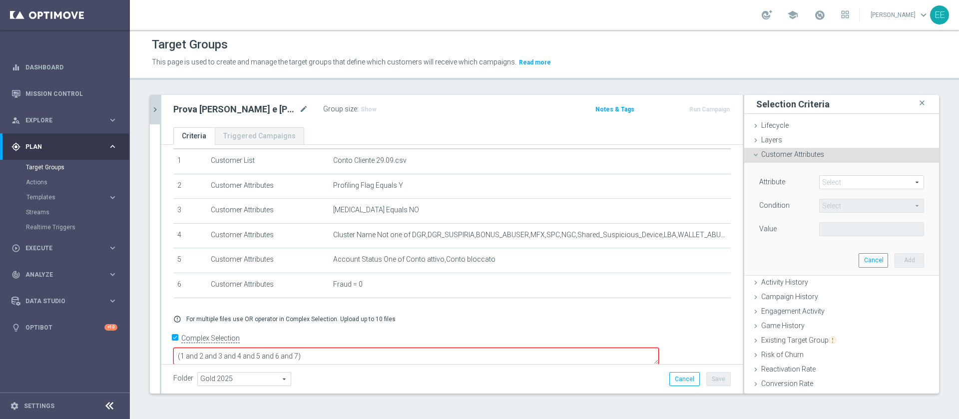
click at [832, 188] on span at bounding box center [872, 182] width 104 height 13
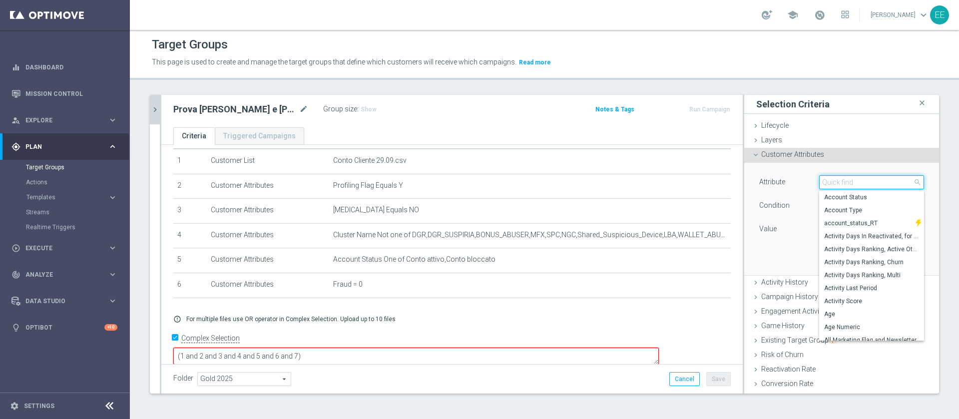
click at [832, 188] on input "search" at bounding box center [872, 182] width 105 height 14
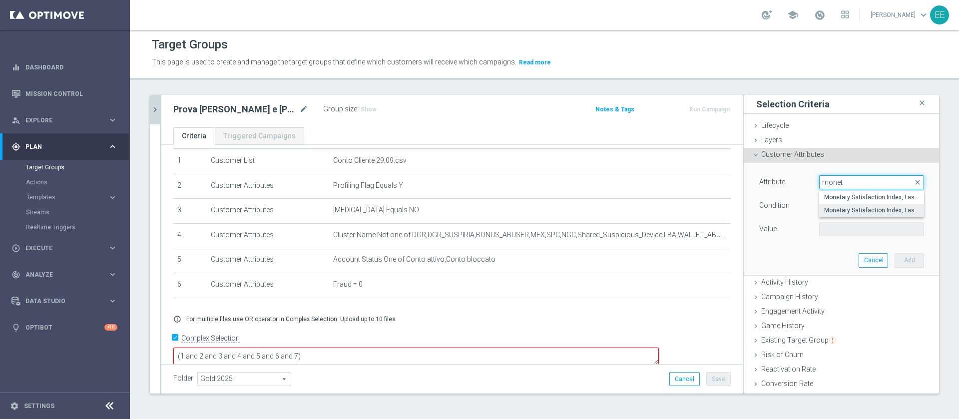
type input "monet"
click at [851, 207] on span "Monetary Satisfaction Index, Last Three Months" at bounding box center [872, 210] width 95 height 8
type input "Monetary Satisfaction Index, Last Three Months"
type input "="
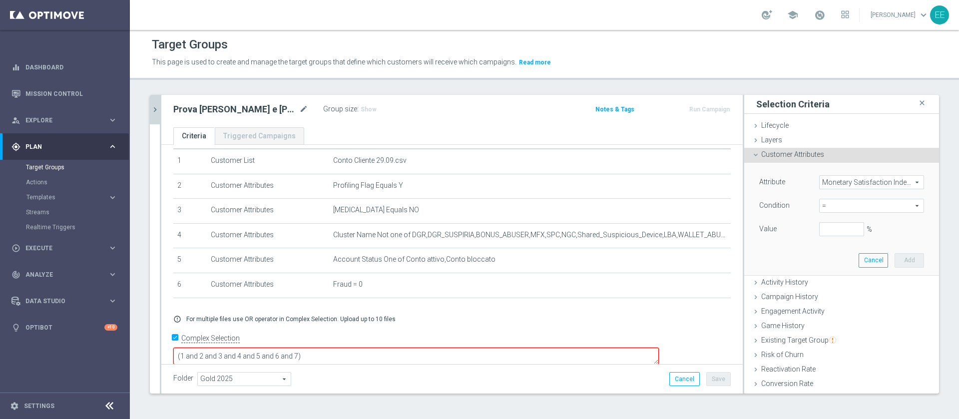
click at [859, 175] on div "Monetary Satisfaction Index, Last Three Months Monetary Satisfaction Index, Las…" at bounding box center [872, 182] width 105 height 14
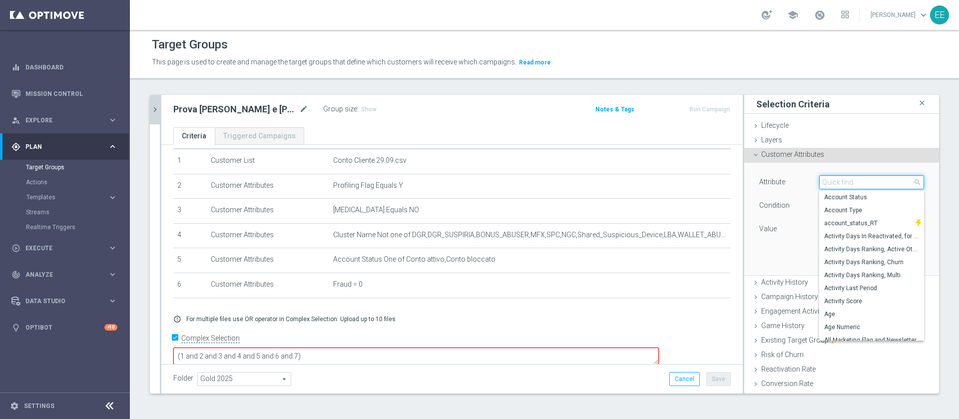
click at [856, 180] on input "search" at bounding box center [872, 182] width 105 height 14
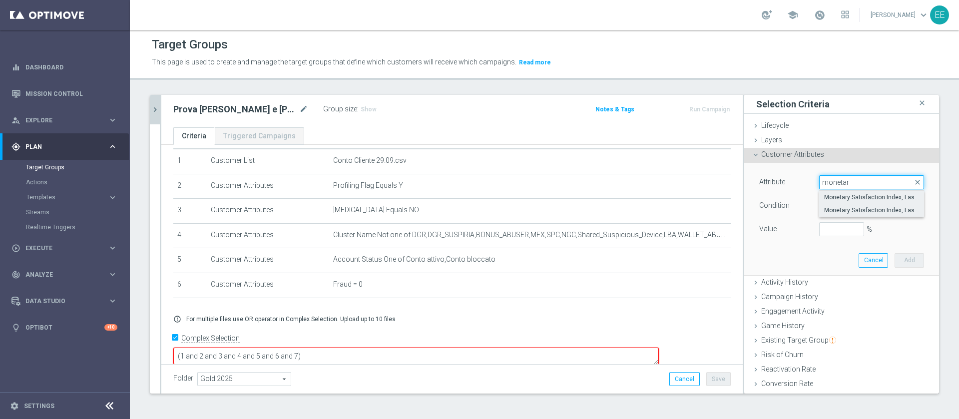
type input "monetar"
click at [841, 196] on span "Monetary Satisfaction Index, Last Month" at bounding box center [872, 197] width 95 height 8
type input "Monetary Satisfaction Index, Last Month"
click at [820, 209] on span "=" at bounding box center [872, 205] width 104 height 13
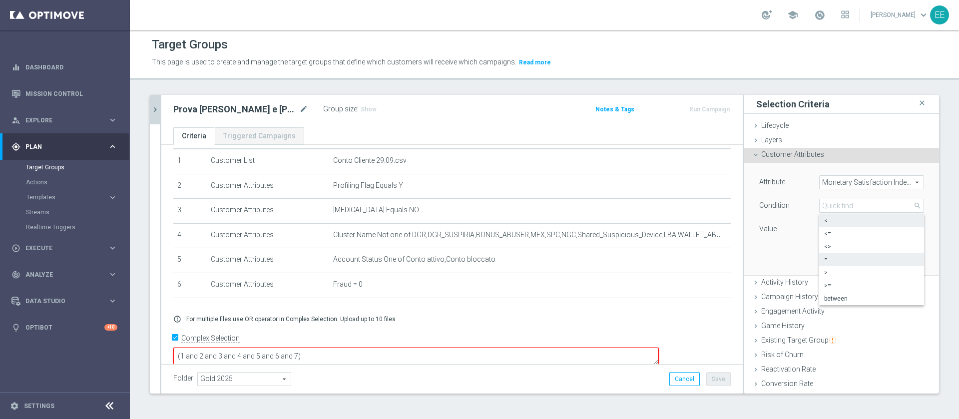
click at [831, 219] on span "<" at bounding box center [872, 221] width 95 height 8
type input "<"
click at [820, 231] on input "%" at bounding box center [842, 229] width 45 height 14
click at [895, 259] on button "Add" at bounding box center [909, 260] width 29 height 14
type input "1"
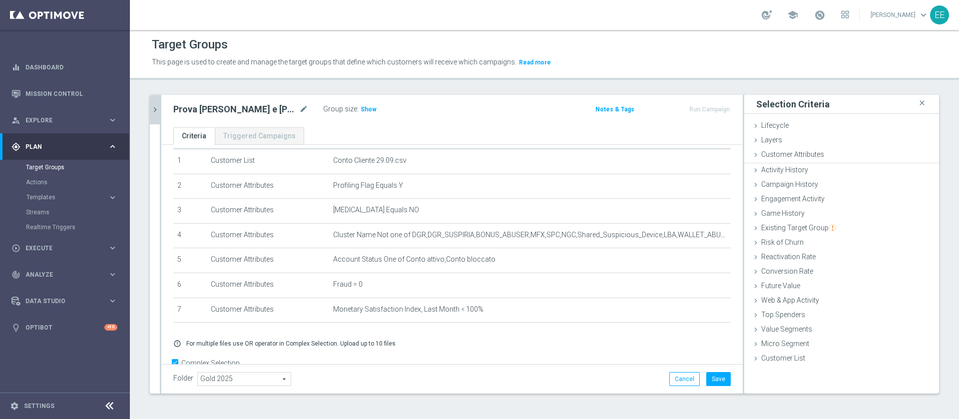
scroll to position [55, 0]
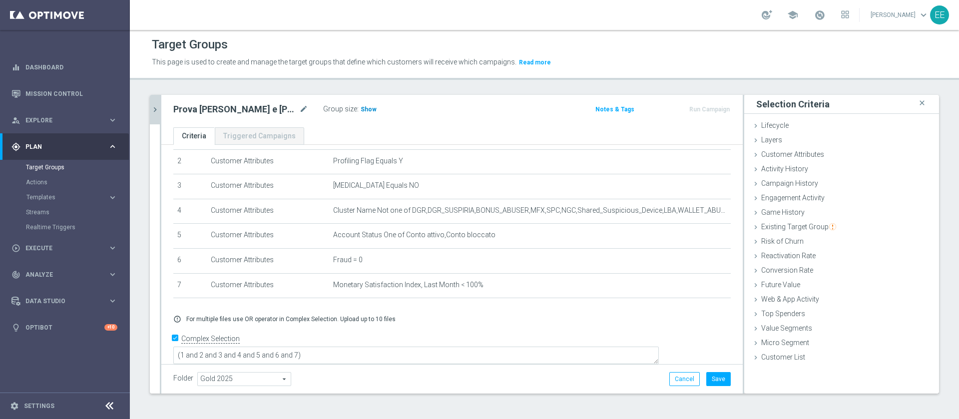
click at [363, 111] on span "Show" at bounding box center [369, 109] width 16 height 7
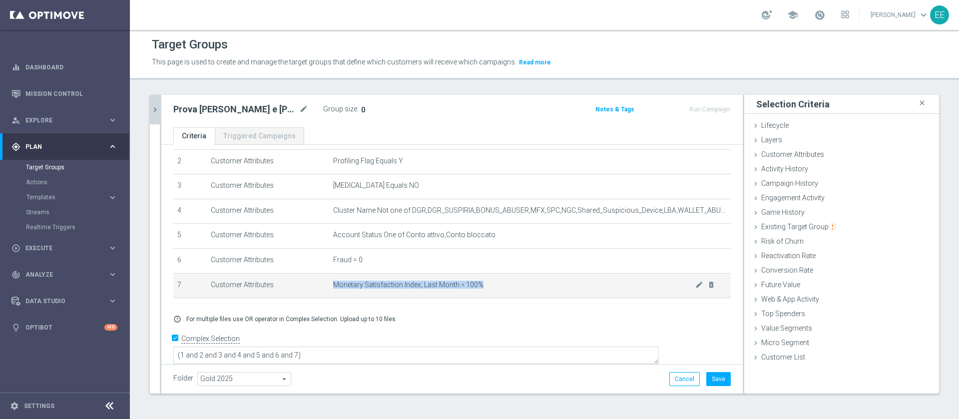
drag, startPoint x: 323, startPoint y: 288, endPoint x: 482, endPoint y: 287, distance: 158.4
click at [482, 287] on td "Monetary Satisfaction Index, Last Month < 100% mode_edit delete_forever" at bounding box center [530, 285] width 402 height 25
click at [540, 298] on td "Monetary Satisfaction Index, Last Month < 100% mode_edit delete_forever" at bounding box center [530, 285] width 402 height 25
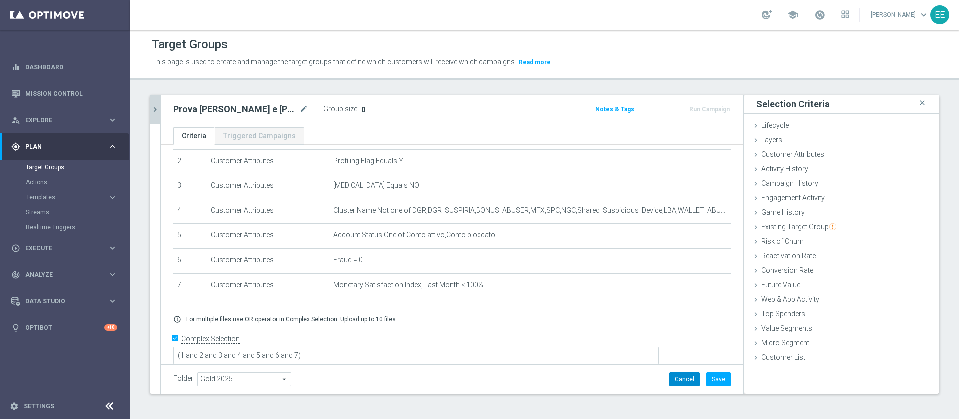
click at [670, 385] on button "Cancel" at bounding box center [685, 379] width 30 height 14
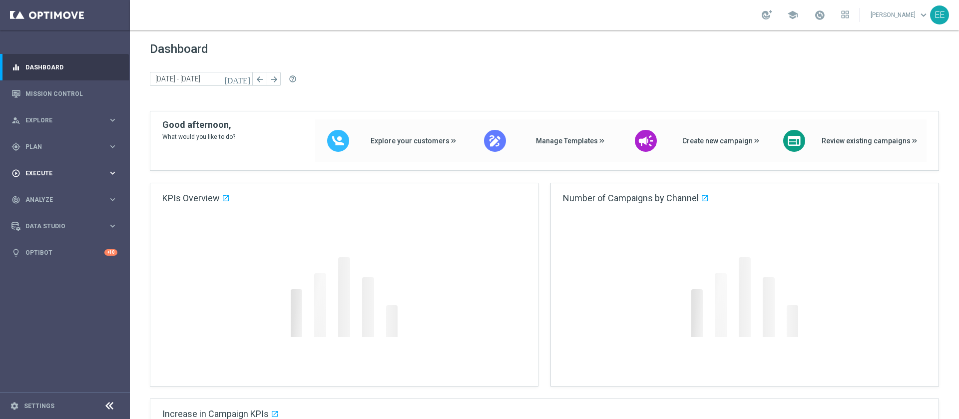
click at [54, 172] on span "Execute" at bounding box center [66, 173] width 82 height 6
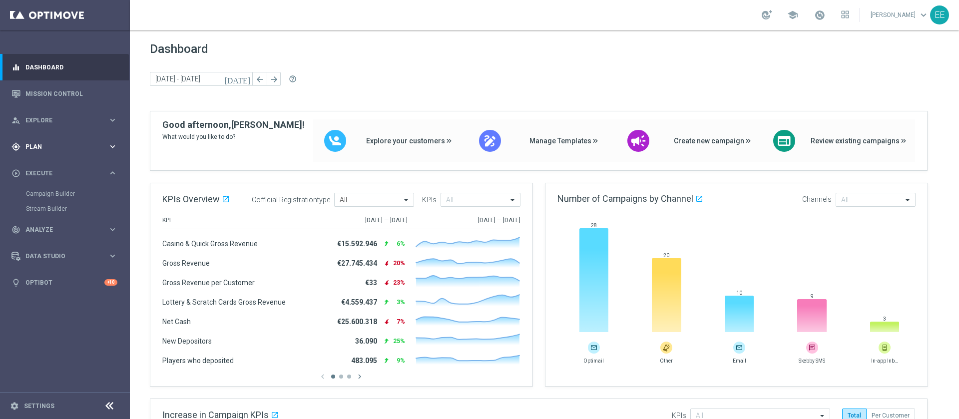
click at [38, 147] on span "Plan" at bounding box center [66, 147] width 82 height 6
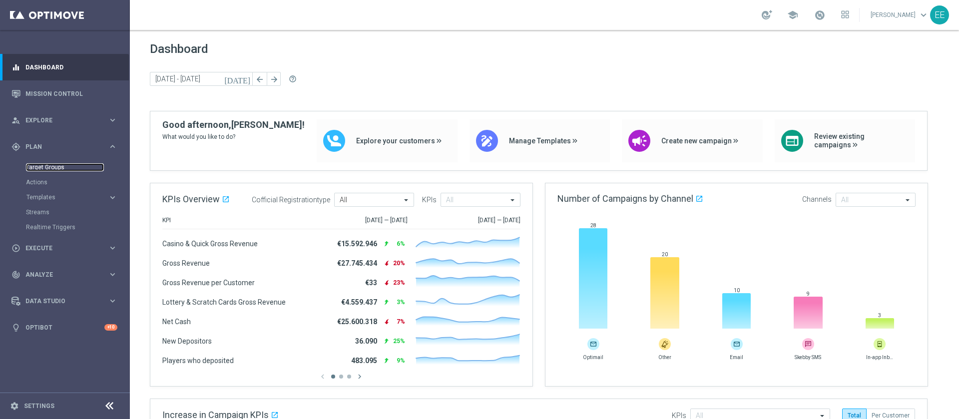
click at [58, 165] on link "Target Groups" at bounding box center [65, 167] width 78 height 8
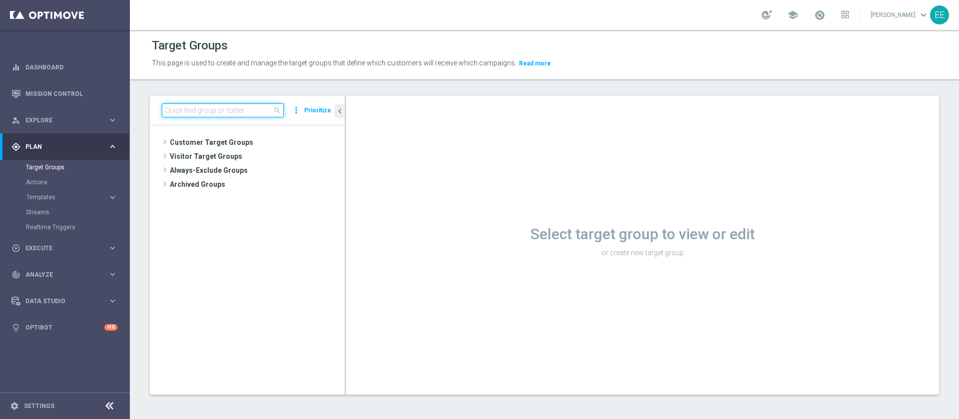
click at [225, 103] on input at bounding box center [223, 110] width 122 height 14
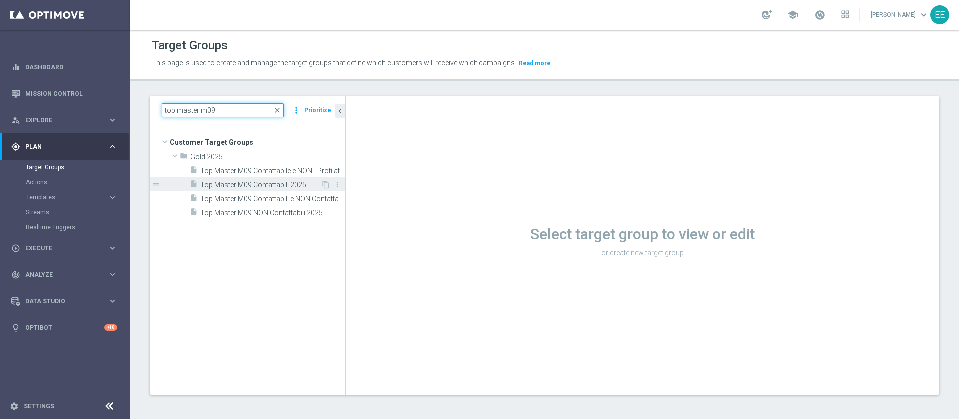
type input "top master m09"
click at [264, 190] on div "insert_drive_file Top Master M09 Contattabili 2025" at bounding box center [255, 184] width 131 height 14
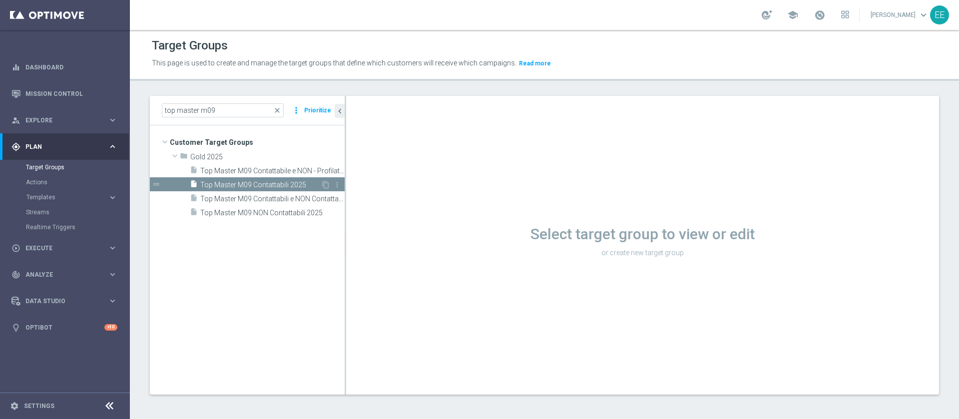
click at [263, 184] on span "Top Master M09 Contattabili 2025" at bounding box center [260, 185] width 120 height 8
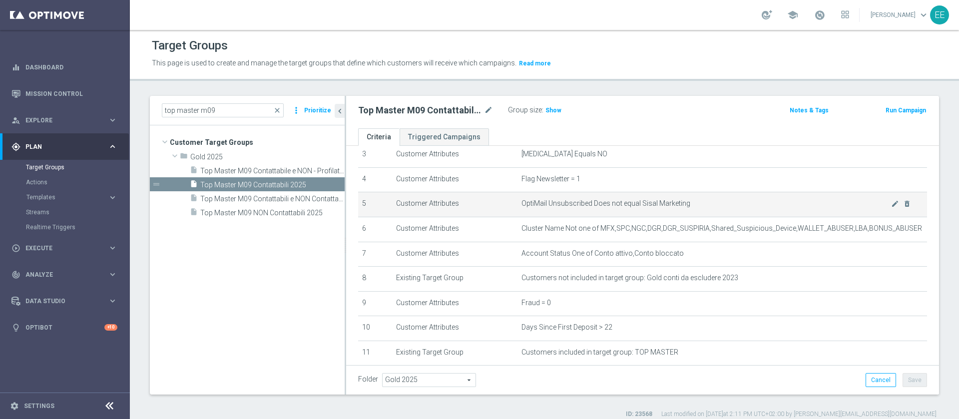
scroll to position [90, 0]
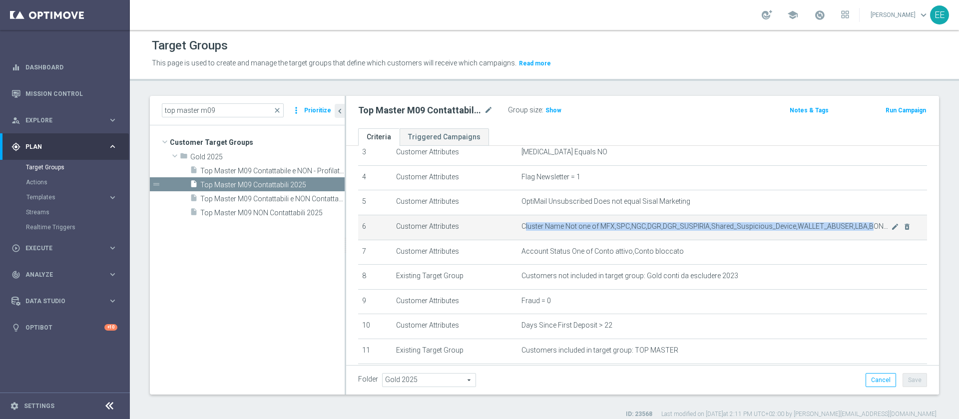
drag, startPoint x: 517, startPoint y: 226, endPoint x: 861, endPoint y: 227, distance: 343.3
click at [861, 227] on span "Cluster Name Not one of MFX,SPC,NGC,DGR,DGR_SUSPIRIA,Shared_Suspicious_Device,W…" at bounding box center [707, 226] width 370 height 8
click at [892, 229] on icon "mode_edit" at bounding box center [896, 227] width 8 height 8
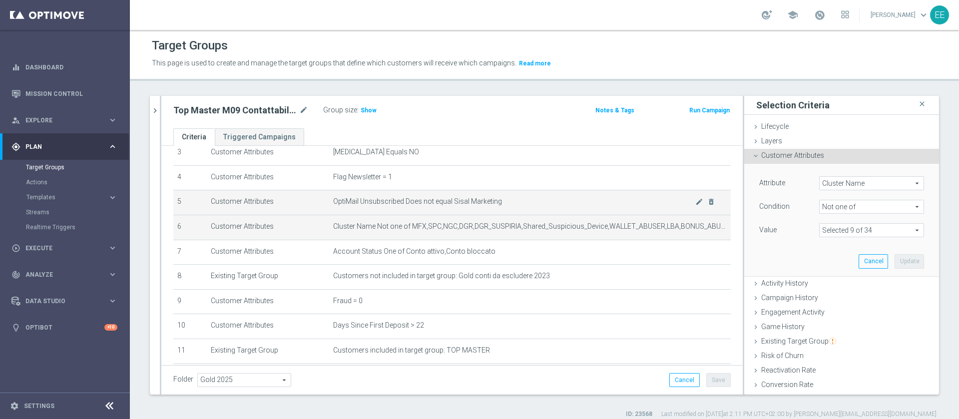
click at [567, 199] on span "OptiMail Unsubscribed Does not equal Sisal Marketing" at bounding box center [514, 201] width 362 height 8
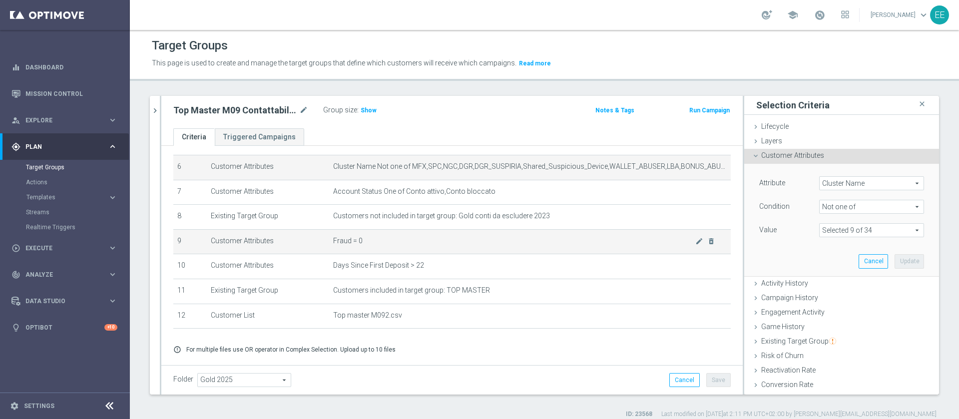
scroll to position [150, 0]
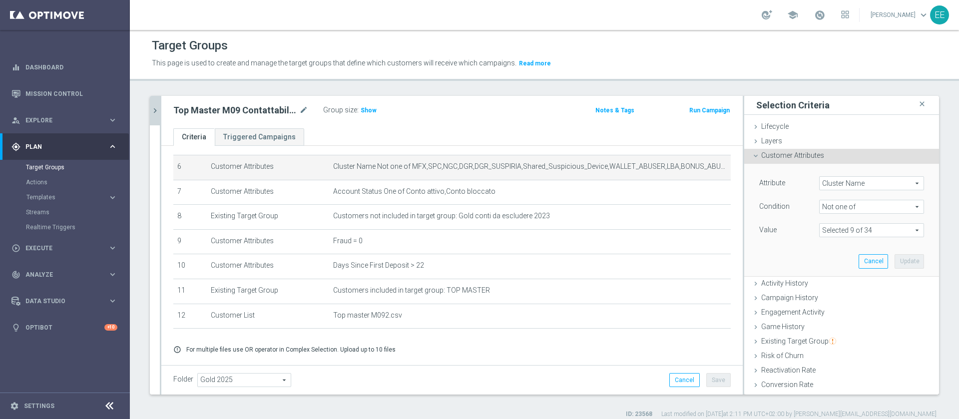
click at [154, 112] on icon "chevron_right" at bounding box center [154, 110] width 9 height 9
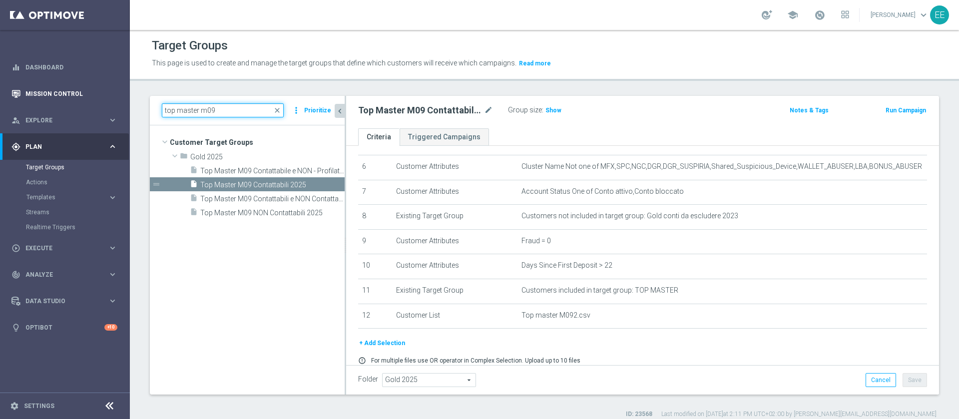
drag, startPoint x: 228, startPoint y: 110, endPoint x: 85, endPoint y: 97, distance: 143.1
click at [85, 97] on main "equalizer Dashboard Mission Control" at bounding box center [479, 209] width 959 height 419
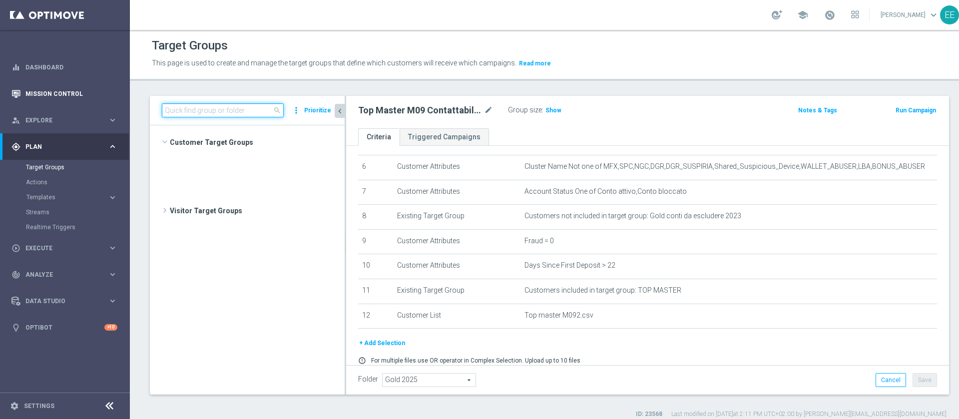
scroll to position [9286, 0]
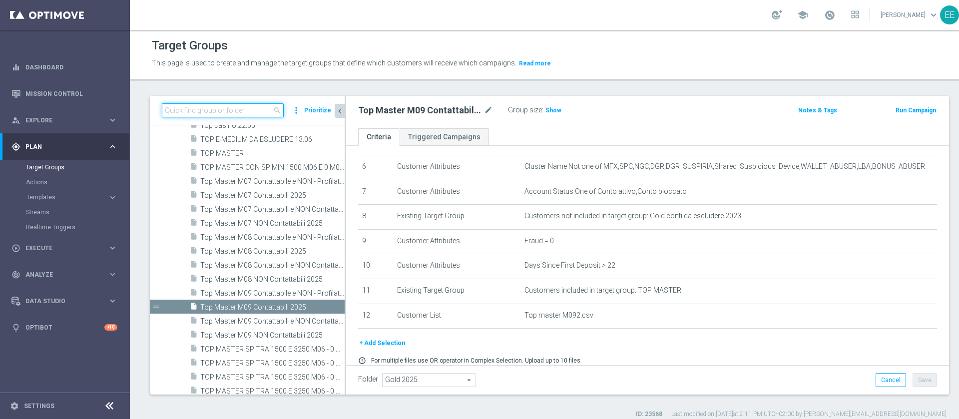
click at [203, 108] on input at bounding box center [223, 110] width 122 height 14
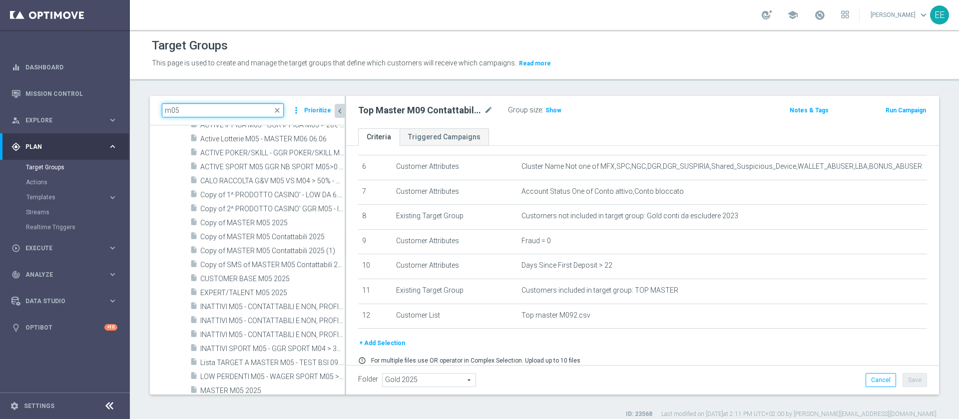
scroll to position [910, 0]
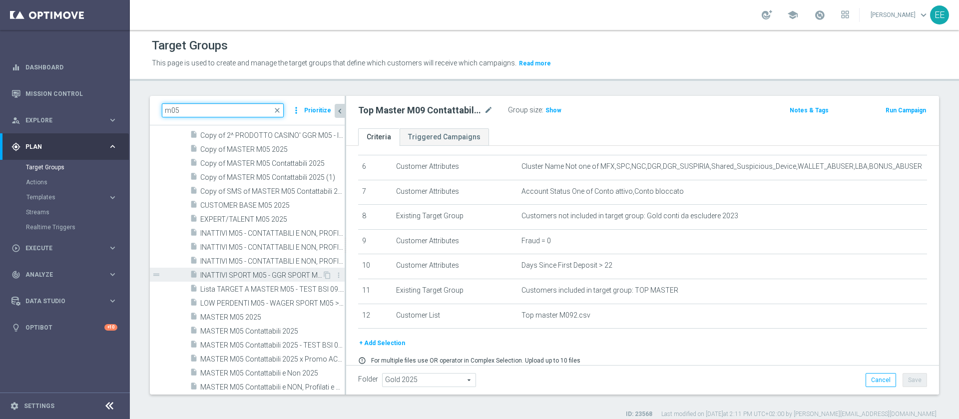
type input "m05"
click at [249, 275] on span "INATTIVI SPORT M05 - GGR SPORT M04 > 300 EURO 20.05" at bounding box center [261, 275] width 122 height 8
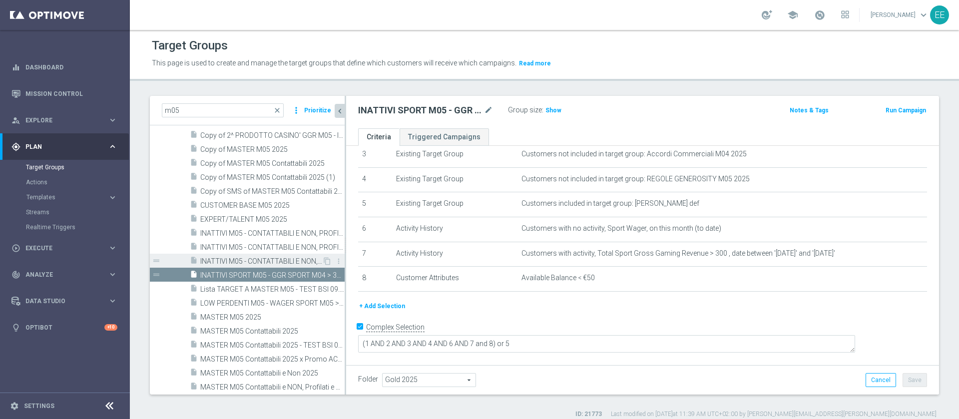
click at [246, 256] on div "insert_drive_file INATTIVI M05 - CONTATTABILI E NON, PROFILATI E NON 19.05" at bounding box center [256, 261] width 132 height 14
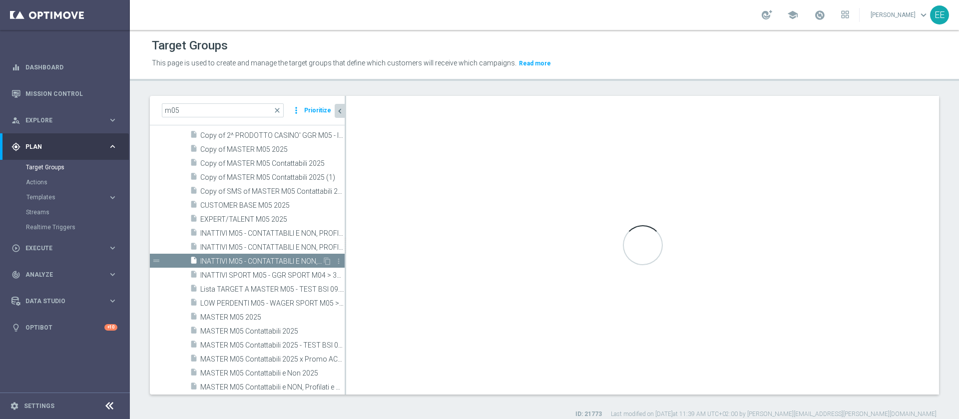
type textarea "(1 AND 2 AND 3 AND 4)"
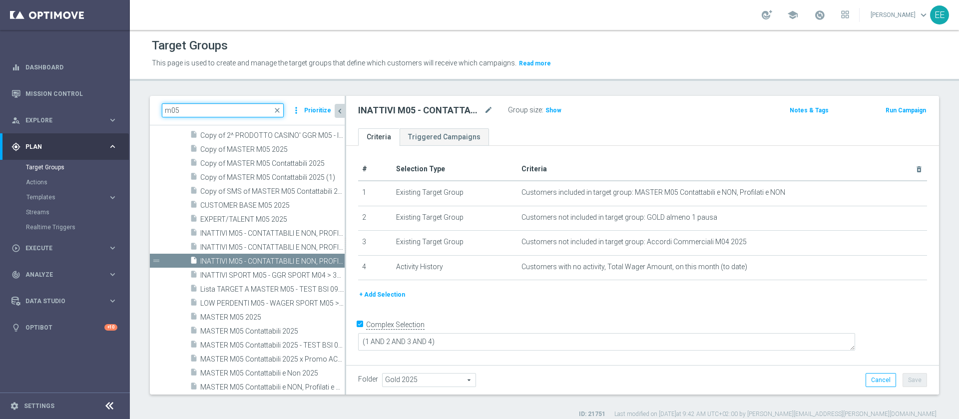
click at [204, 105] on input "m05" at bounding box center [223, 110] width 122 height 14
paste input "GOLD almeno 1 pausa"
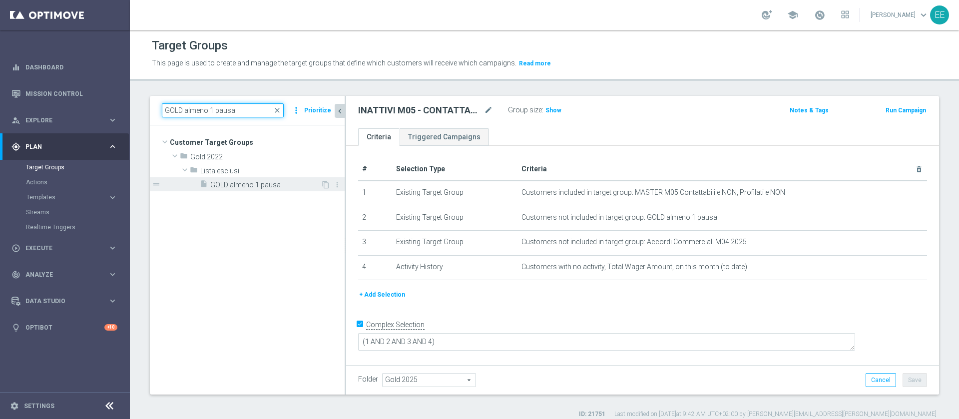
type input "GOLD almeno 1 pausa"
click at [260, 188] on span "GOLD almeno 1 pausa" at bounding box center [265, 185] width 110 height 8
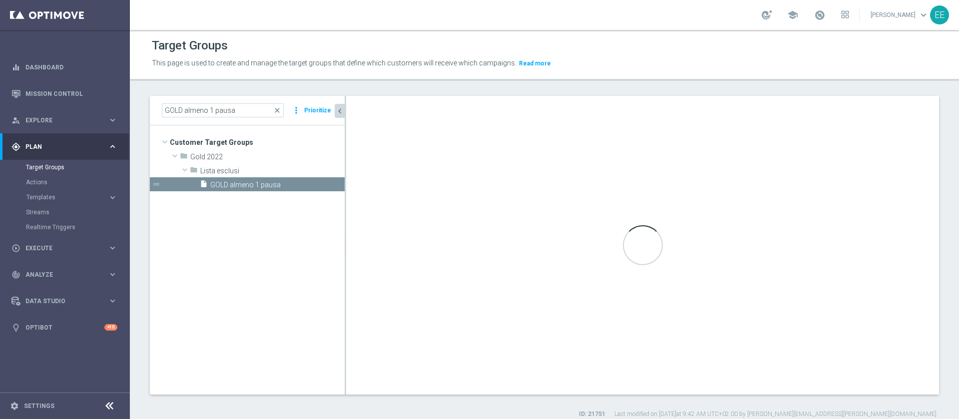
type textarea "1 OR 2 OR 3 OR 4 OR 5 OR 6 OR 7 OR 8 OR 9 OR 10 OR 11 OR 12"
type input "Lista esclusi"
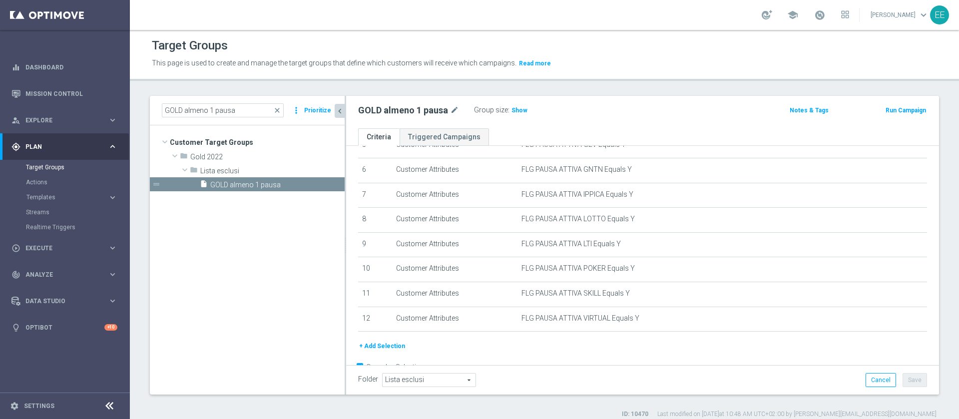
scroll to position [177, 0]
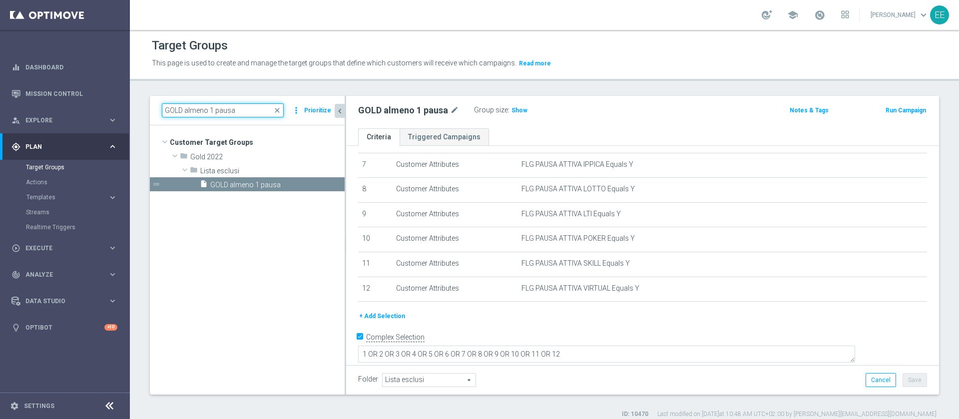
drag, startPoint x: 256, startPoint y: 103, endPoint x: 162, endPoint y: 120, distance: 95.4
click at [162, 120] on div "GOLD almeno 1 pausa close more_vert Prioritize" at bounding box center [247, 110] width 195 height 29
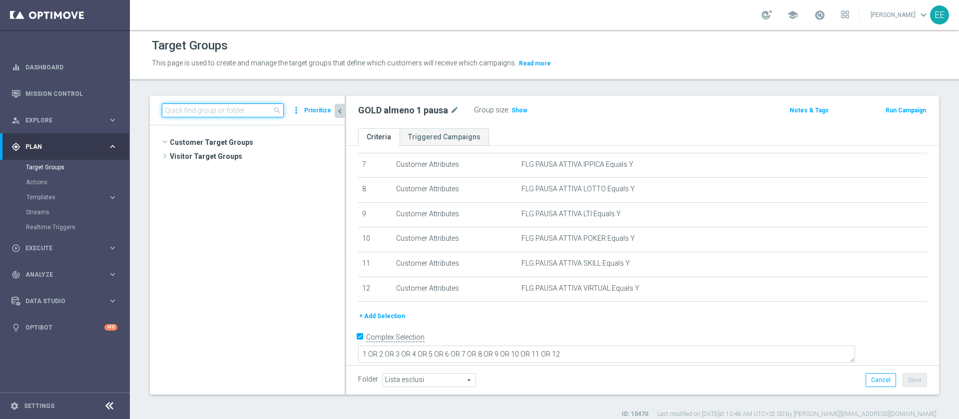
scroll to position [515, 0]
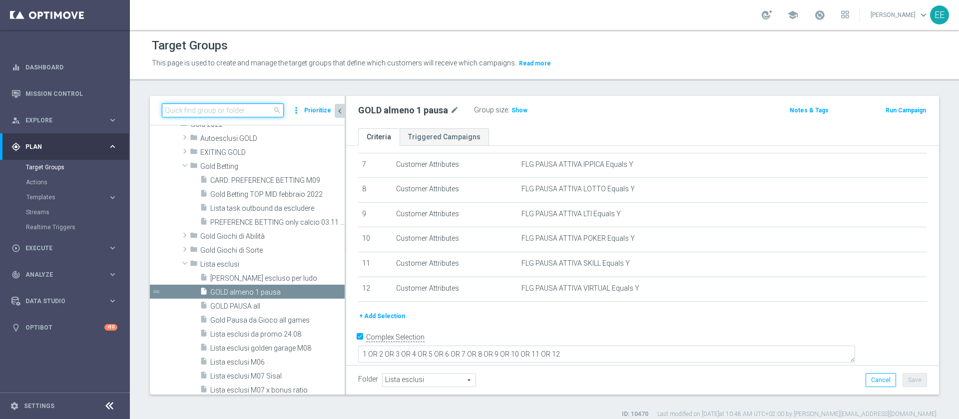
click at [247, 111] on input at bounding box center [223, 110] width 122 height 14
click at [267, 106] on input at bounding box center [223, 110] width 122 height 14
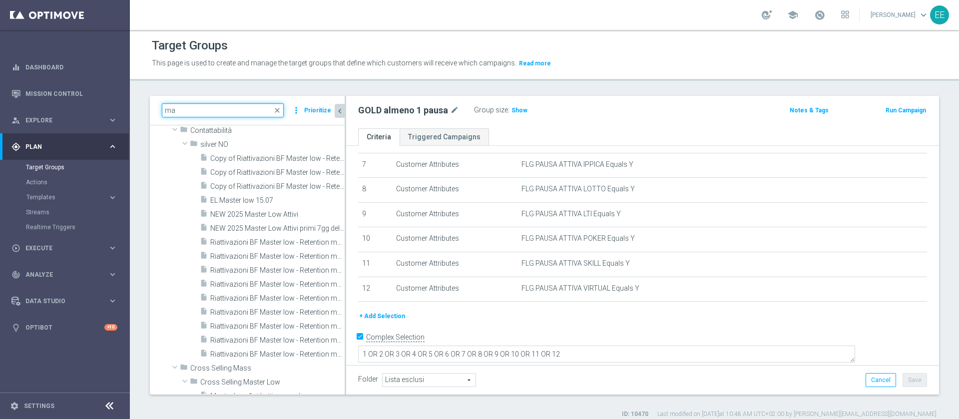
type input "m"
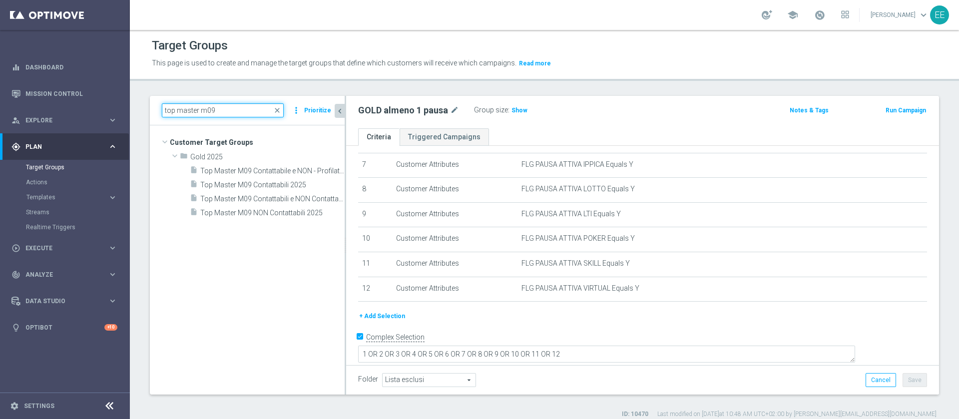
scroll to position [0, 0]
type input "top master m09"
click at [286, 185] on span "Top Master M09 Contattabili 2025" at bounding box center [260, 185] width 120 height 8
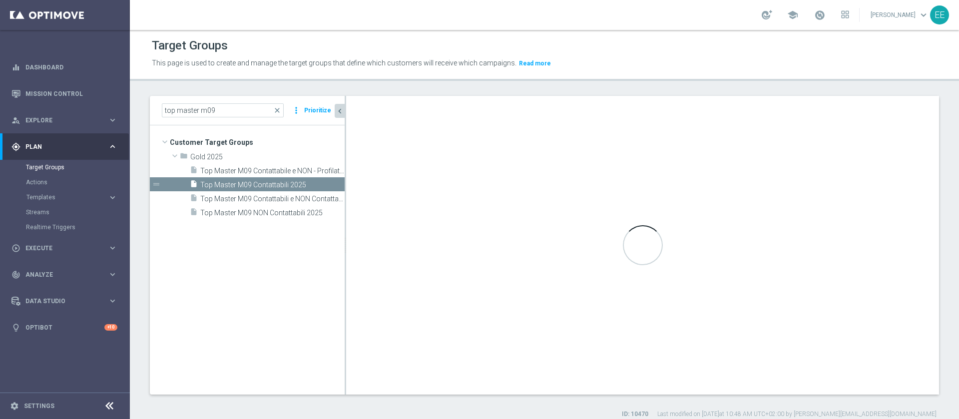
type textarea "(1 and 2 and 3 and 4 and 5 and 6 and 7 and 8 and 9 and 10 and 11 and 12)"
type input "Gold 2025"
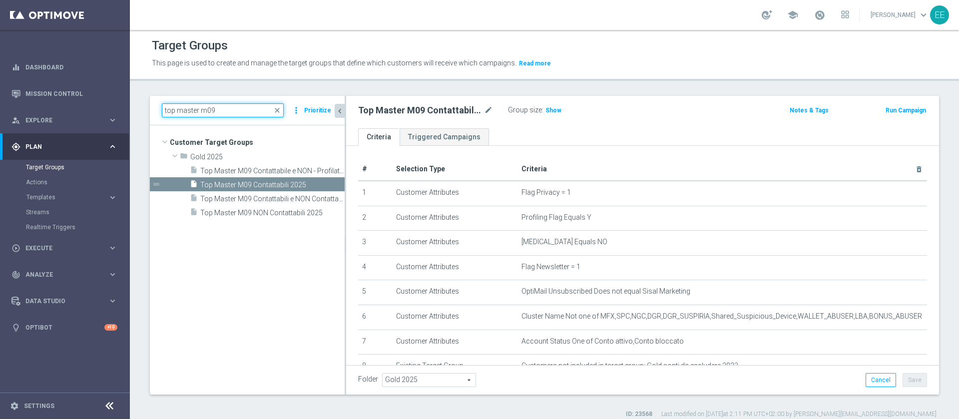
click at [242, 111] on input "top master m09" at bounding box center [223, 110] width 122 height 14
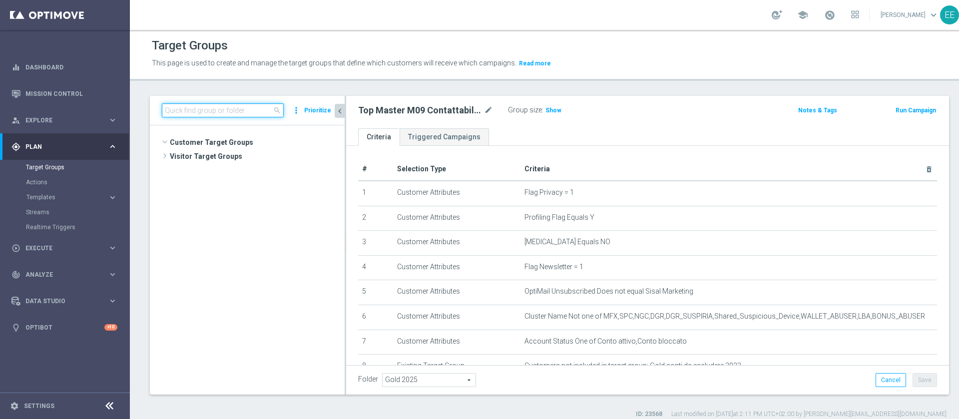
scroll to position [23968, 0]
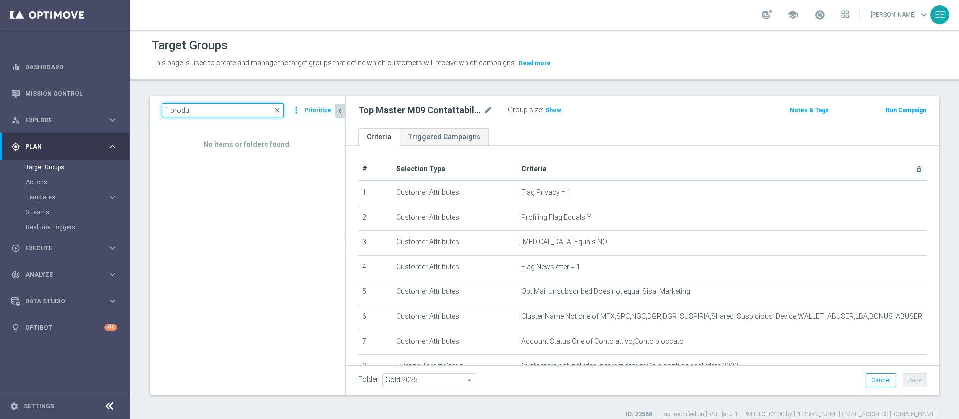
click at [170, 109] on input "1 produ" at bounding box center [223, 110] width 122 height 14
type input "1"
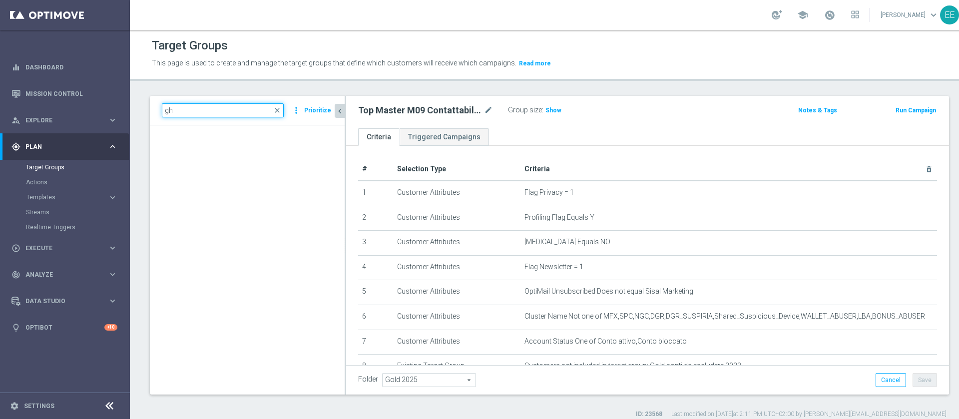
type input "g"
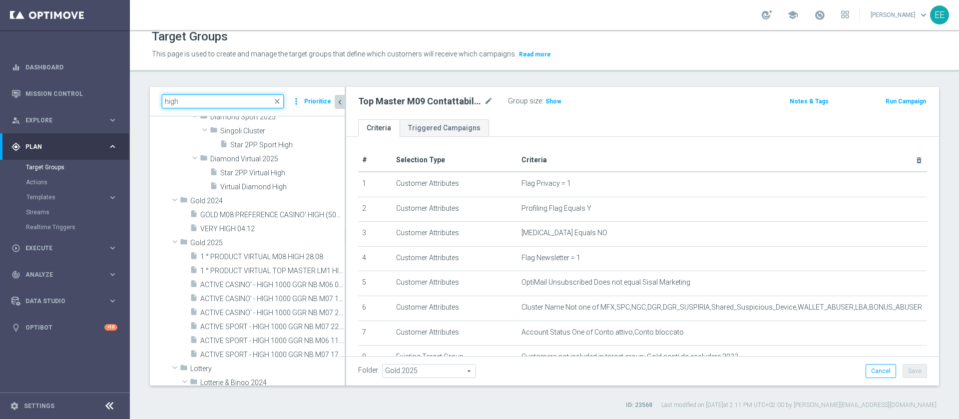
scroll to position [90, 0]
type input "high"
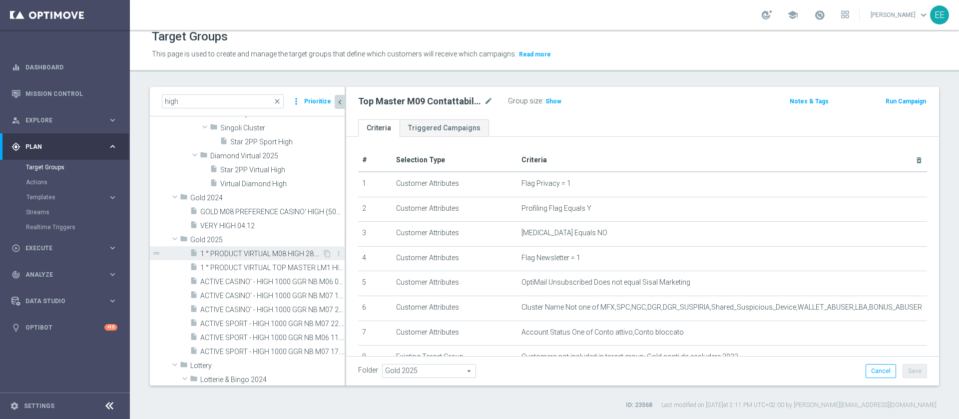
click at [267, 254] on span "1 ° PRODUCT VIRTUAL M08 HIGH 28.08" at bounding box center [261, 254] width 122 height 8
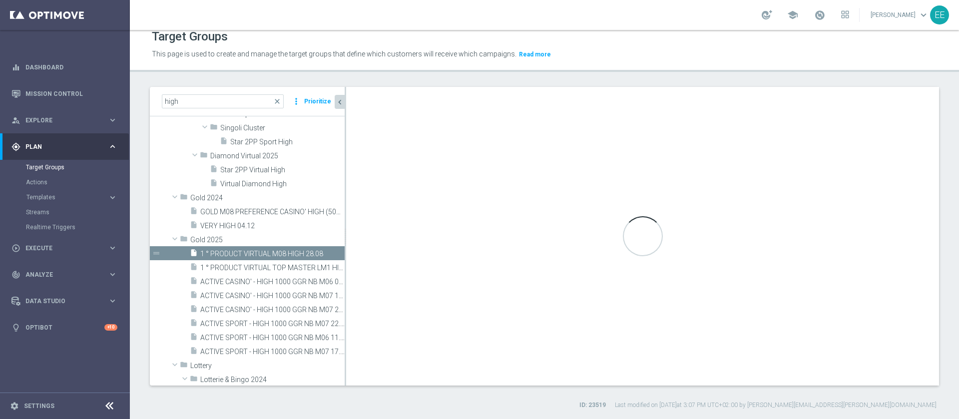
type textarea "(1 AND 2 AND 3 AND 5 and 6 AND 7 AND 8) or 4"
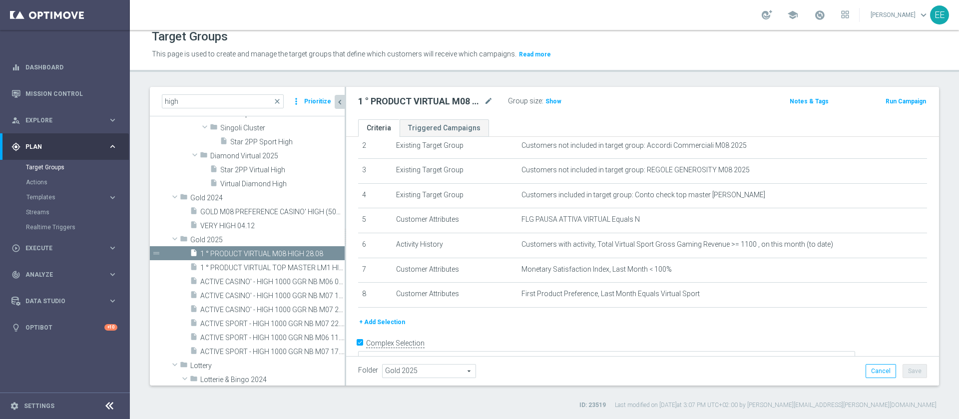
scroll to position [76, 0]
